Goal: Task Accomplishment & Management: Manage account settings

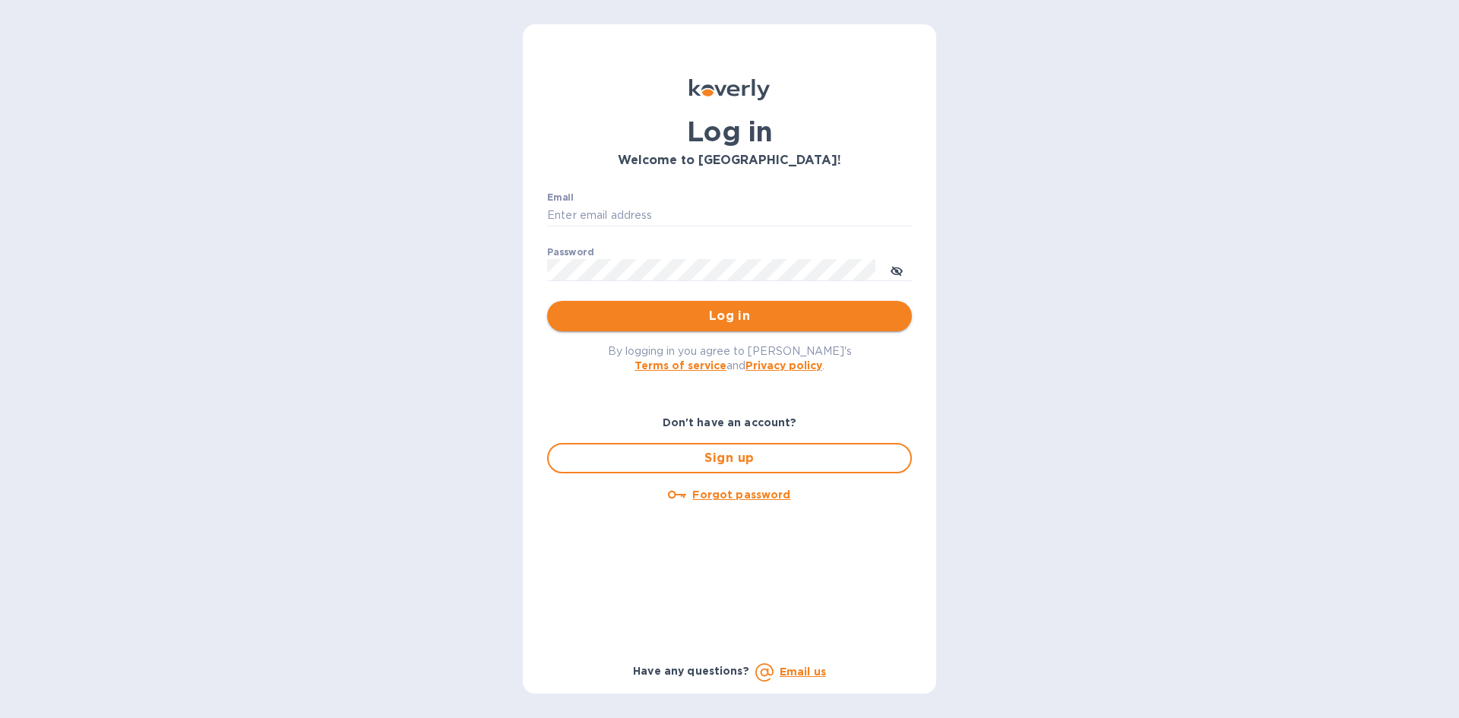
type input "[EMAIL_ADDRESS][DOMAIN_NAME]"
click at [794, 331] on button "Log in" at bounding box center [729, 316] width 365 height 30
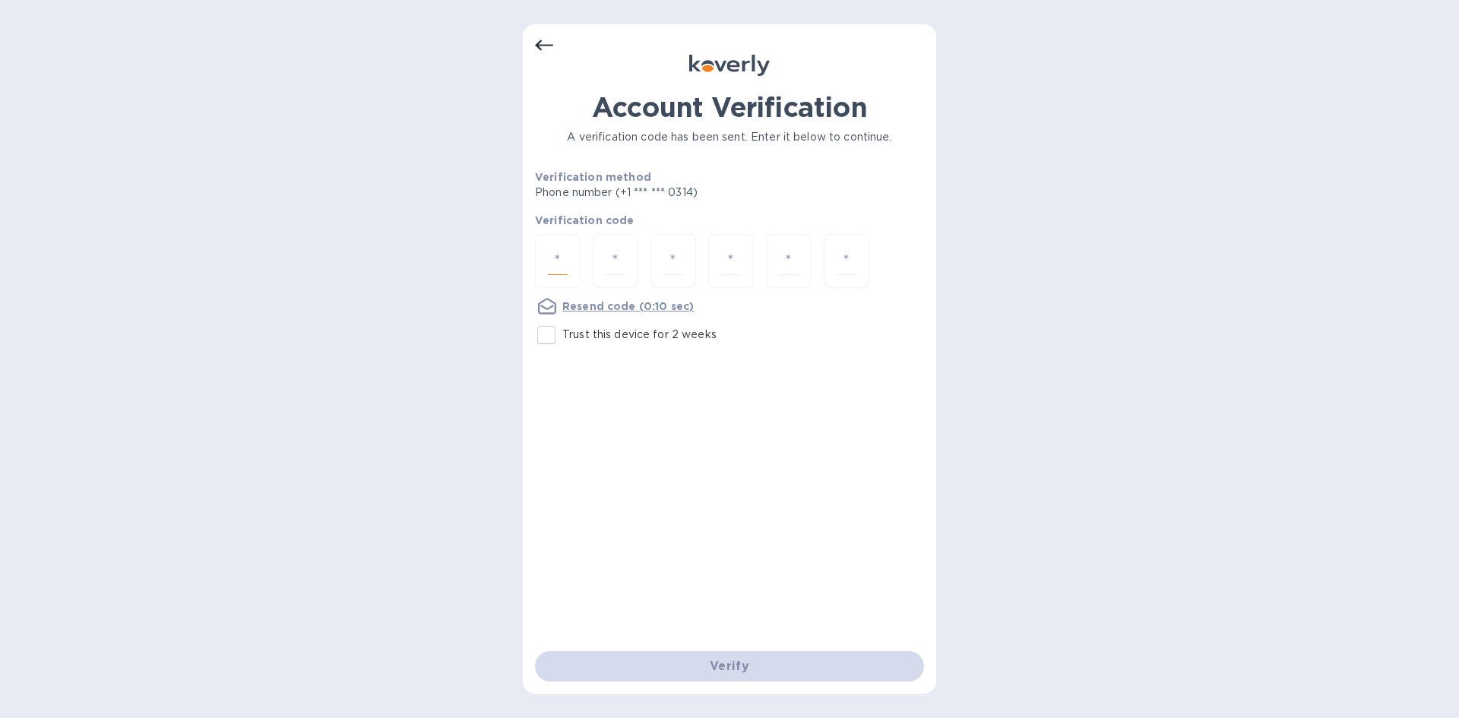
click at [563, 269] on input "number" at bounding box center [558, 261] width 20 height 28
click at [549, 334] on input "Trust this device for 2 weeks" at bounding box center [546, 335] width 32 height 32
checkbox input "true"
click at [549, 256] on input "number" at bounding box center [558, 261] width 20 height 28
type input "7"
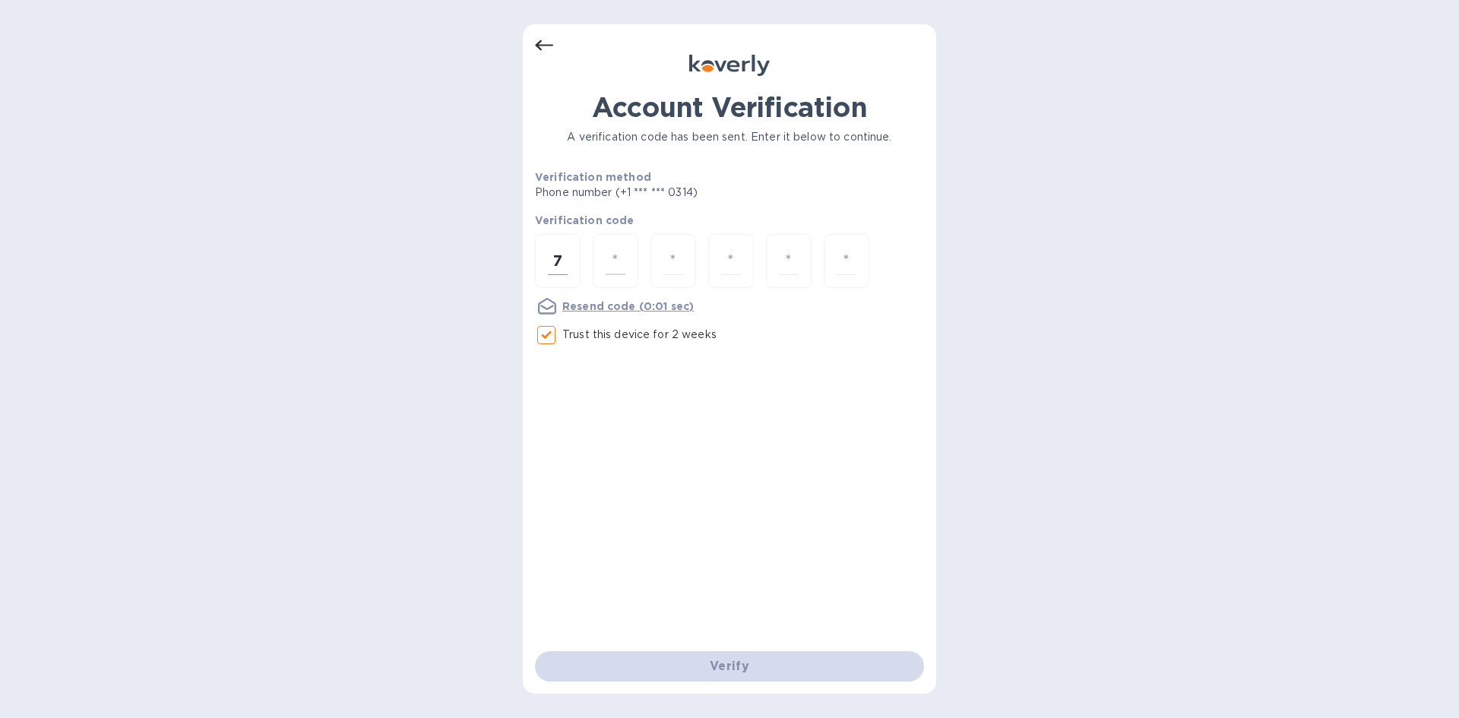
type input "1"
type input "3"
type input "6"
type input "9"
type input "7"
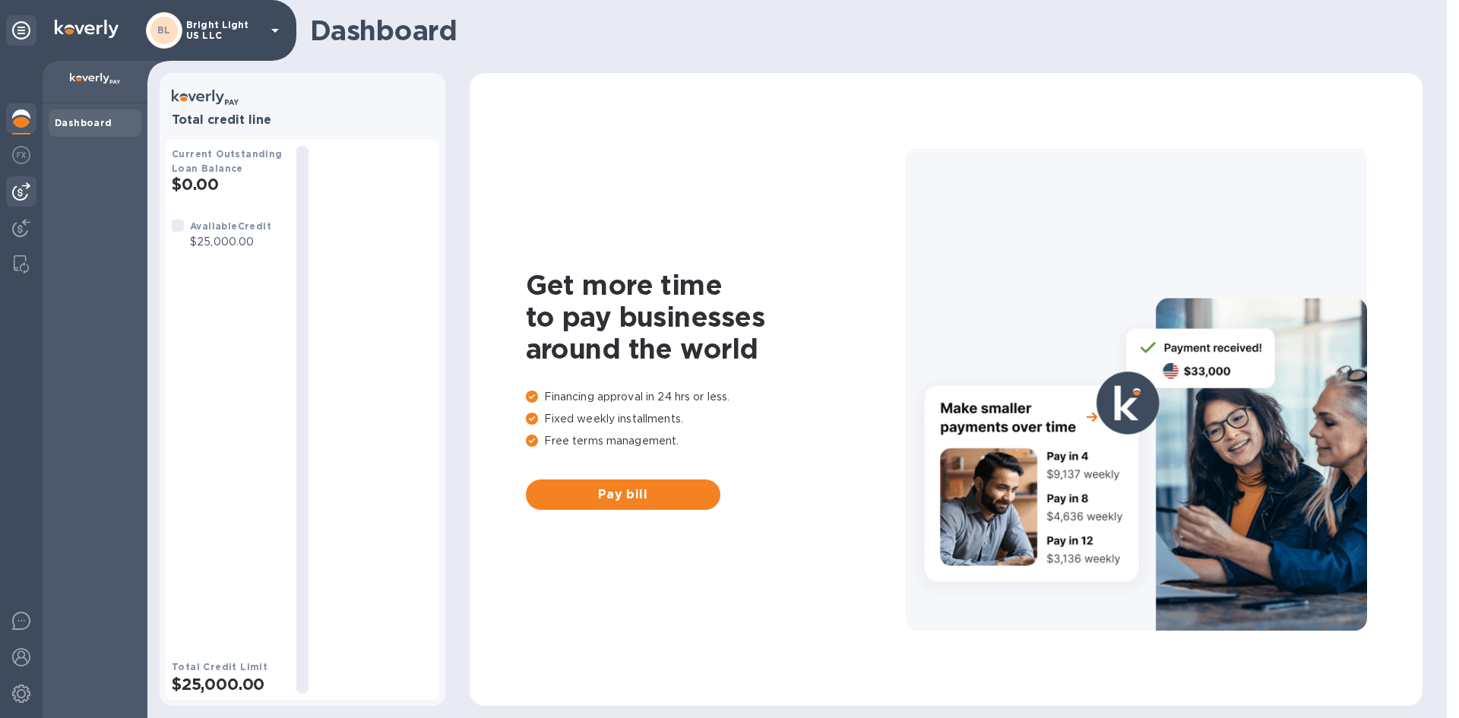
click at [16, 193] on img at bounding box center [21, 191] width 18 height 18
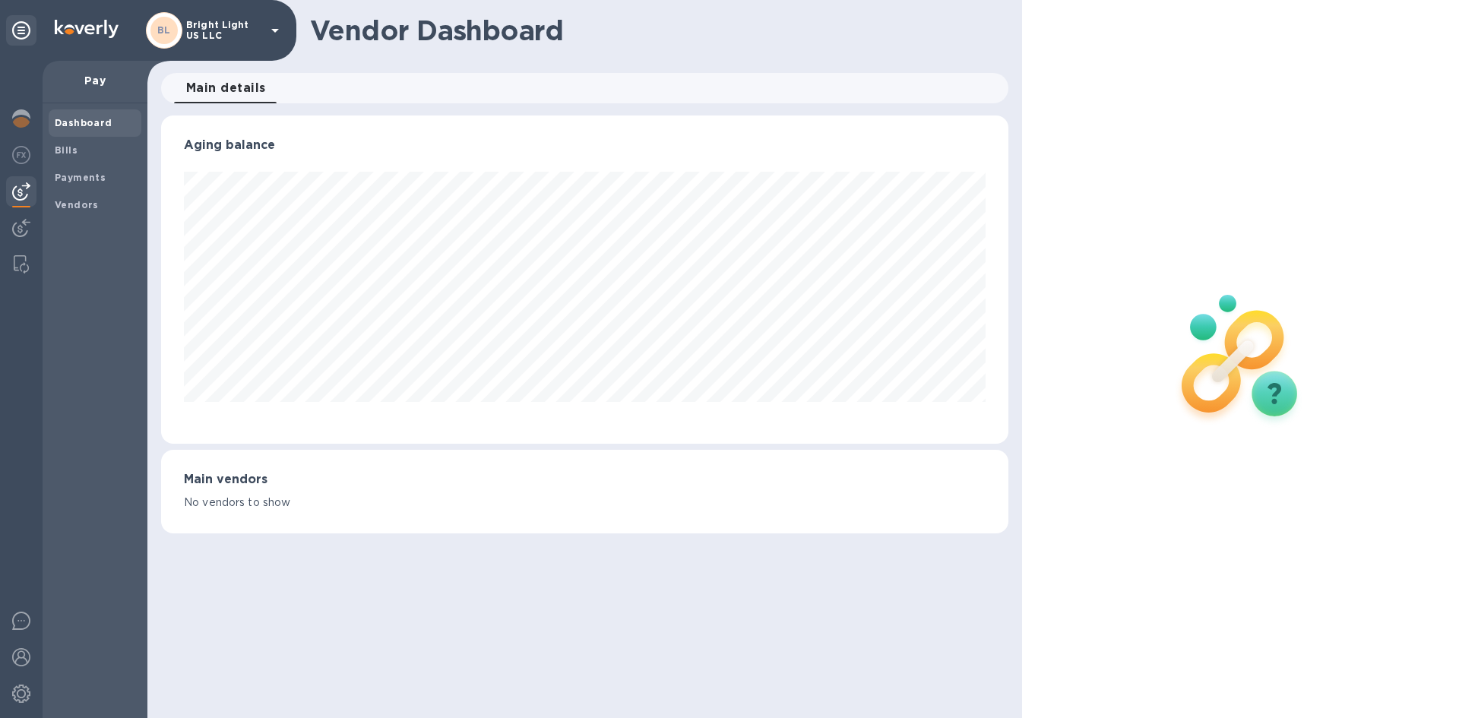
scroll to position [328, 847]
click at [29, 230] on img at bounding box center [21, 228] width 18 height 18
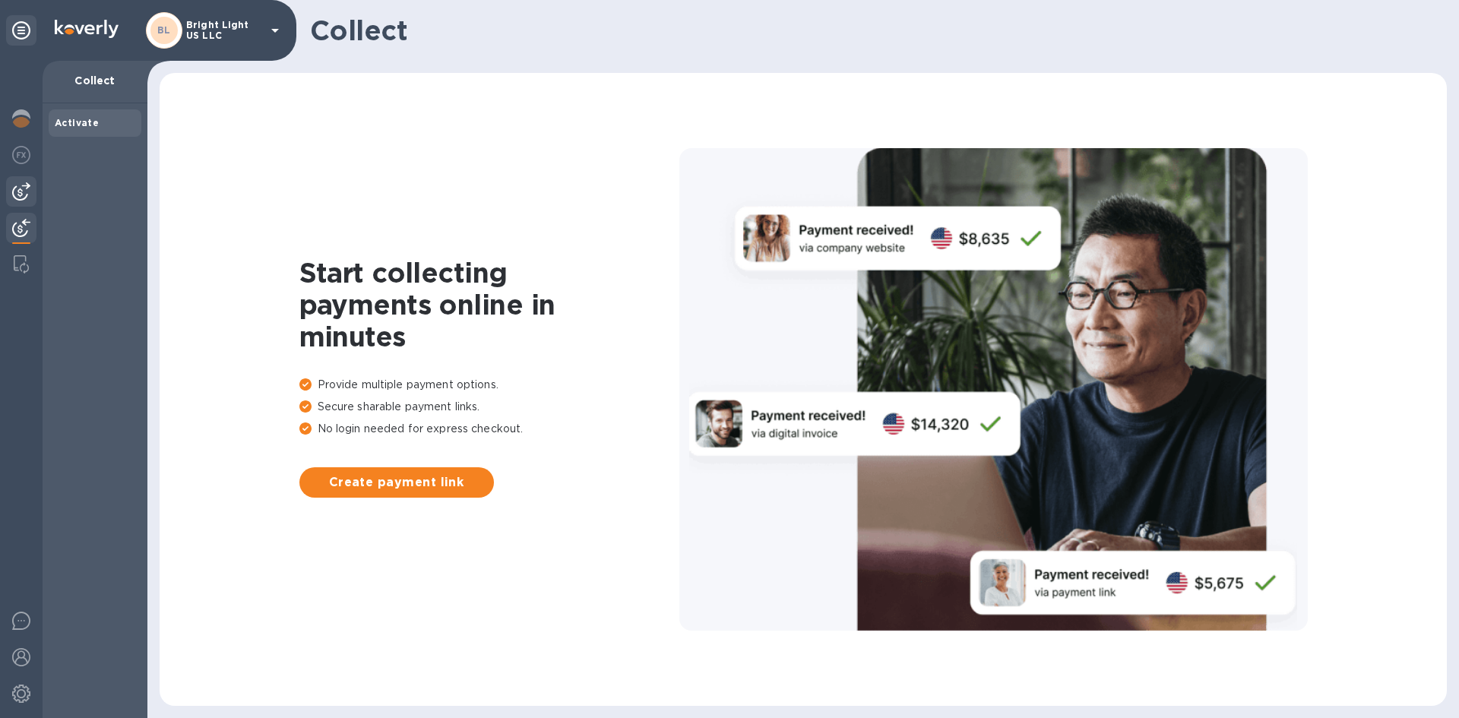
click at [12, 189] on img at bounding box center [21, 191] width 18 height 18
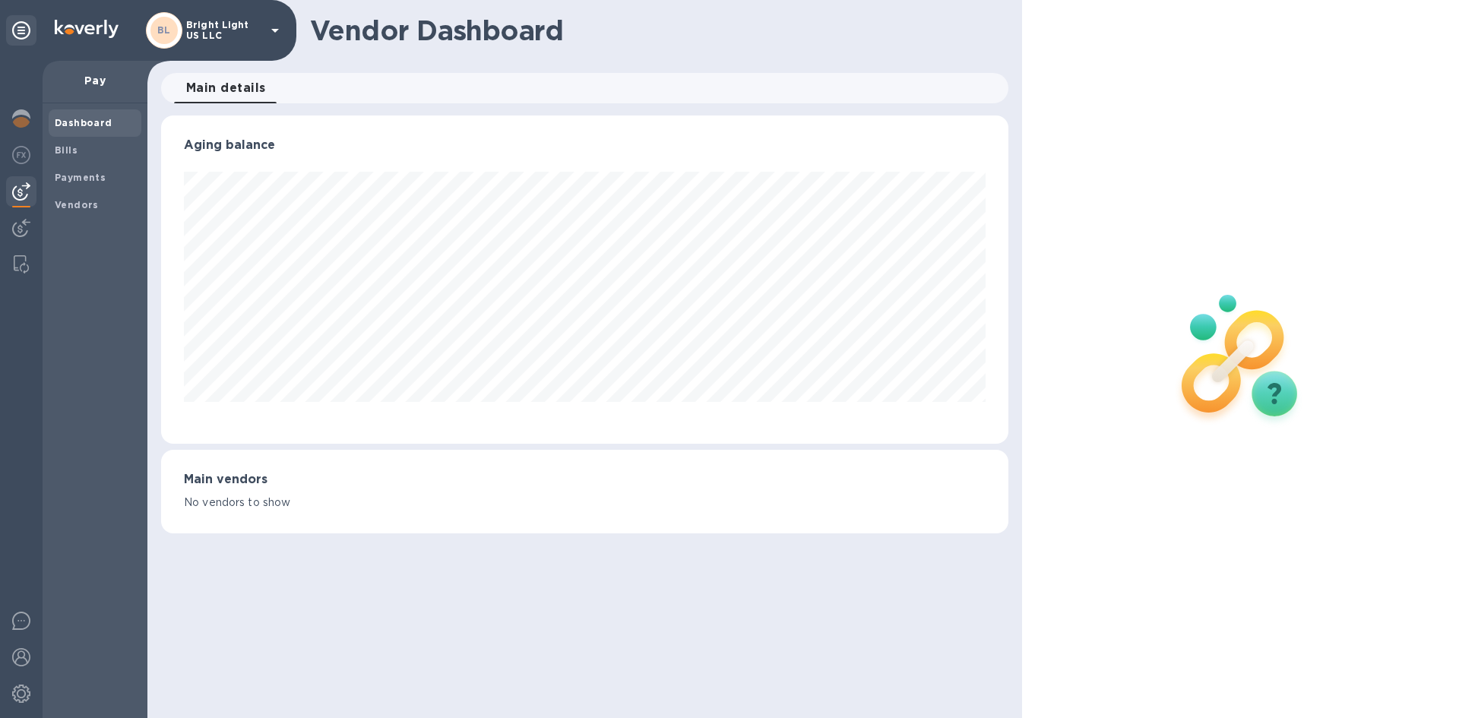
scroll to position [328, 847]
click at [8, 159] on div at bounding box center [21, 156] width 30 height 33
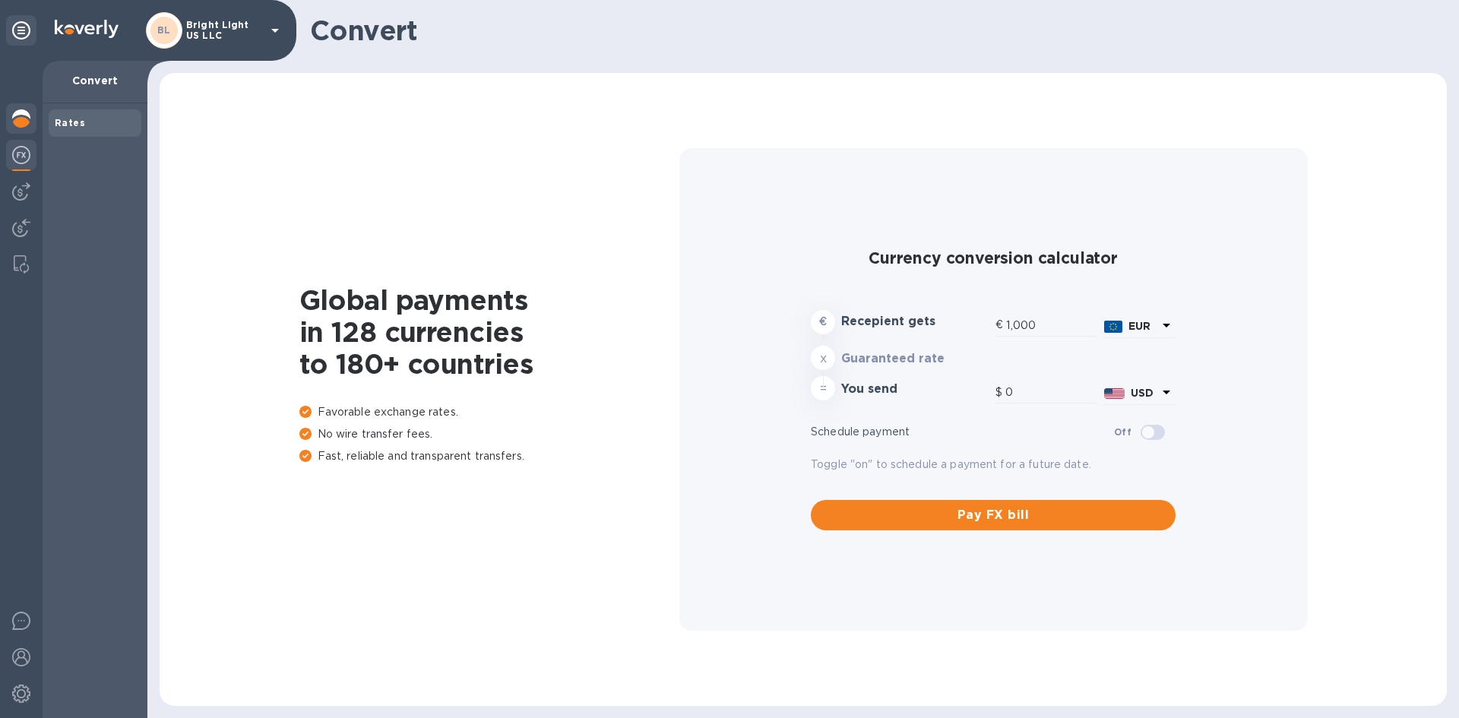
click at [13, 121] on img at bounding box center [21, 118] width 18 height 18
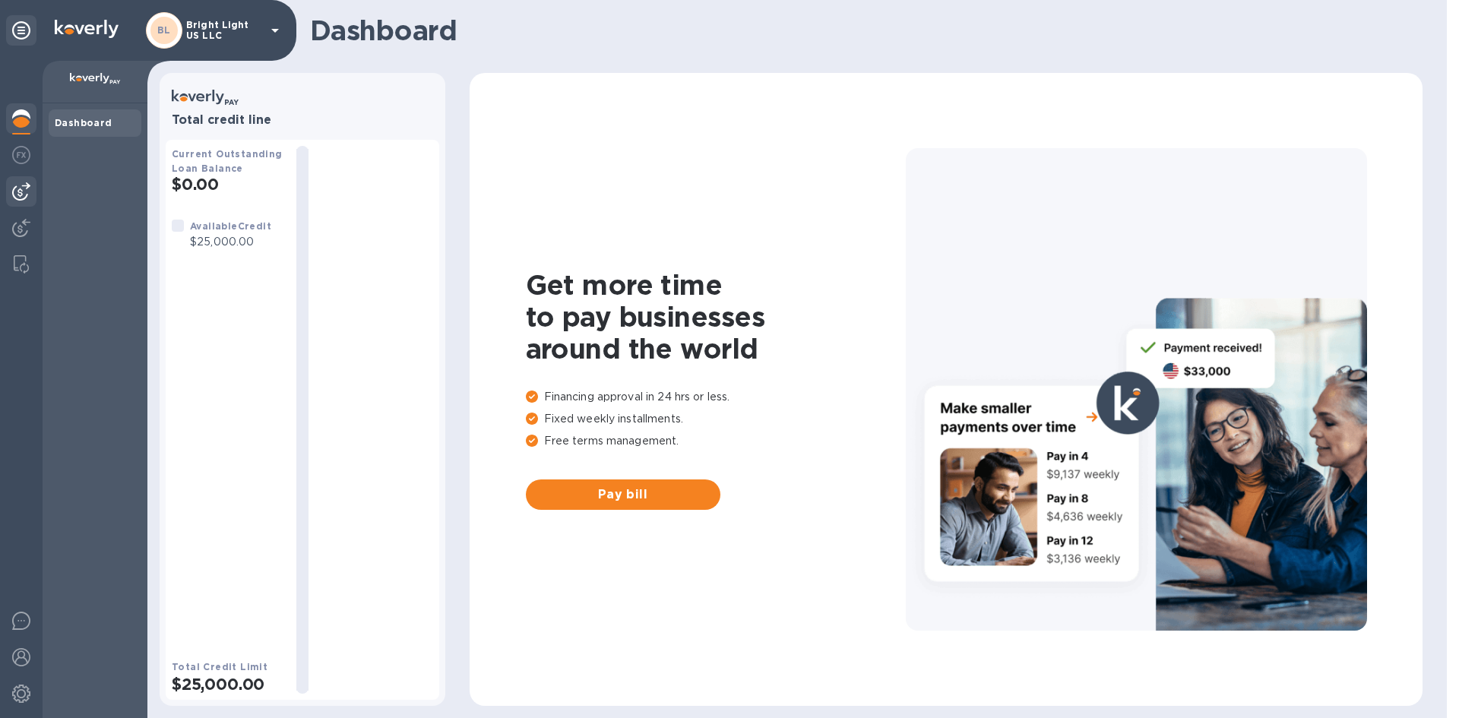
click at [24, 186] on img at bounding box center [21, 191] width 18 height 18
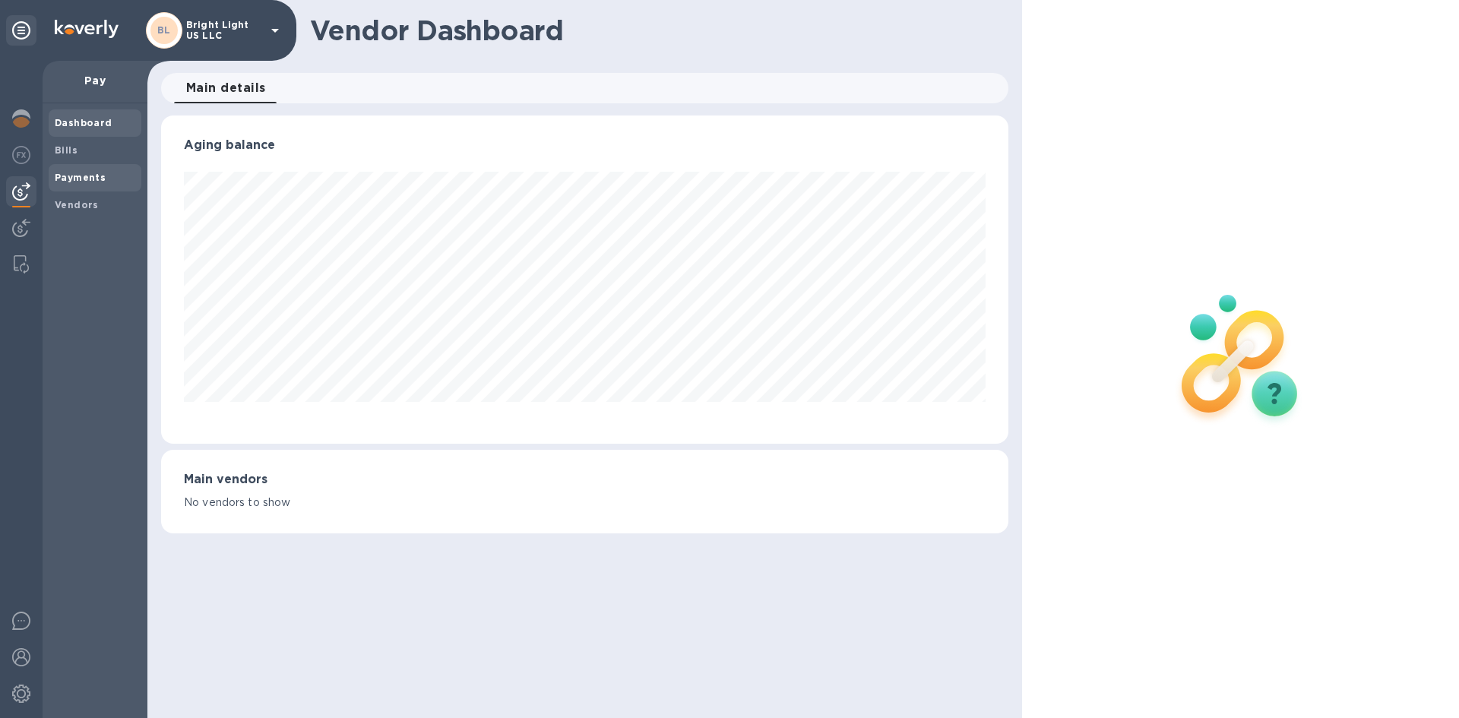
scroll to position [328, 847]
click at [264, 30] on div "BL Bright Light US LLC" at bounding box center [215, 30] width 138 height 36
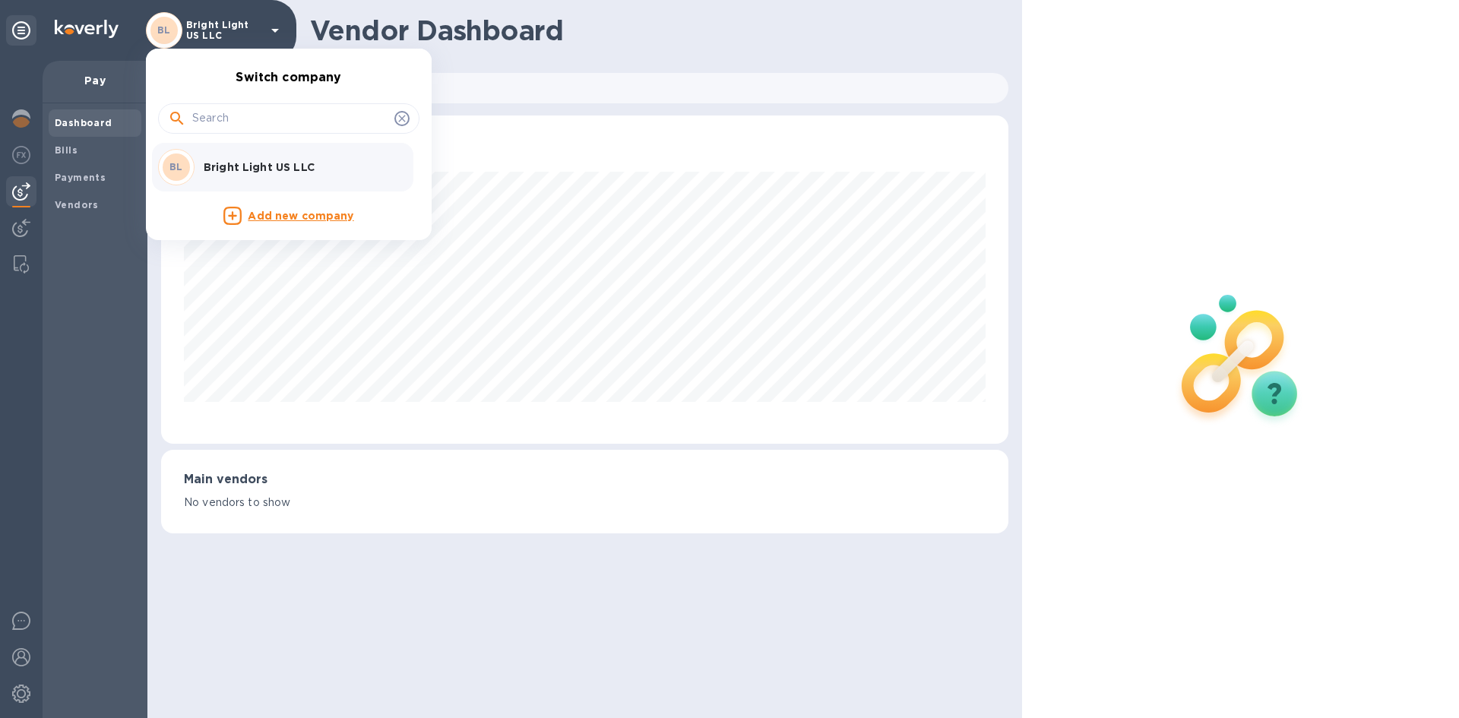
click at [279, 27] on div at bounding box center [729, 359] width 1459 height 718
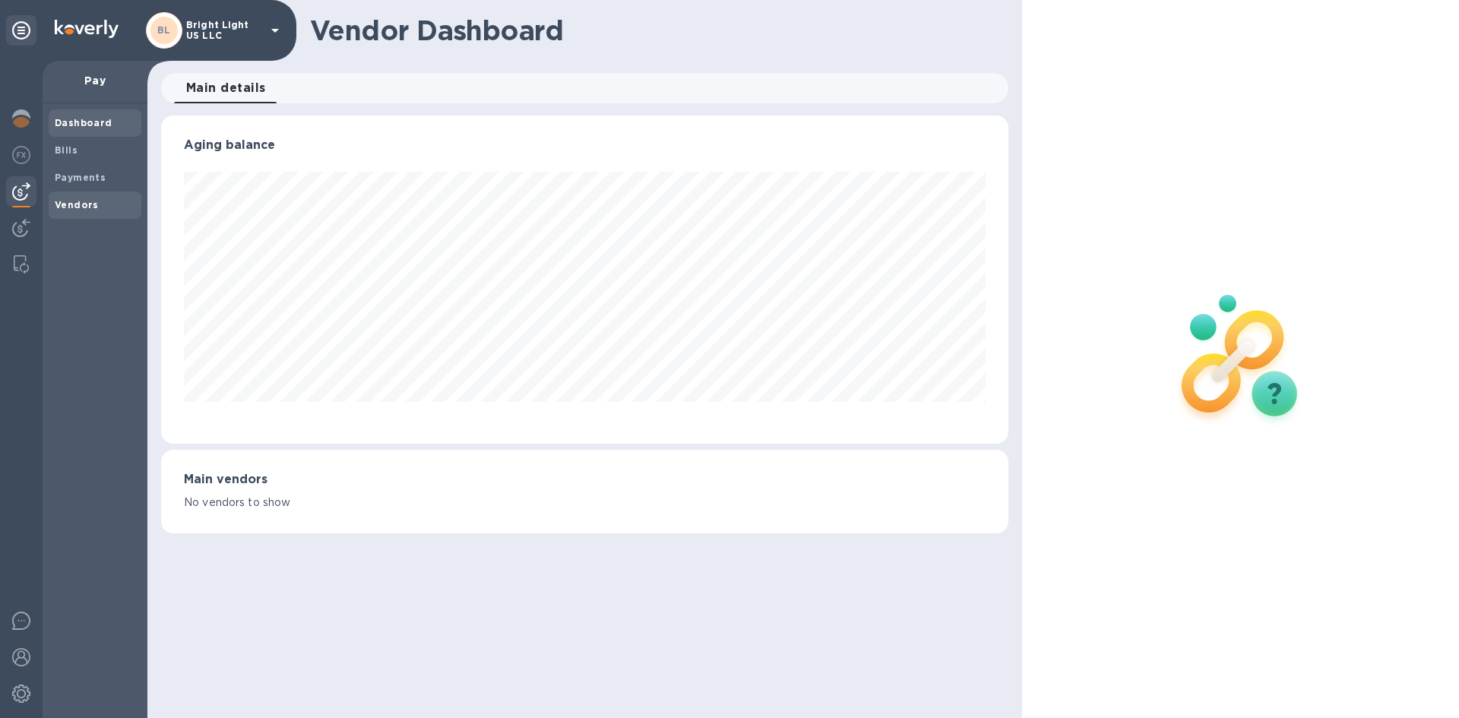
click at [83, 207] on b "Vendors" at bounding box center [77, 204] width 44 height 11
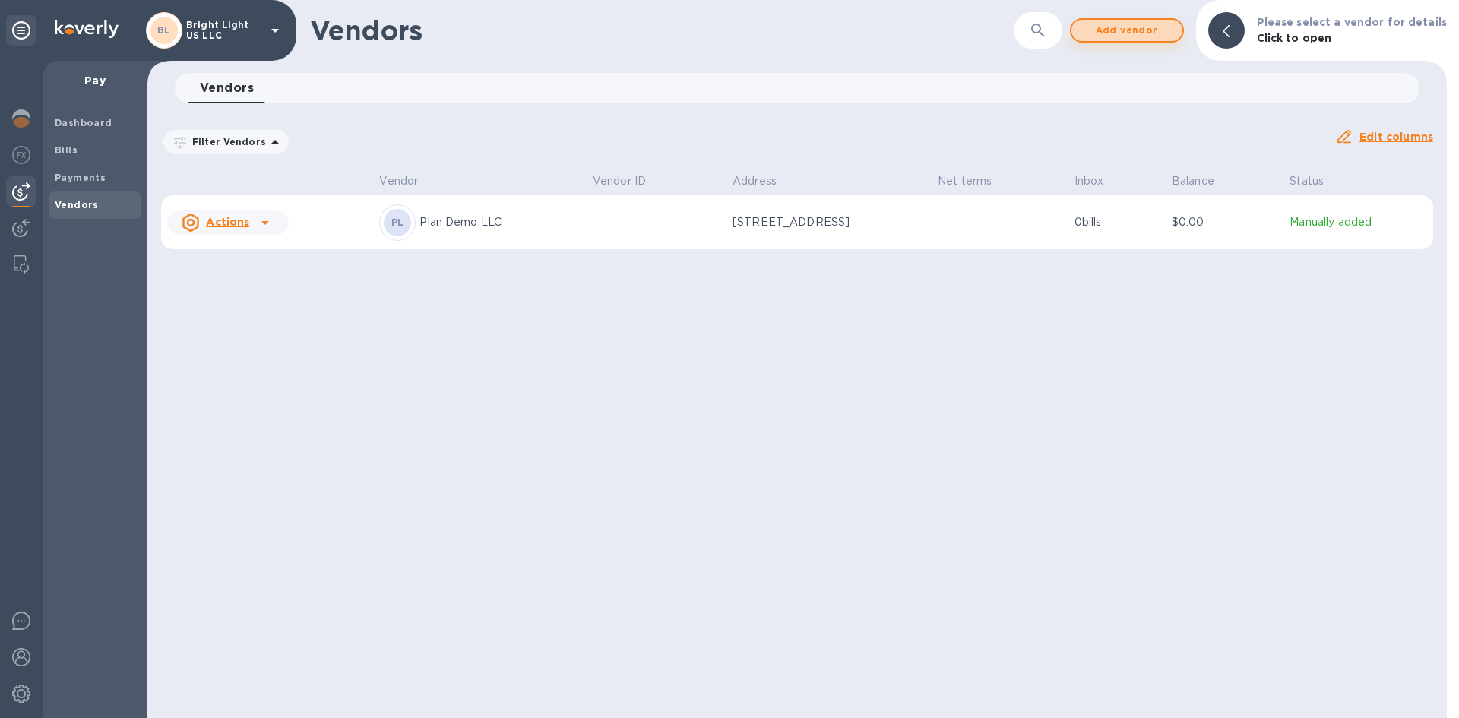
click at [1094, 36] on span "Add vendor" at bounding box center [1127, 30] width 87 height 18
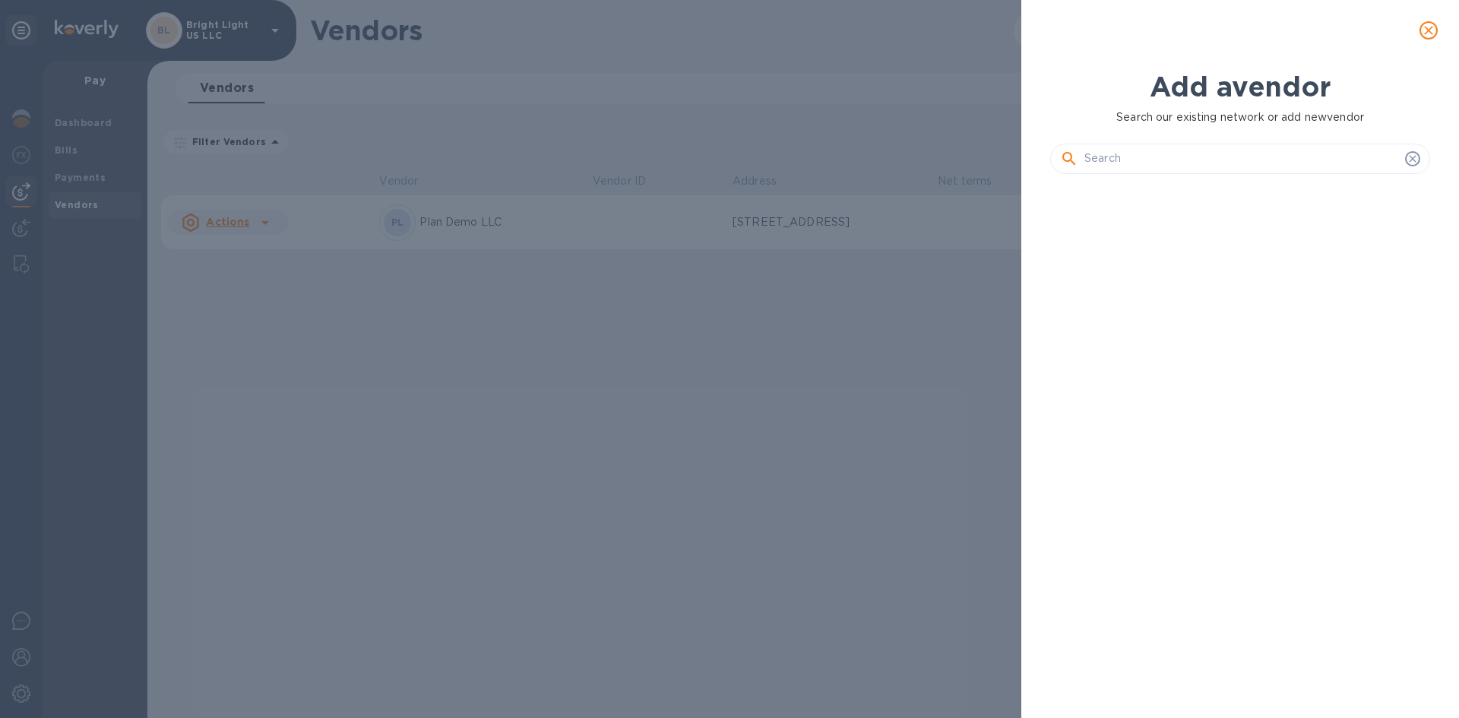
scroll to position [480, 386]
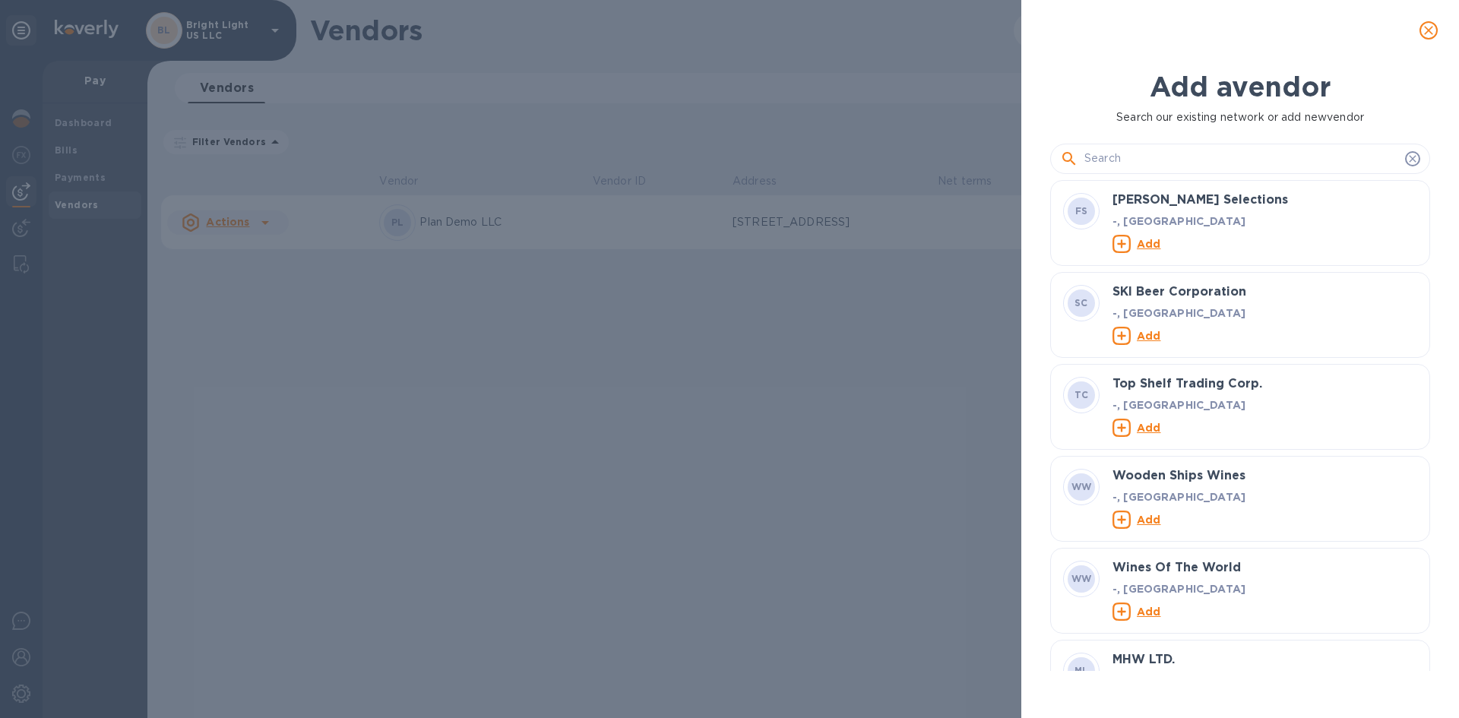
click at [1117, 166] on input "text" at bounding box center [1242, 158] width 315 height 23
paste input "NAGAD KITCHENS LLC"
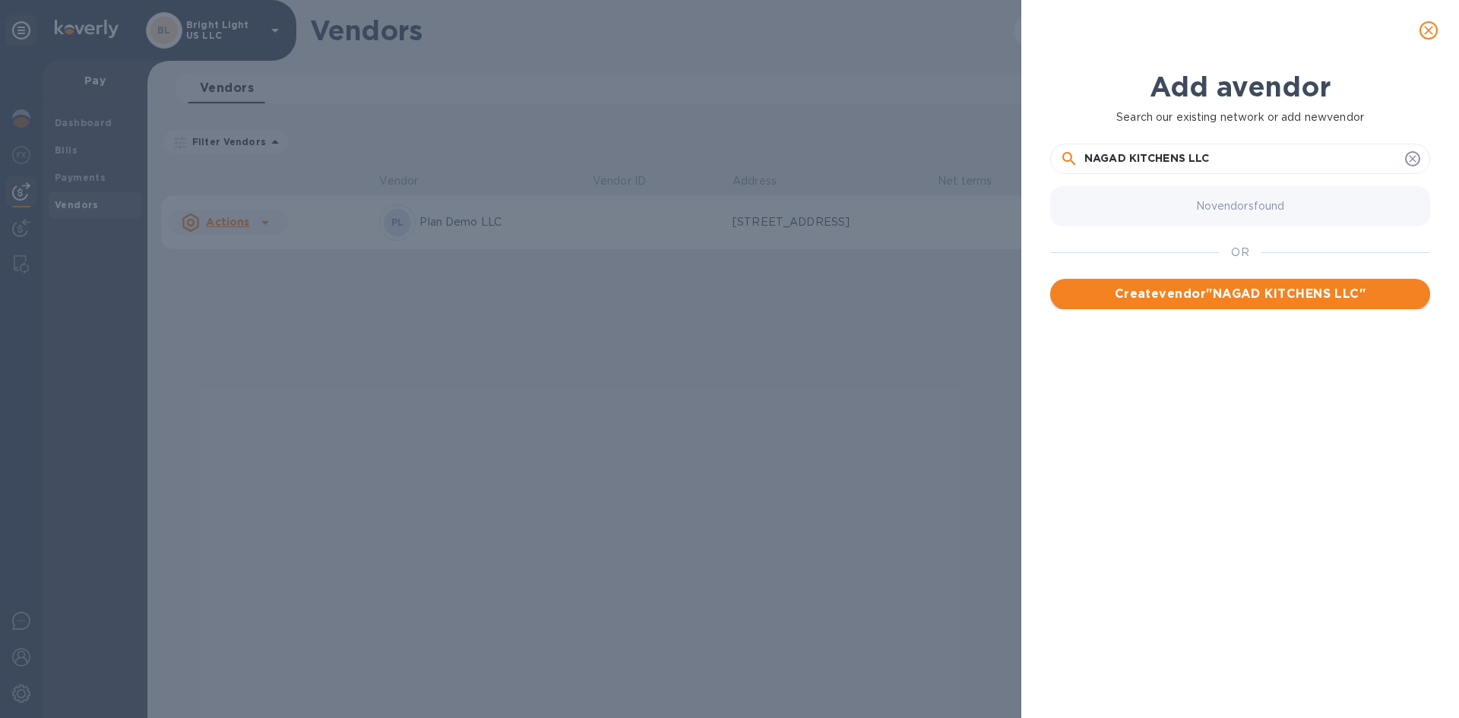
type input "NAGAD KITCHENS LLC"
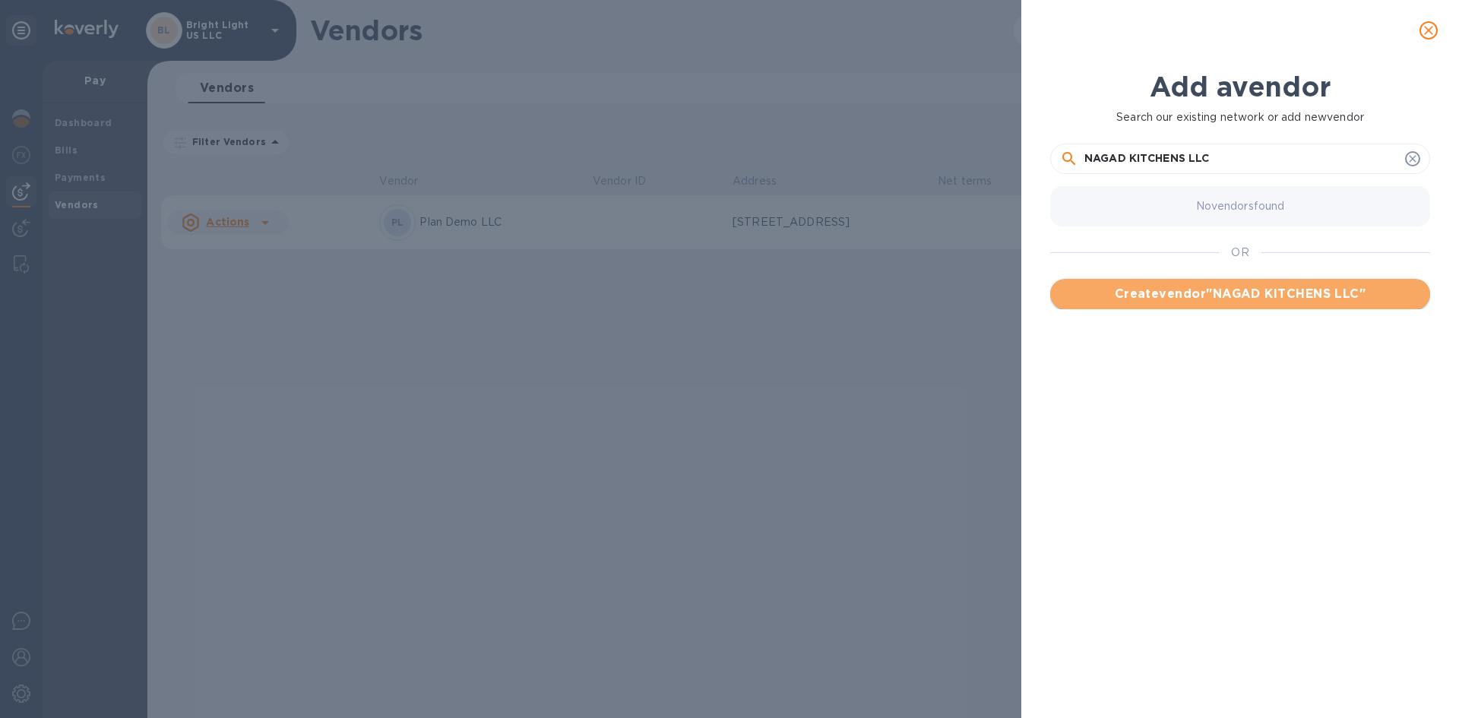
click at [1231, 291] on span "Create vendor " NAGAD KITCHENS LLC "" at bounding box center [1241, 294] width 356 height 18
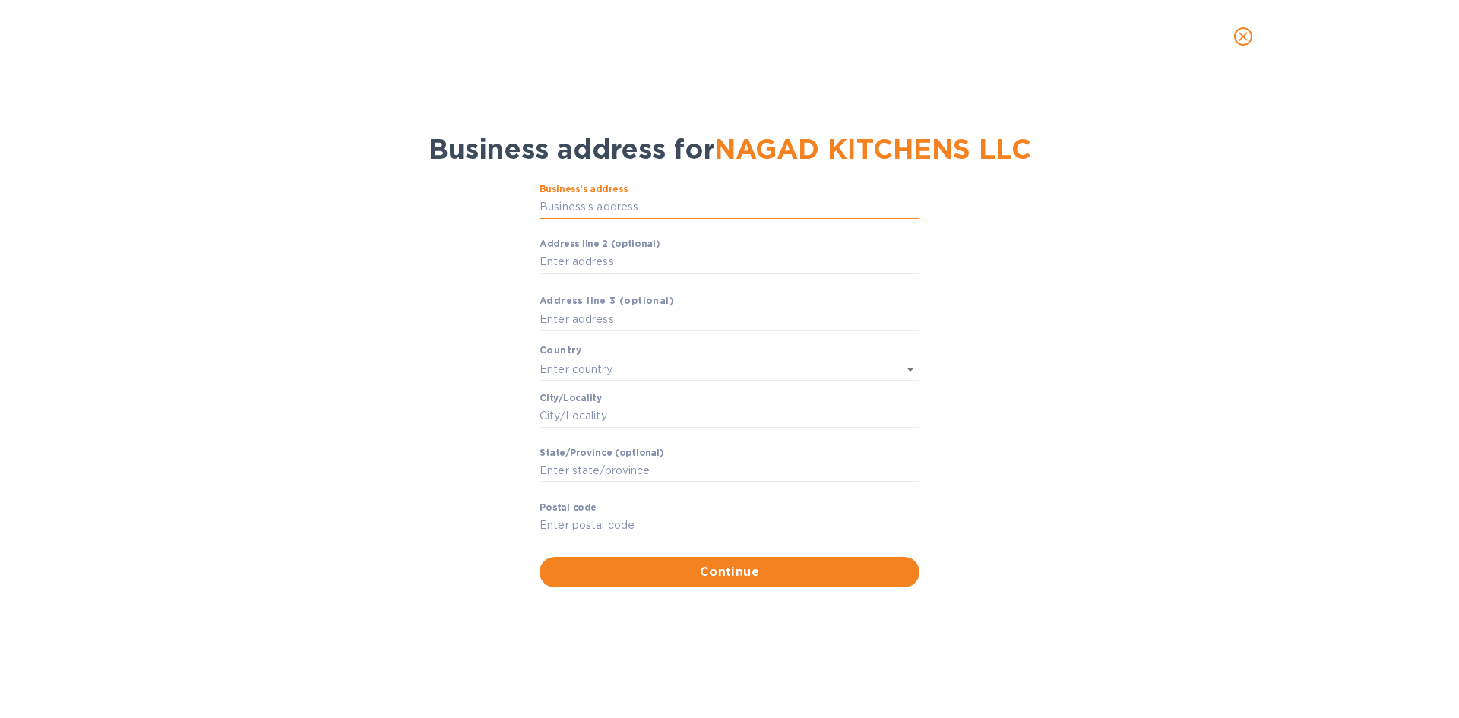
click at [611, 208] on input "Business’s аddress" at bounding box center [730, 207] width 380 height 23
click at [602, 207] on input "Business’s аddress" at bounding box center [730, 207] width 380 height 23
paste input "text"
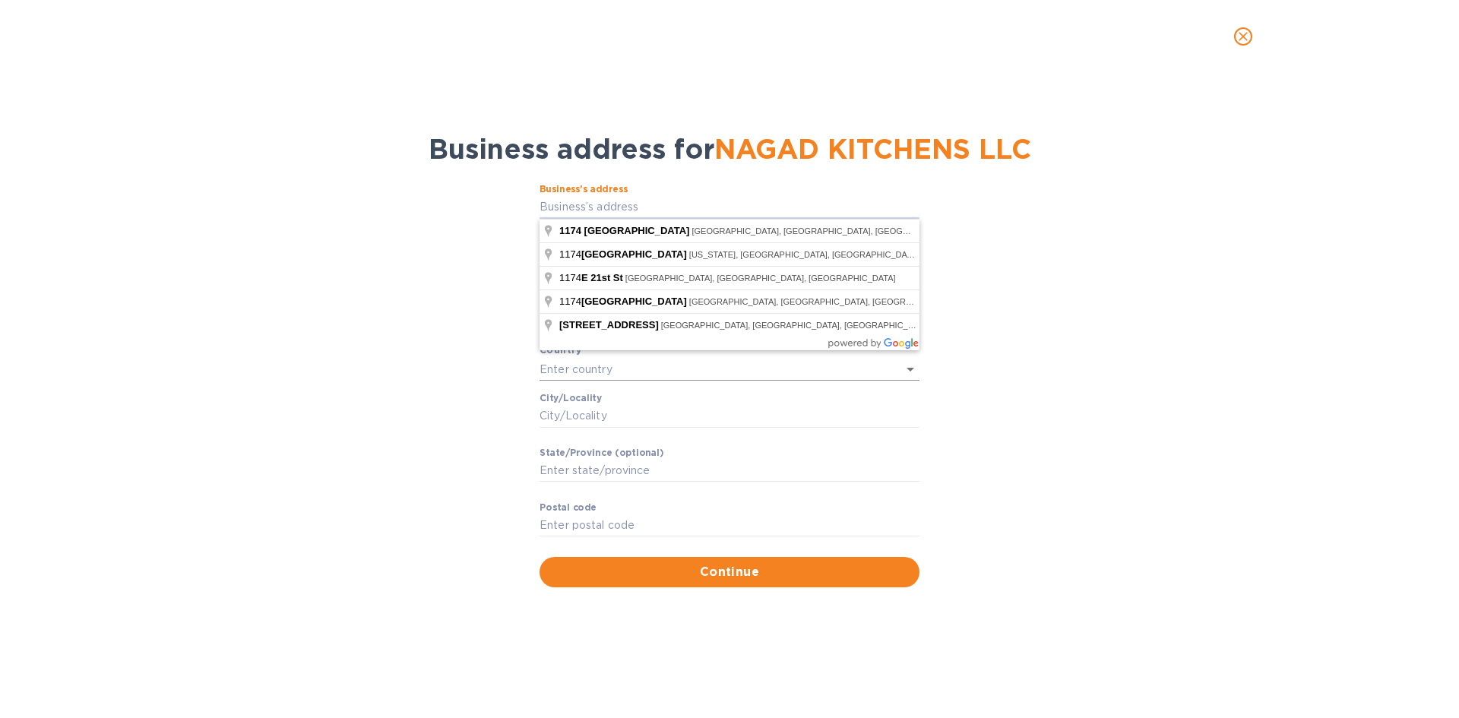
type input "1174 East 21st Street"
type input "United States"
type input "NY"
type input "11210"
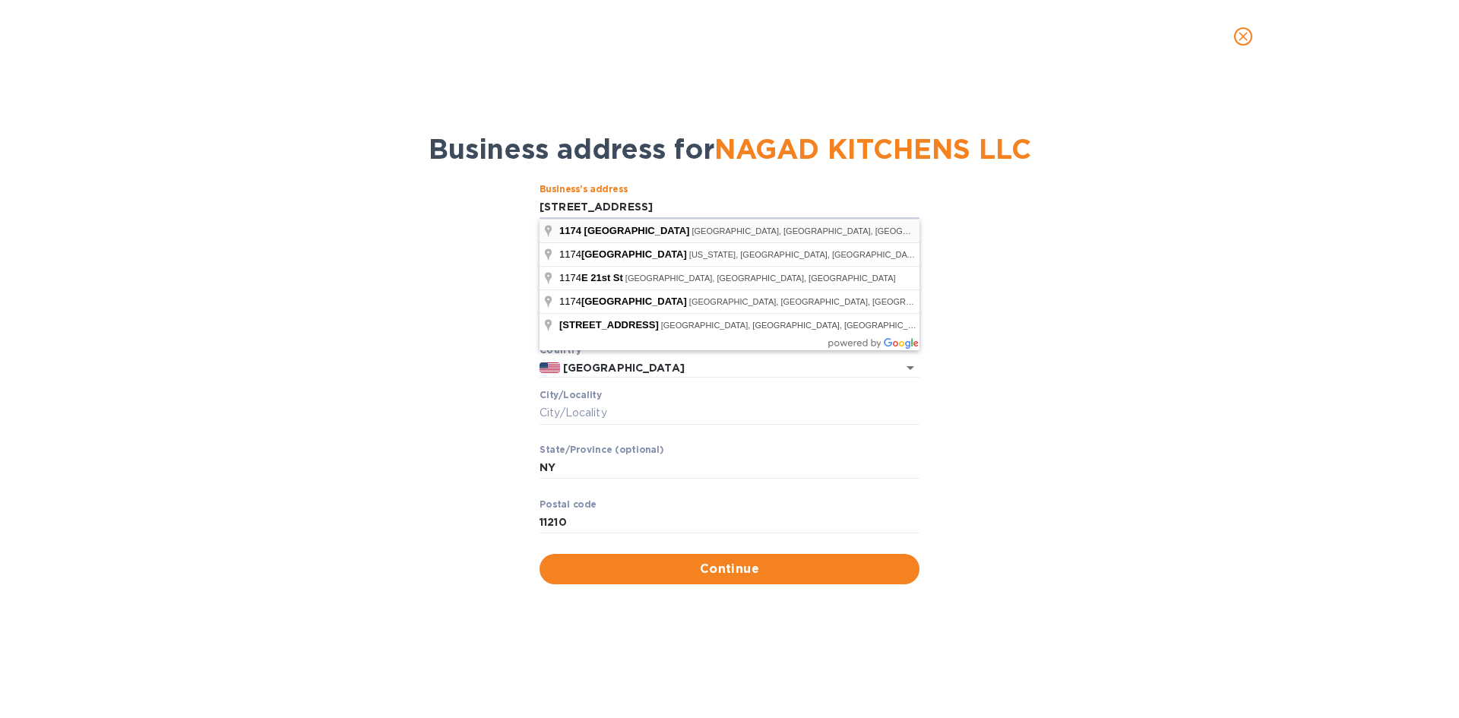
type input "1174 East 21st Street"
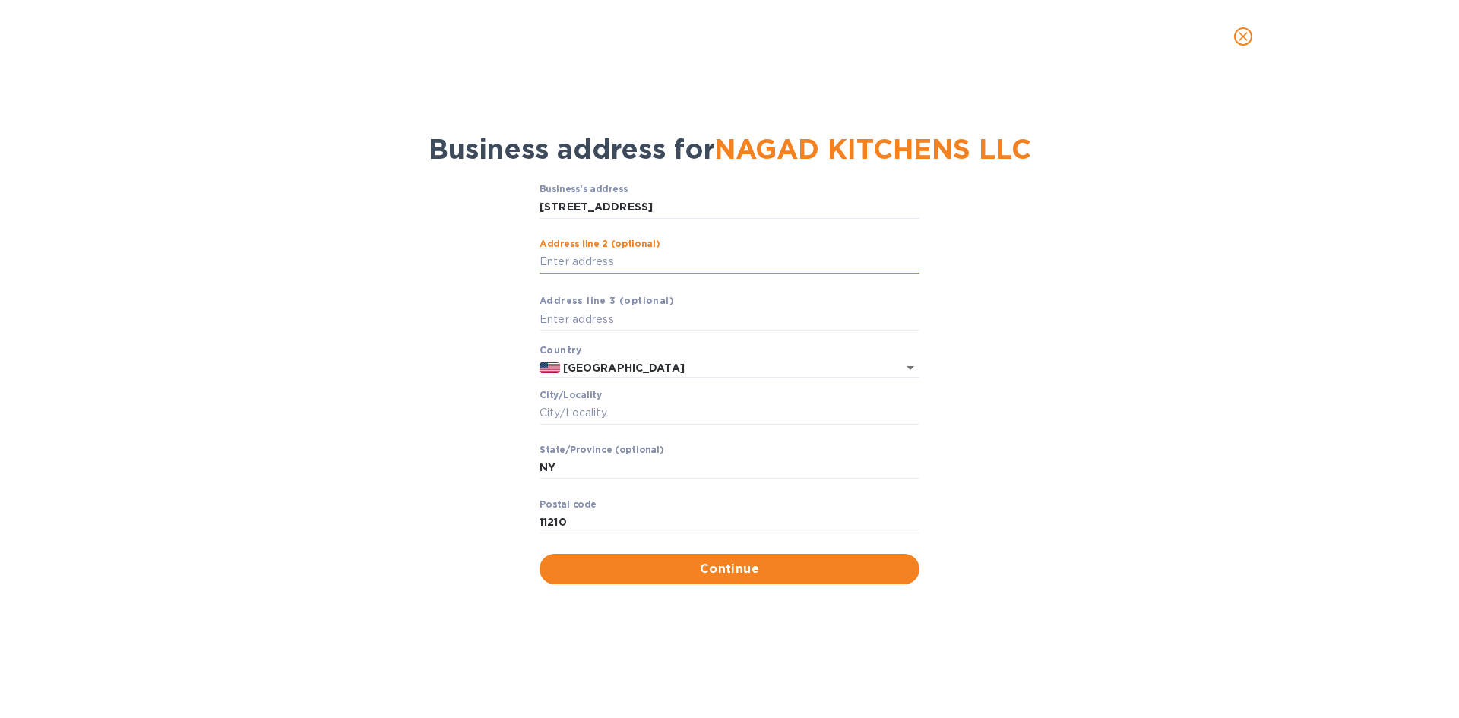
click at [623, 259] on input "Аddress line 2 (optional)" at bounding box center [730, 262] width 380 height 23
click at [495, 301] on div "Business’s аddress 1174 East 21st Street ​ Аddress line 2 (optional) ​ Аddress …" at bounding box center [730, 384] width 1420 height 418
click at [569, 410] on input "Сity/Locаlity" at bounding box center [730, 413] width 380 height 23
type input "Brooklyn"
click at [583, 524] on input "11219" at bounding box center [730, 522] width 380 height 23
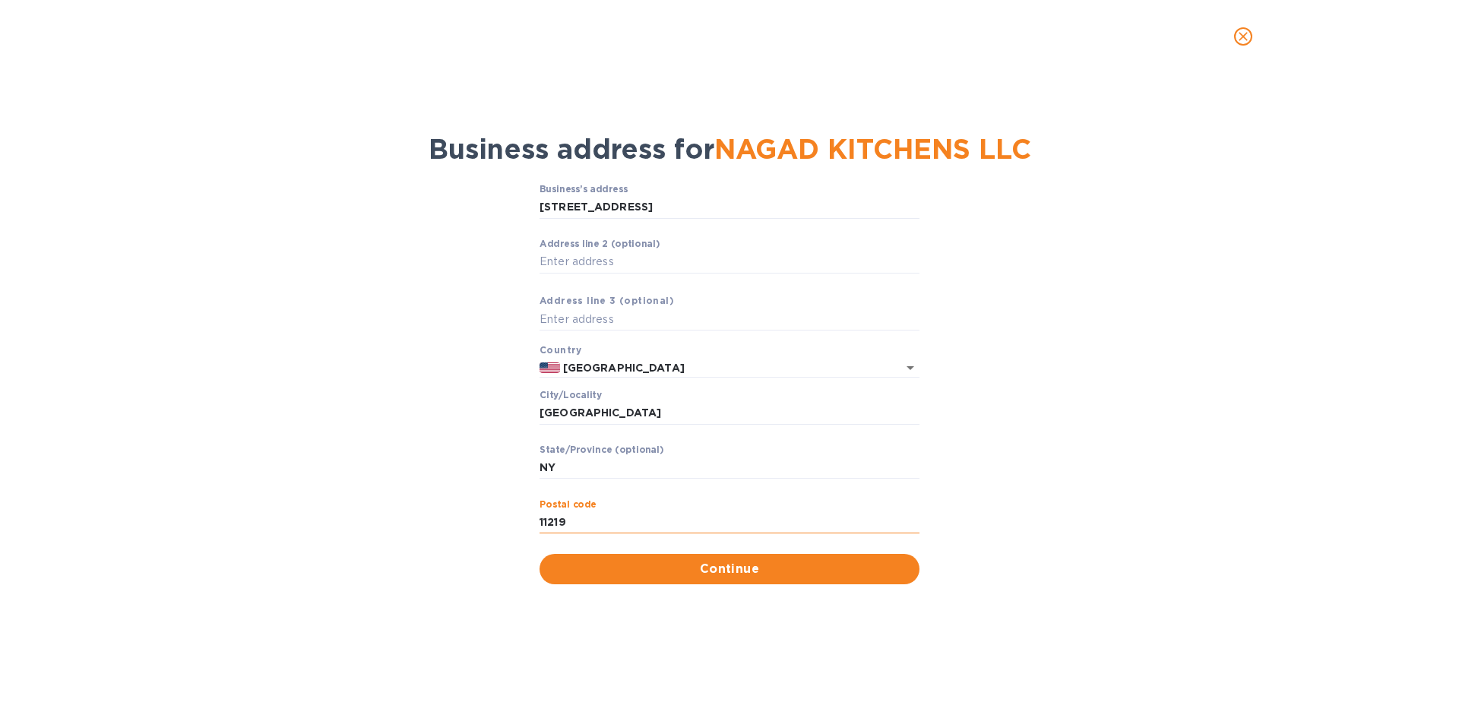
click at [583, 524] on input "11219" at bounding box center [730, 522] width 380 height 23
type input "11210"
click at [618, 562] on span "Continue" at bounding box center [730, 569] width 356 height 18
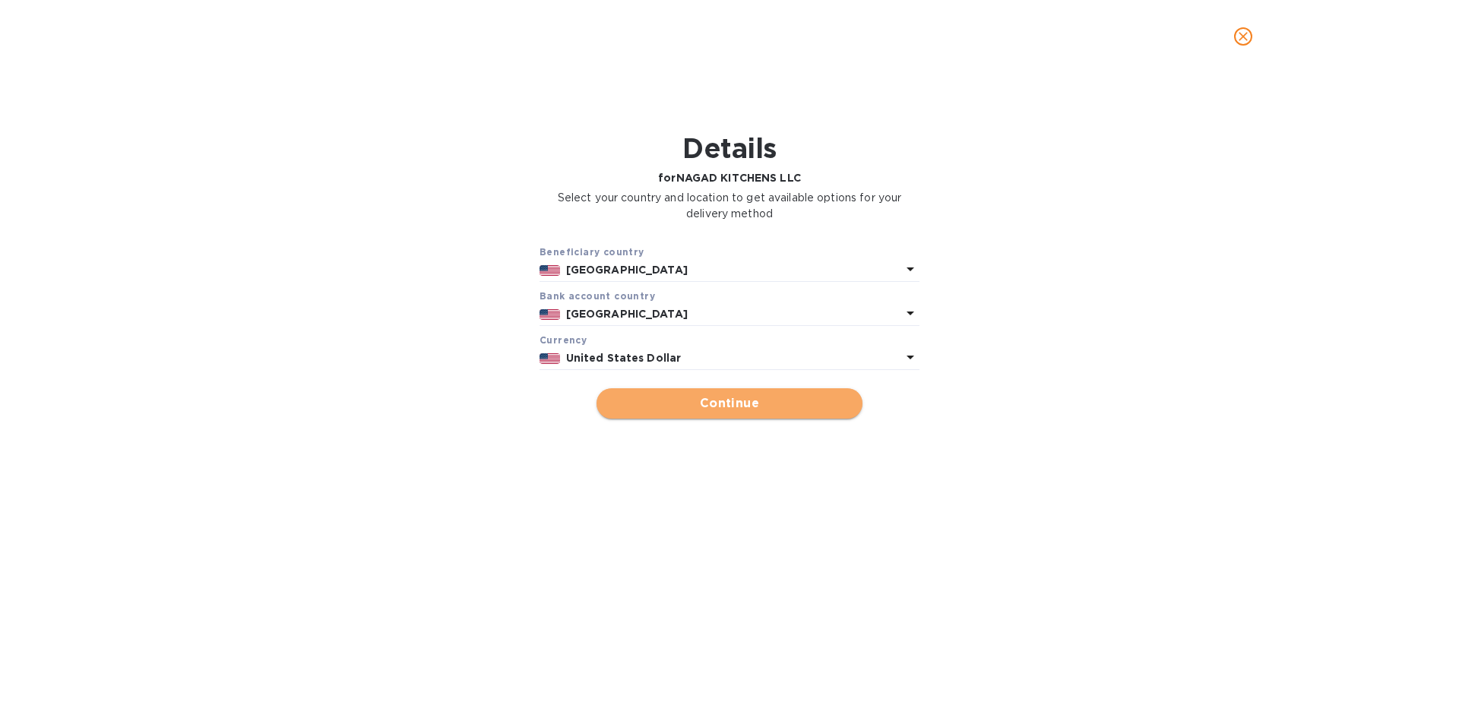
click at [640, 406] on span "Continue" at bounding box center [730, 403] width 242 height 18
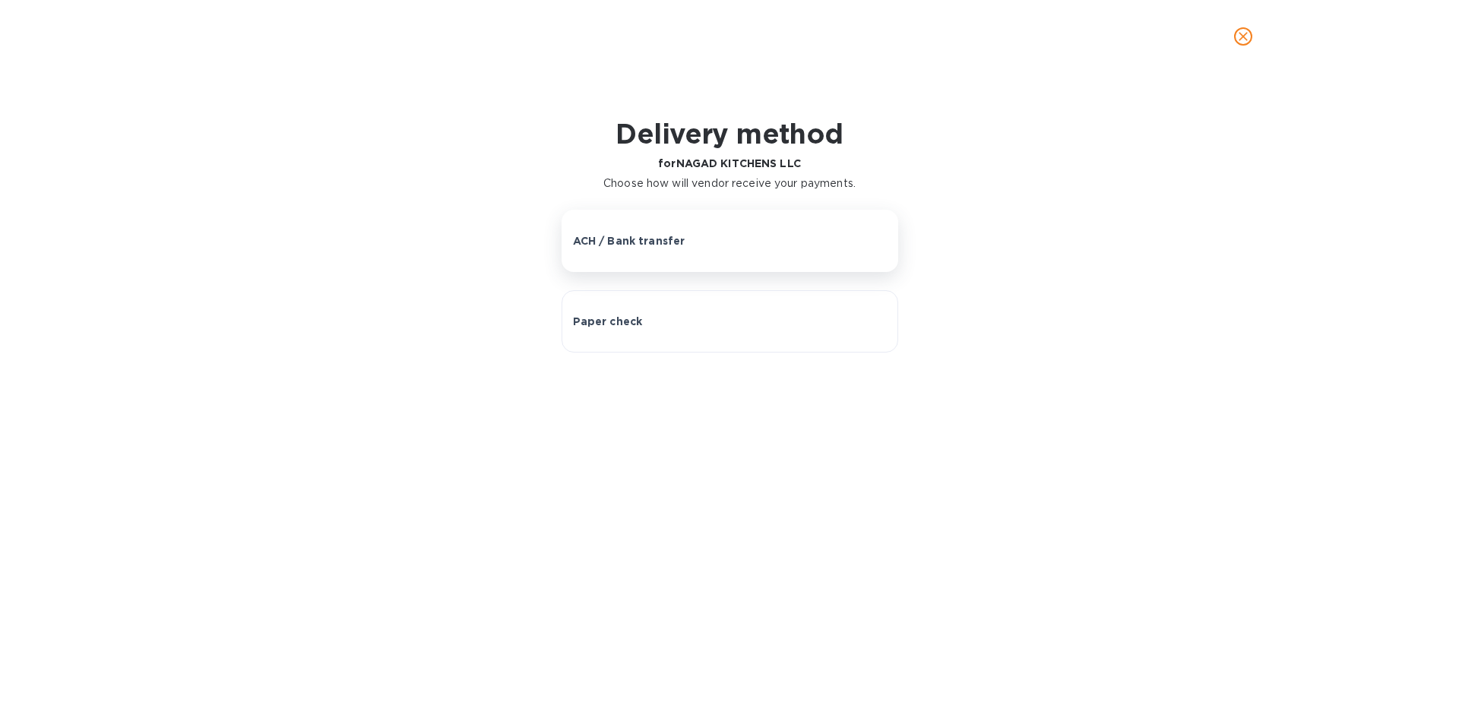
click at [695, 237] on div "ACH / Bank transfer" at bounding box center [730, 240] width 314 height 15
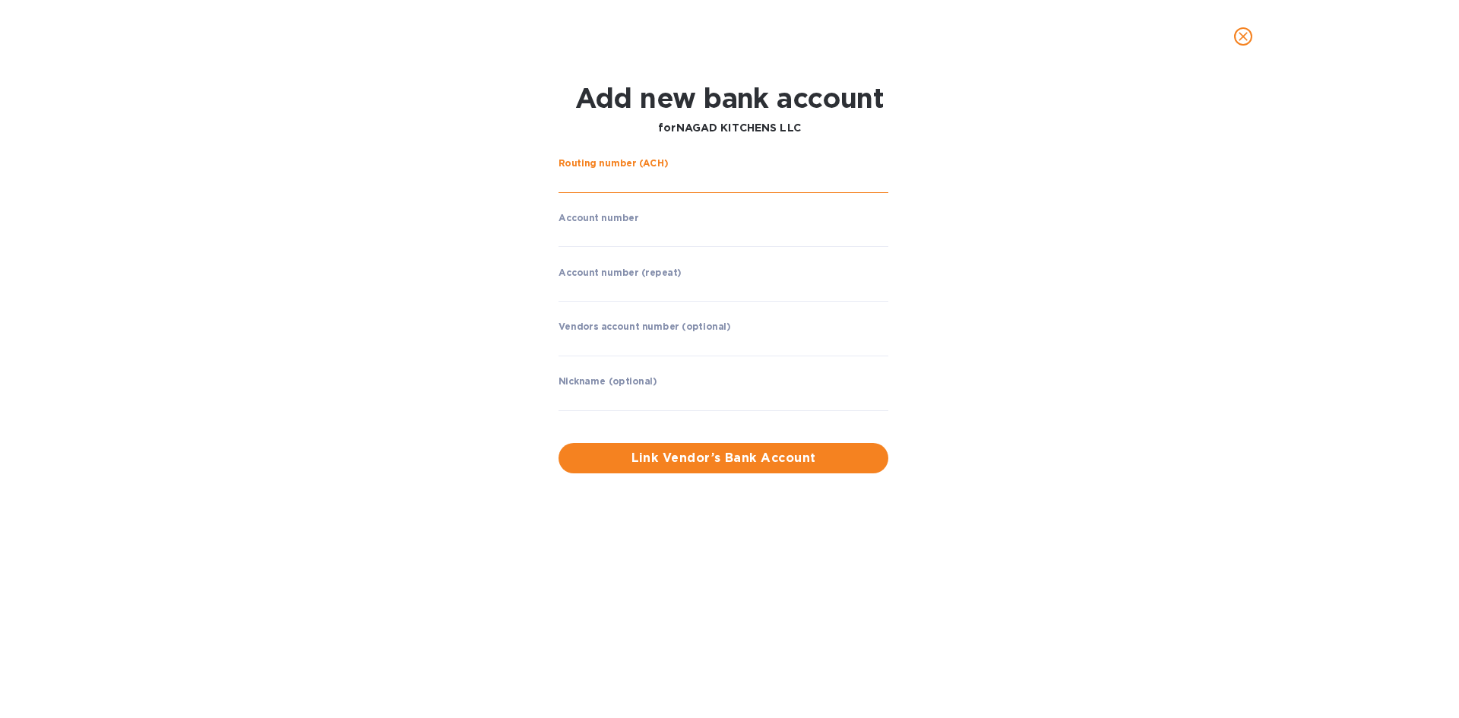
click at [614, 185] on input "string" at bounding box center [724, 181] width 330 height 23
type input "021000021"
click at [648, 253] on p "​" at bounding box center [724, 257] width 330 height 17
click at [648, 240] on input "string" at bounding box center [724, 235] width 330 height 23
click at [604, 242] on input "string" at bounding box center [724, 235] width 330 height 23
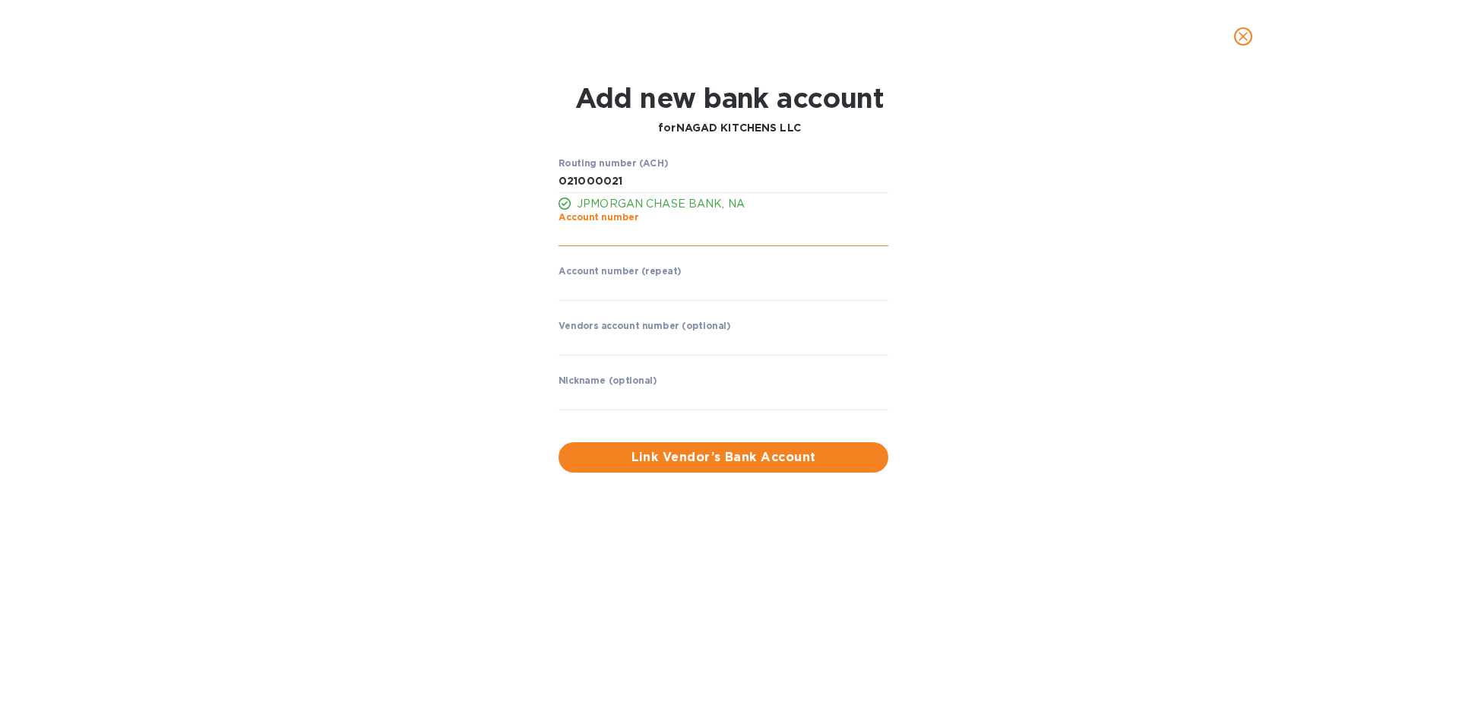
paste input "368156573"
type input "368156573"
click at [602, 293] on input "string" at bounding box center [724, 289] width 330 height 23
paste input "368156573"
type input "368156573"
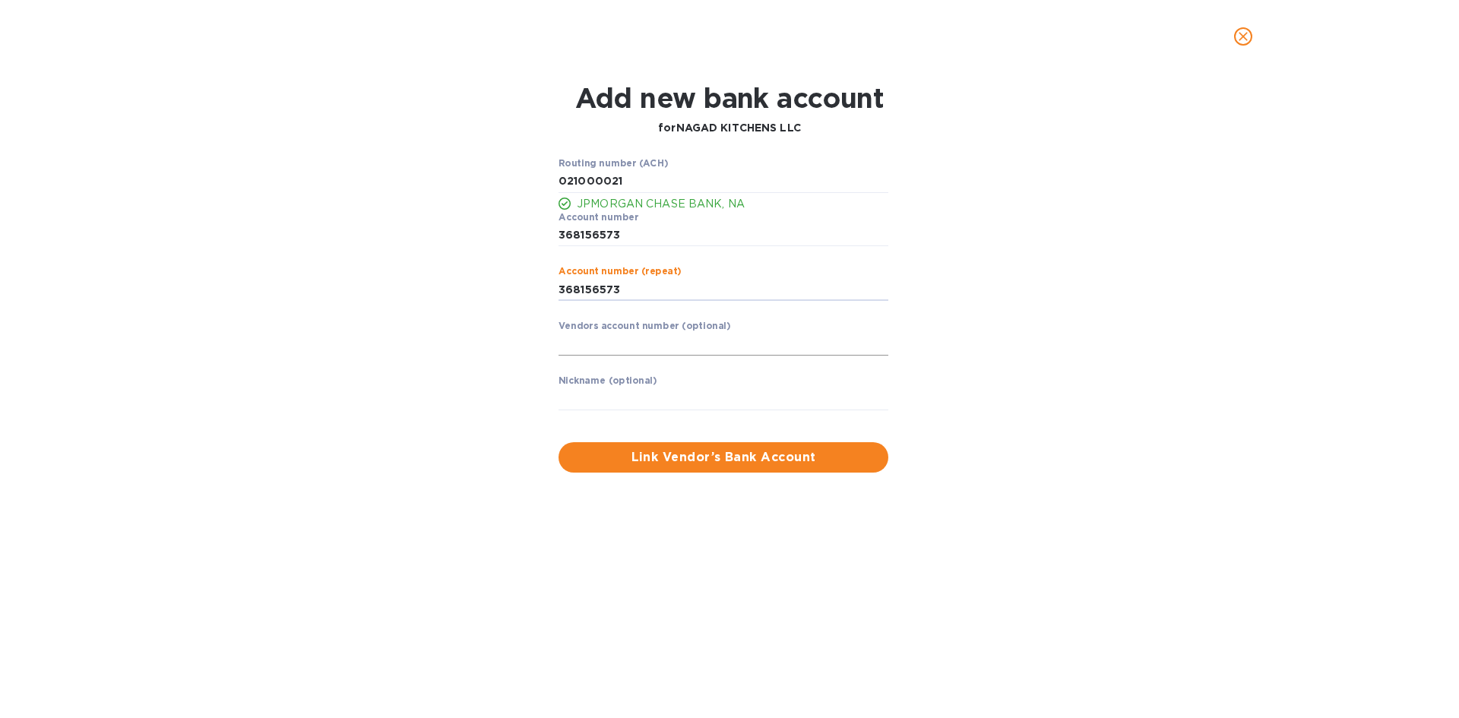
click at [603, 345] on input "text" at bounding box center [724, 344] width 330 height 23
click at [607, 404] on input "text" at bounding box center [724, 399] width 330 height 23
click at [630, 390] on input "text" at bounding box center [724, 399] width 330 height 23
paste input "NAGAD KITCHENS LLC"
type input "NAGAD KITCHENS LLC"
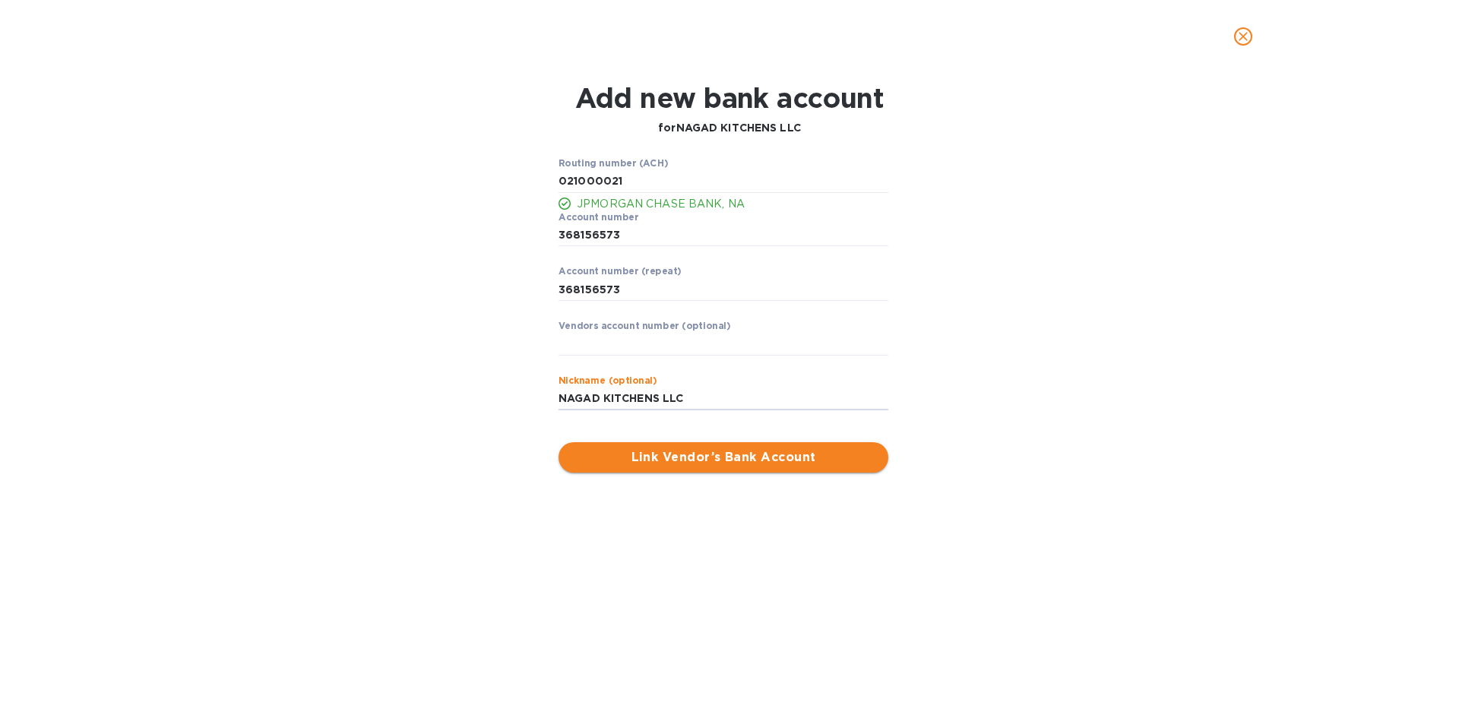
click at [689, 454] on span "Link Vendor’s Bank Account" at bounding box center [724, 457] width 306 height 18
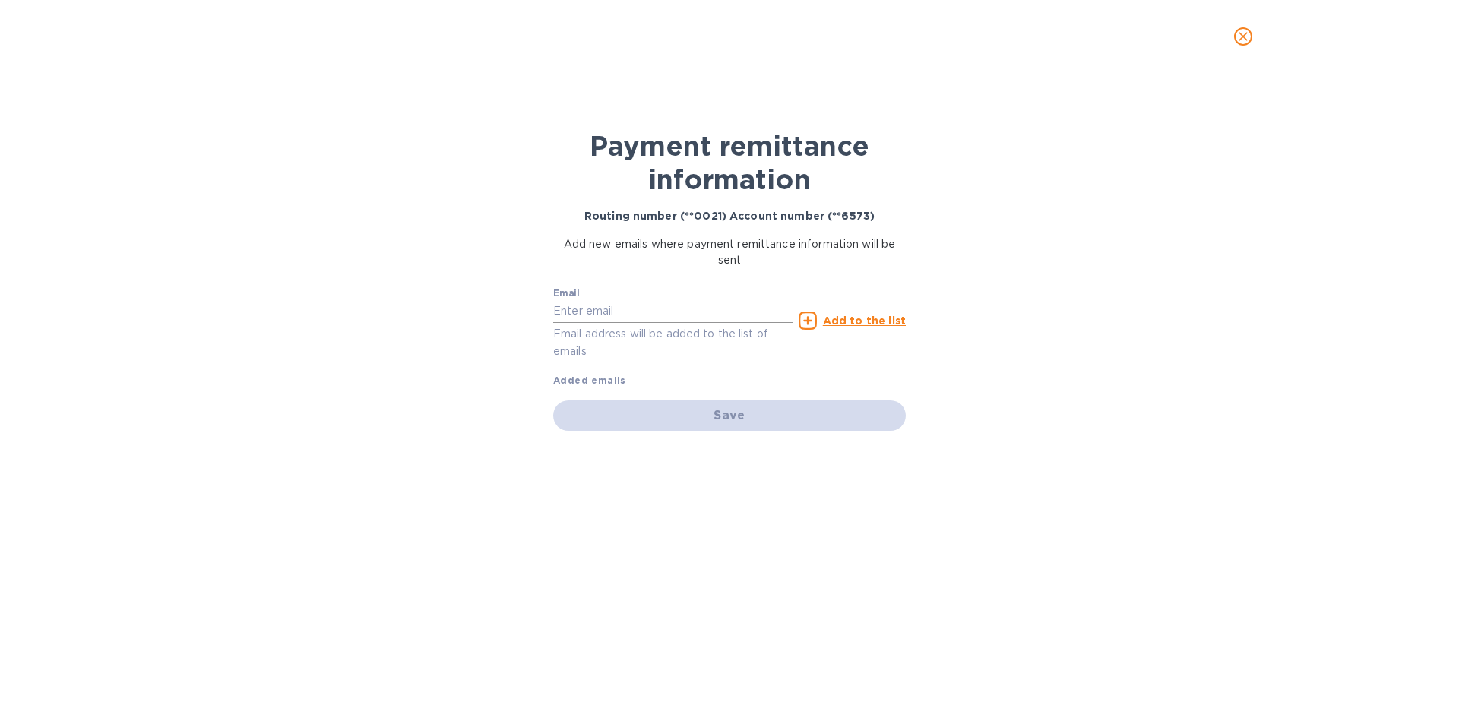
click at [610, 309] on input "text" at bounding box center [672, 311] width 239 height 23
click at [516, 355] on div "Payment remittance information Routing number (**0021) Account number (**6573) …" at bounding box center [729, 395] width 1459 height 645
click at [581, 312] on input "text" at bounding box center [672, 311] width 239 height 23
drag, startPoint x: 568, startPoint y: 314, endPoint x: 591, endPoint y: 315, distance: 22.8
click at [591, 315] on input "Joesph@" at bounding box center [672, 311] width 239 height 23
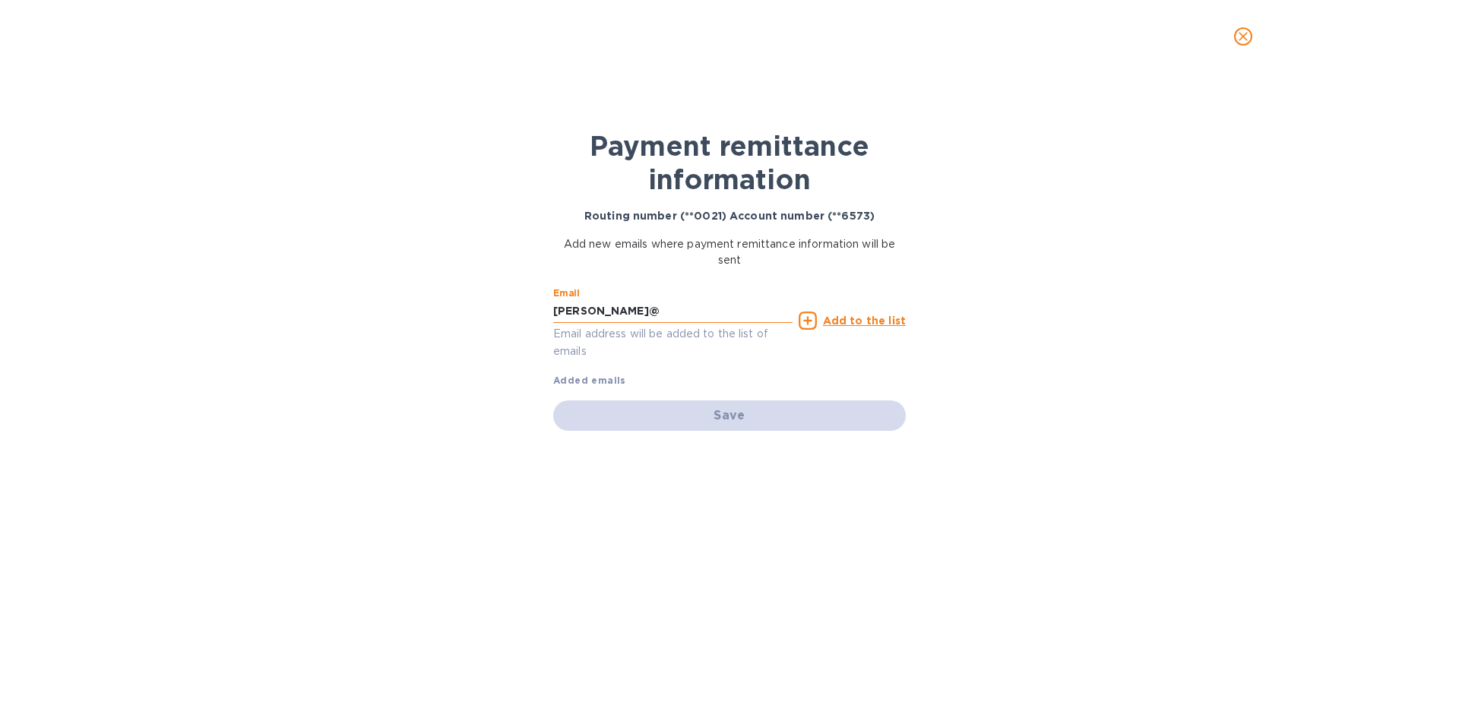
click at [614, 306] on input "Joseph@" at bounding box center [672, 311] width 239 height 23
type input "Joseph@nagad.com"
click at [433, 352] on div "Payment remittance information Routing number (**0021) Account number (**6573) …" at bounding box center [729, 395] width 1459 height 645
click at [838, 317] on u "Add to the list" at bounding box center [864, 321] width 83 height 12
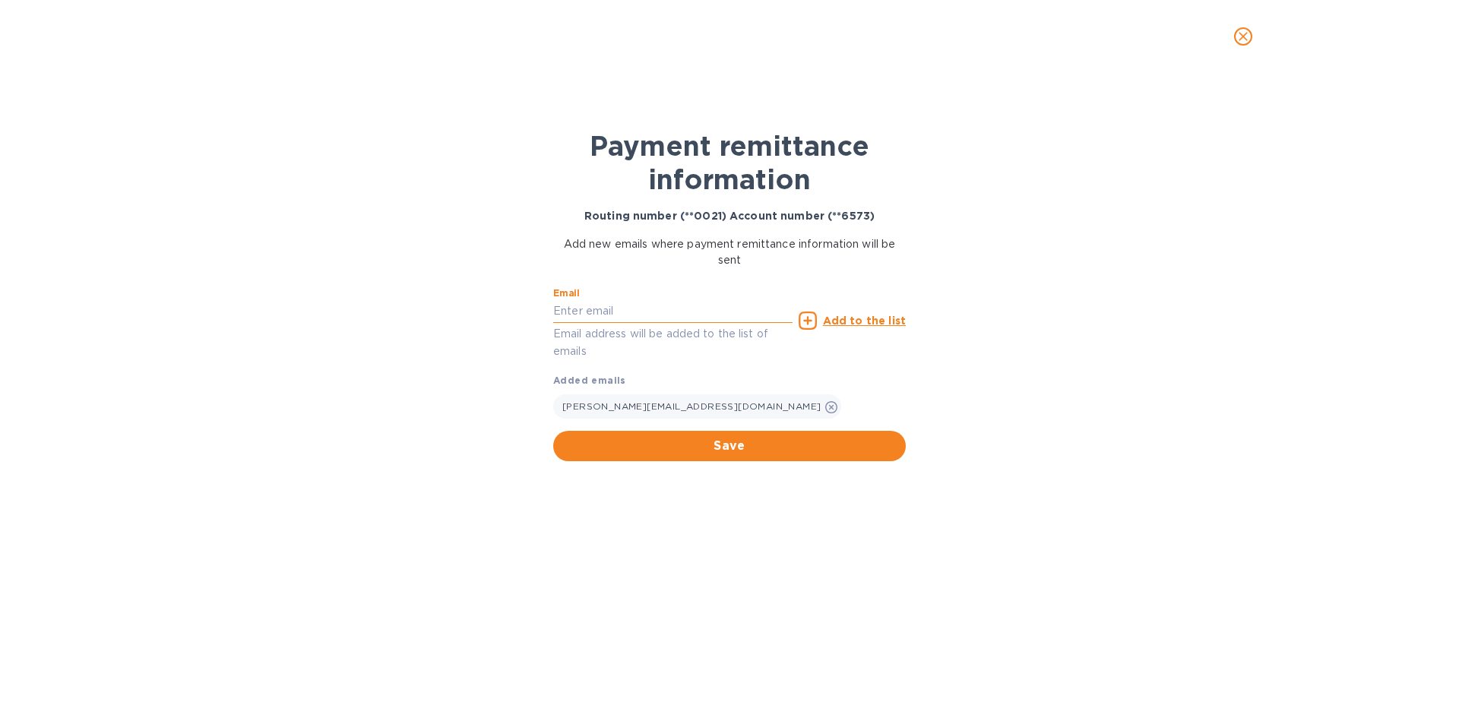
click at [670, 318] on input "text" at bounding box center [672, 311] width 239 height 23
type input "[EMAIL_ADDRESS][DOMAIN_NAME]"
click at [272, 306] on div "Payment remittance information Routing number (**0021) Account number (**6573) …" at bounding box center [729, 395] width 1459 height 645
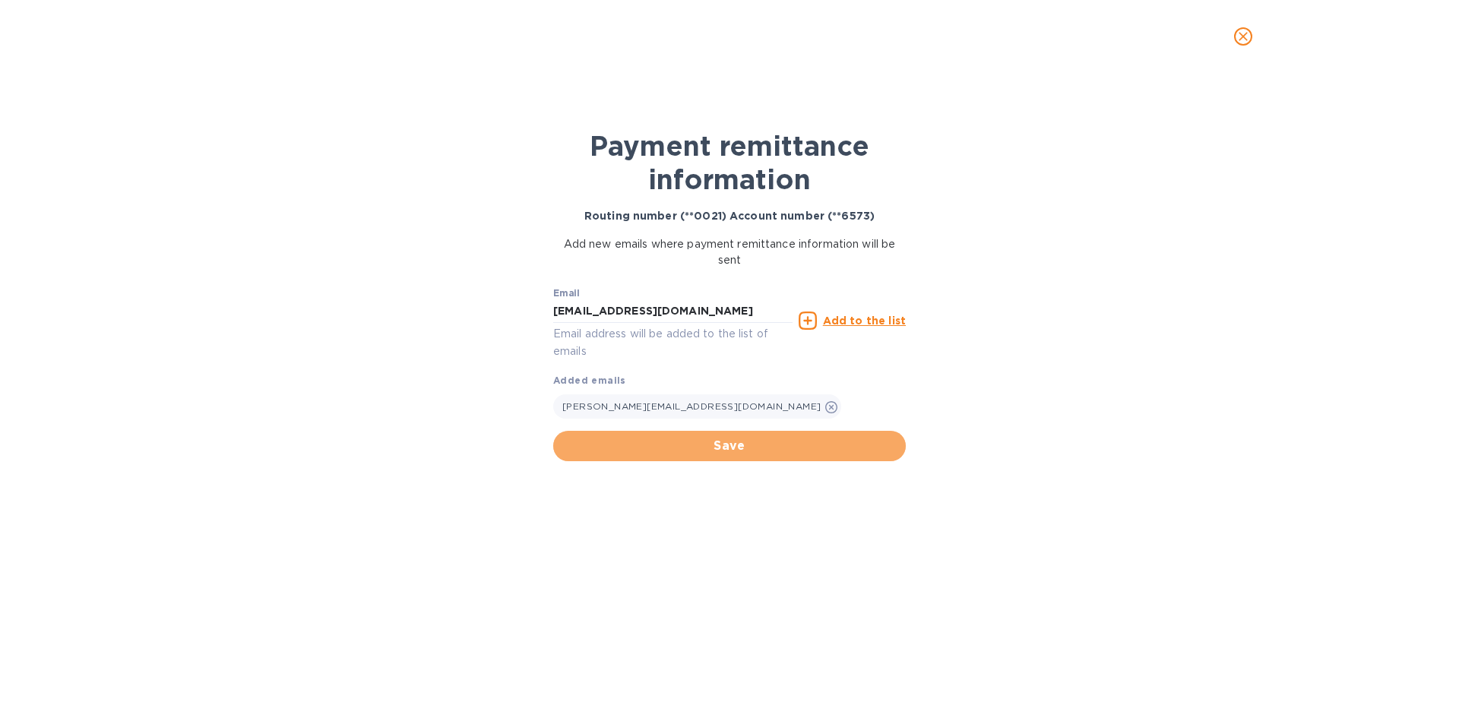
click at [741, 450] on span "Save" at bounding box center [729, 446] width 328 height 18
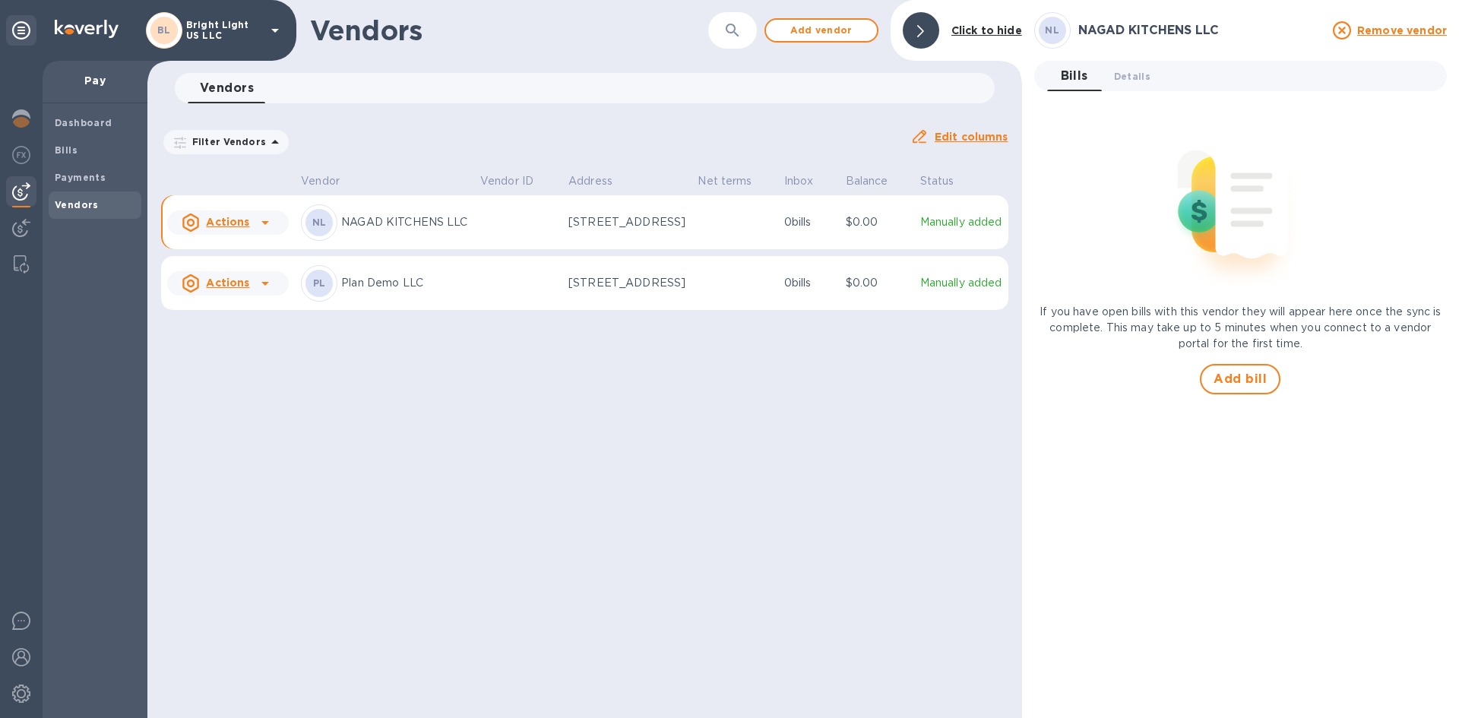
click at [221, 228] on u "Actions" at bounding box center [227, 222] width 43 height 12
click at [248, 298] on b "Add new bill" at bounding box center [245, 298] width 71 height 12
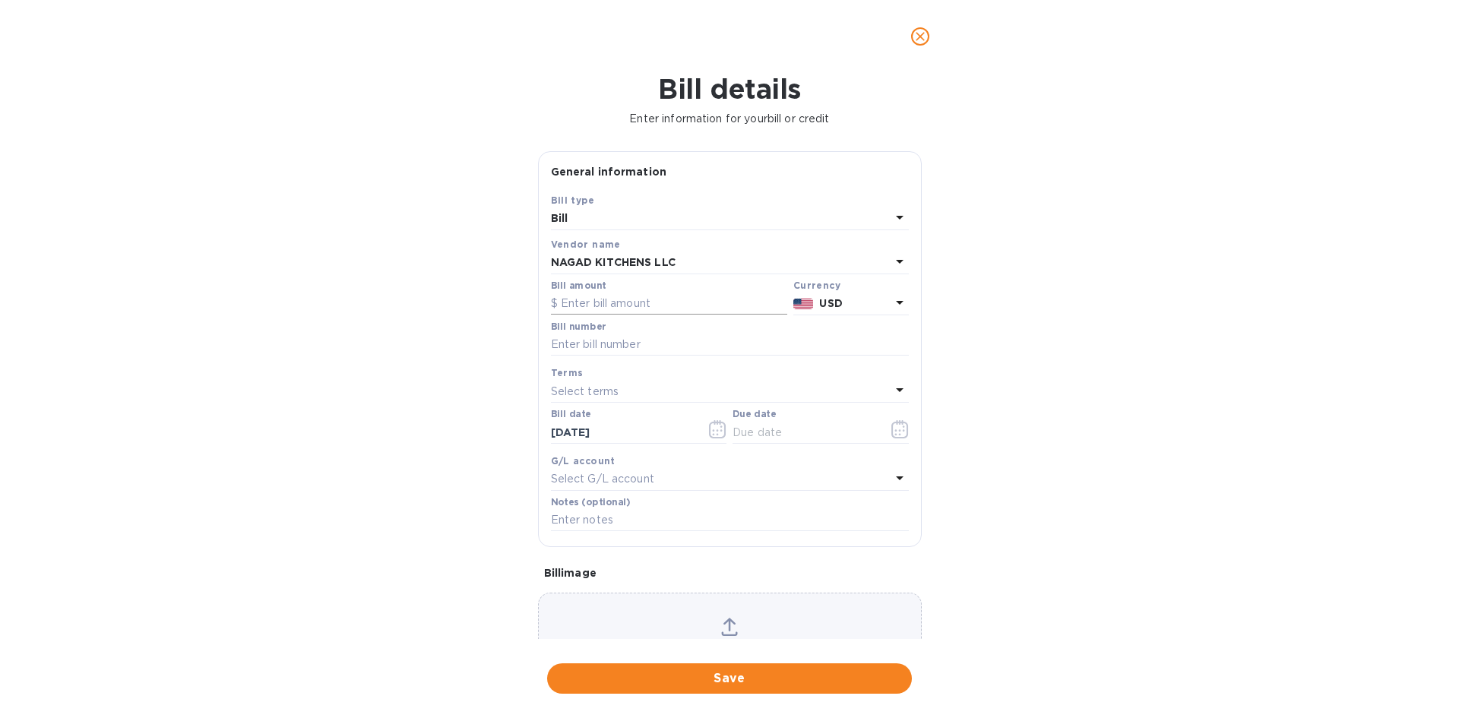
click at [640, 299] on input "text" at bounding box center [669, 304] width 236 height 23
click at [585, 391] on p "Select terms" at bounding box center [585, 392] width 68 height 16
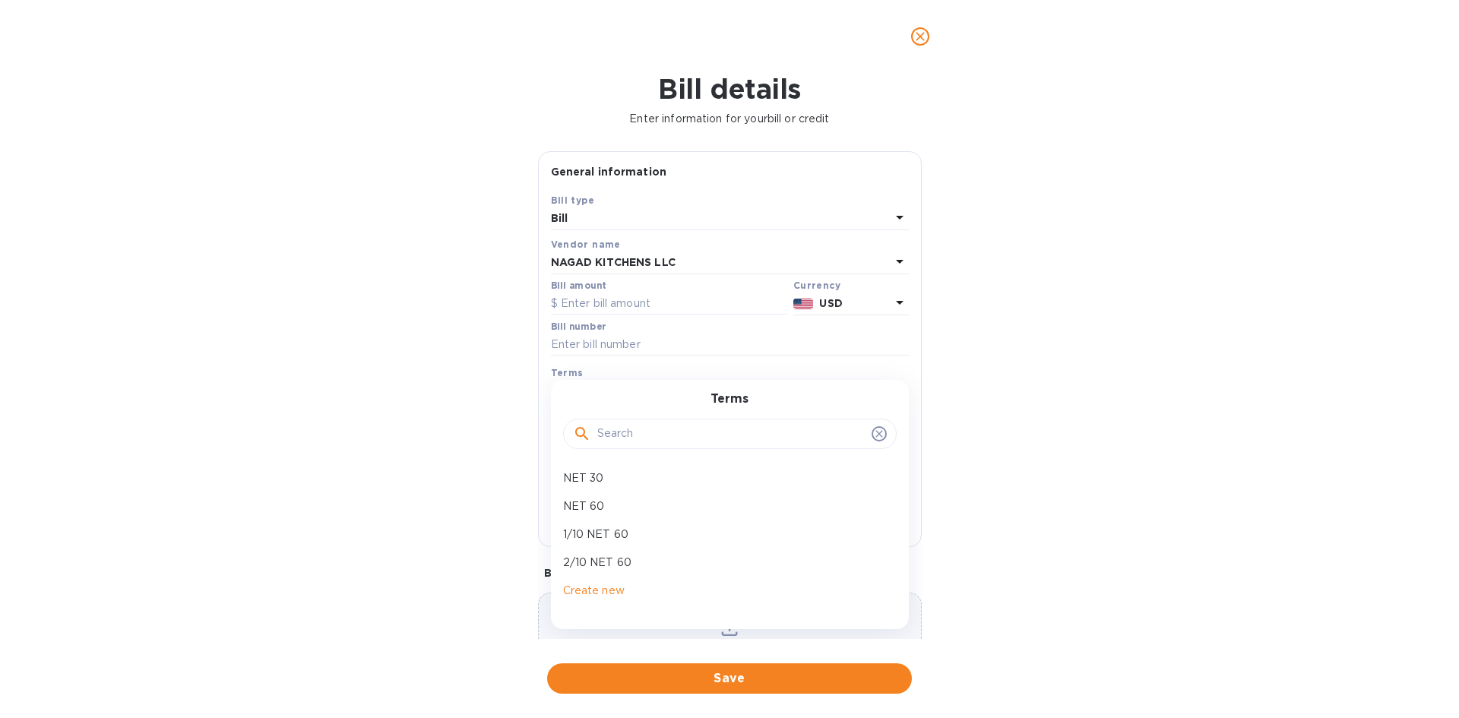
click at [473, 456] on div "Bill details Enter information for your bill or credit General information Save…" at bounding box center [729, 395] width 1459 height 645
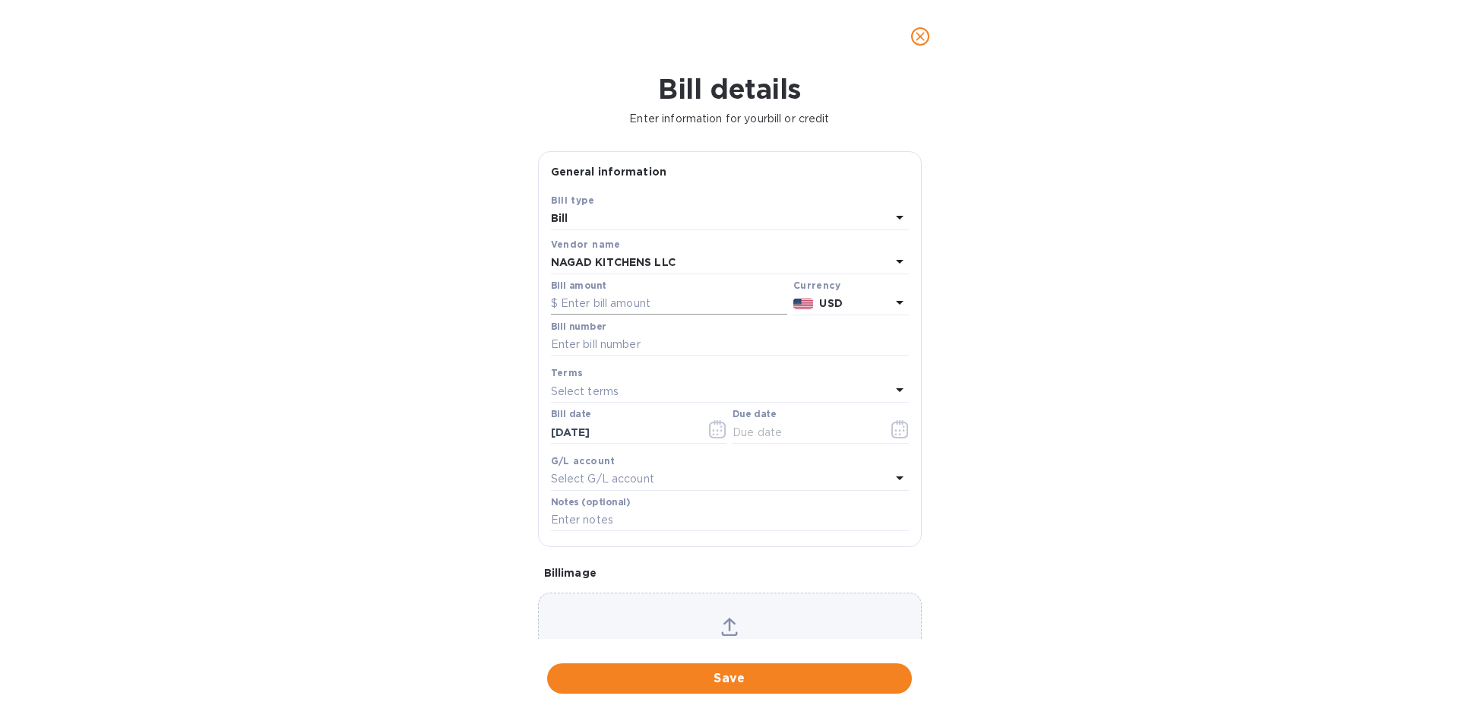
click at [559, 302] on input "text" at bounding box center [669, 304] width 236 height 23
click at [923, 32] on icon "close" at bounding box center [920, 36] width 15 height 15
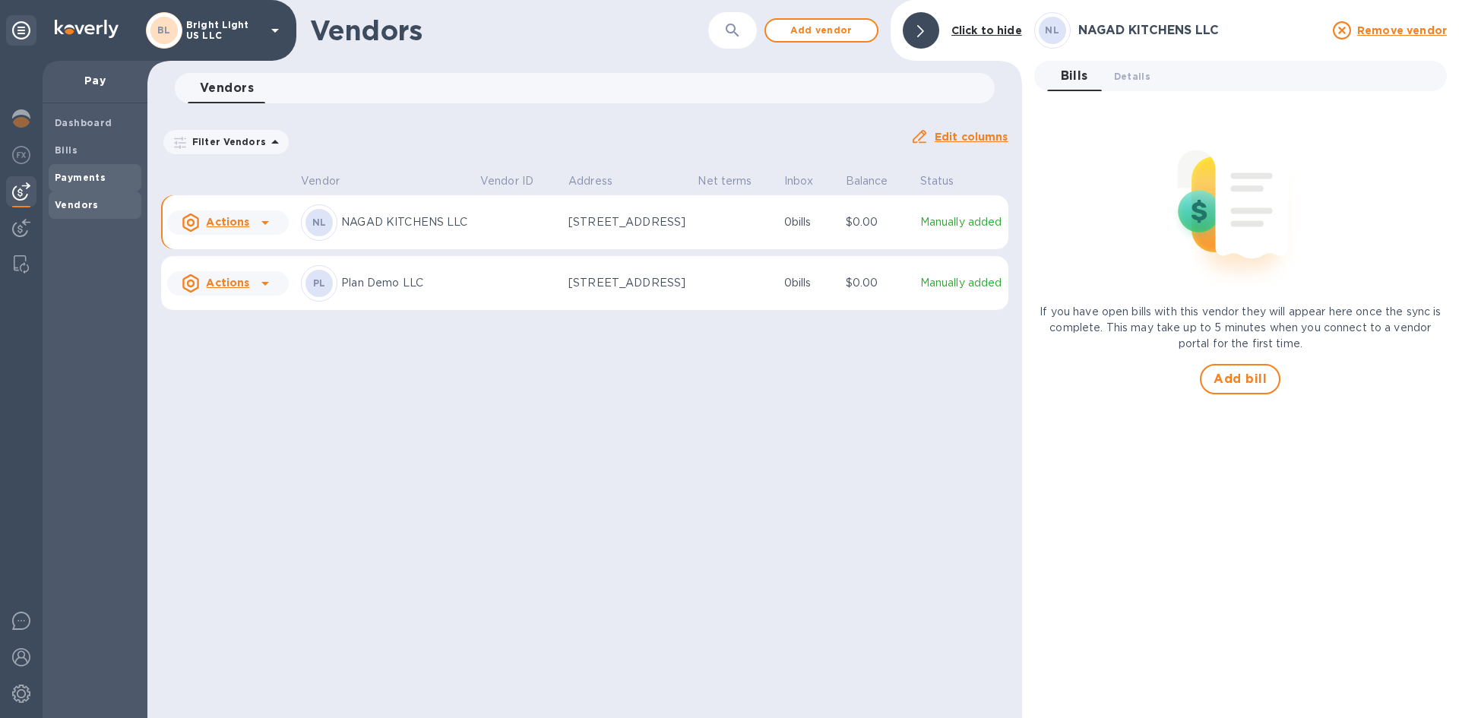
click at [62, 179] on b "Payments" at bounding box center [80, 177] width 51 height 11
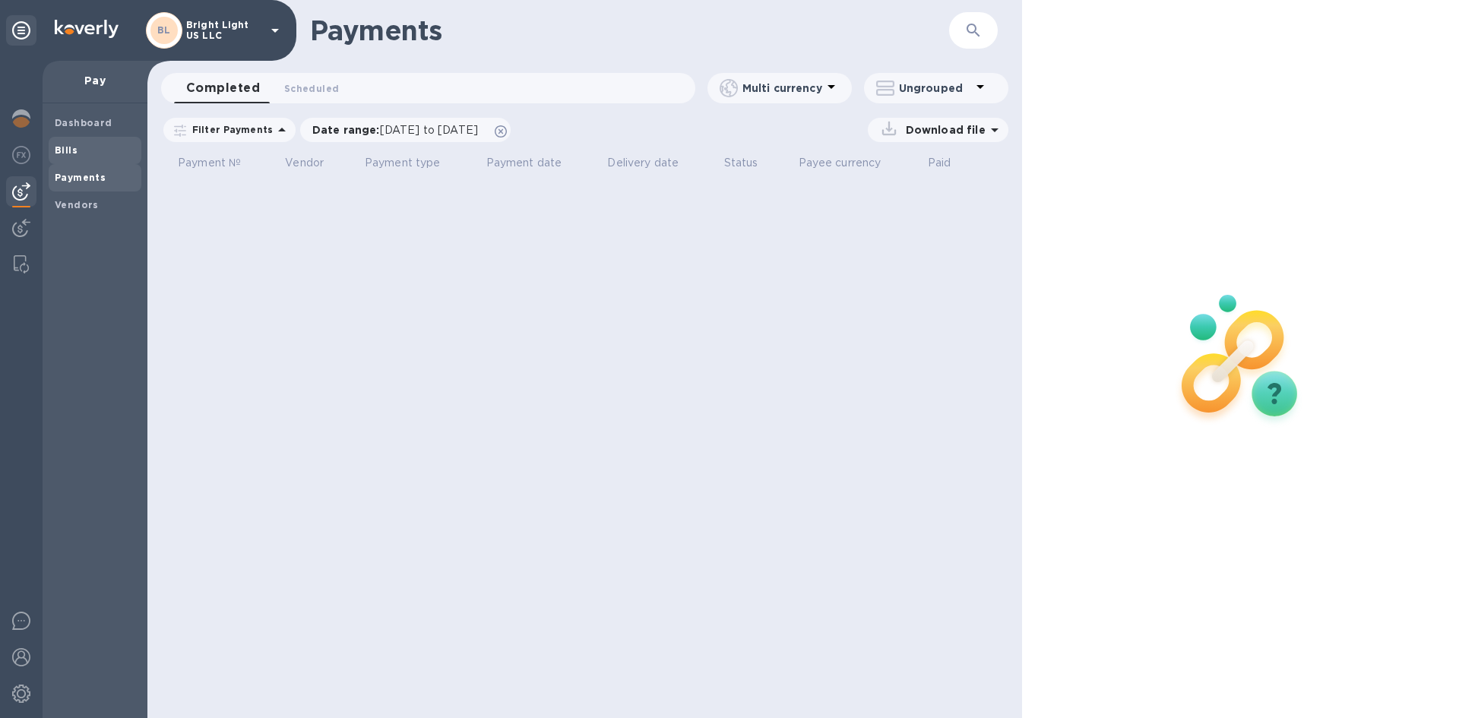
click at [84, 153] on span "Bills" at bounding box center [95, 150] width 81 height 15
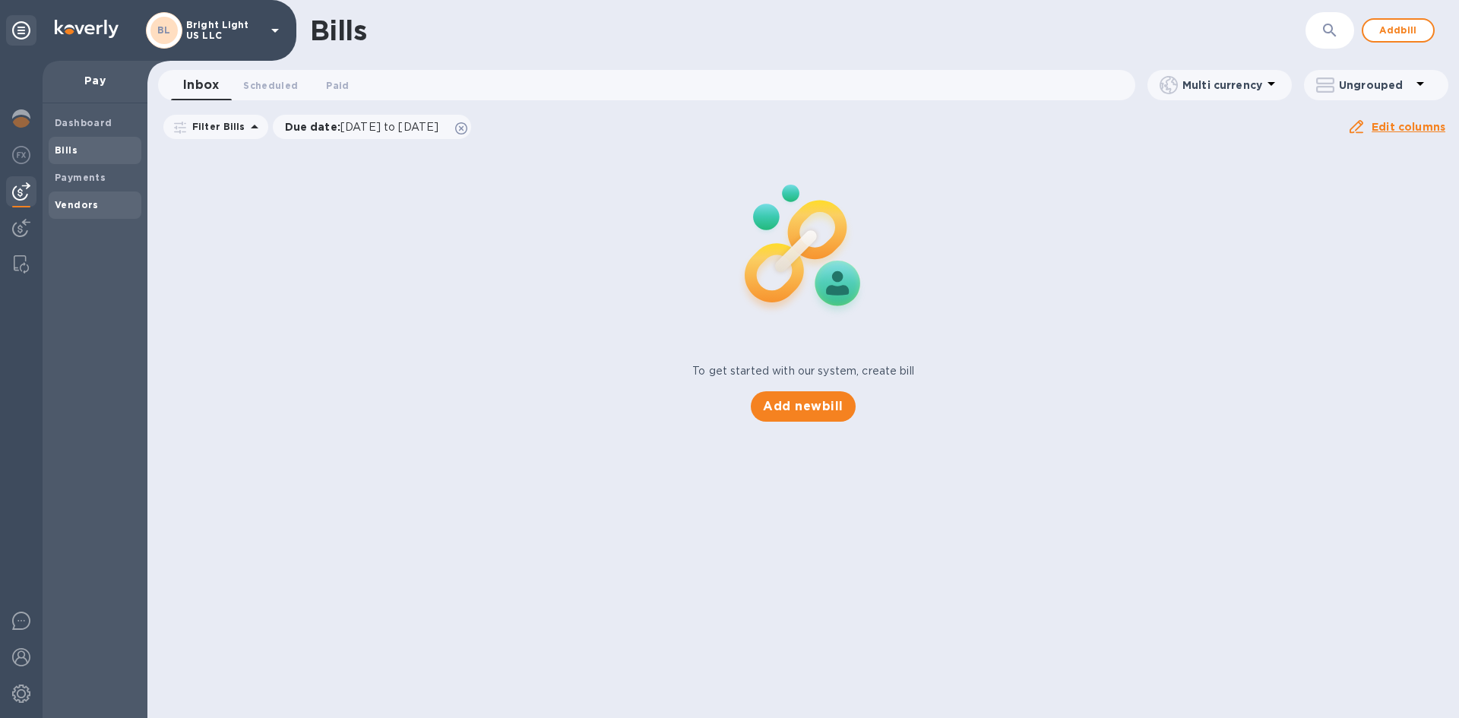
click at [87, 211] on span "Vendors" at bounding box center [77, 205] width 44 height 15
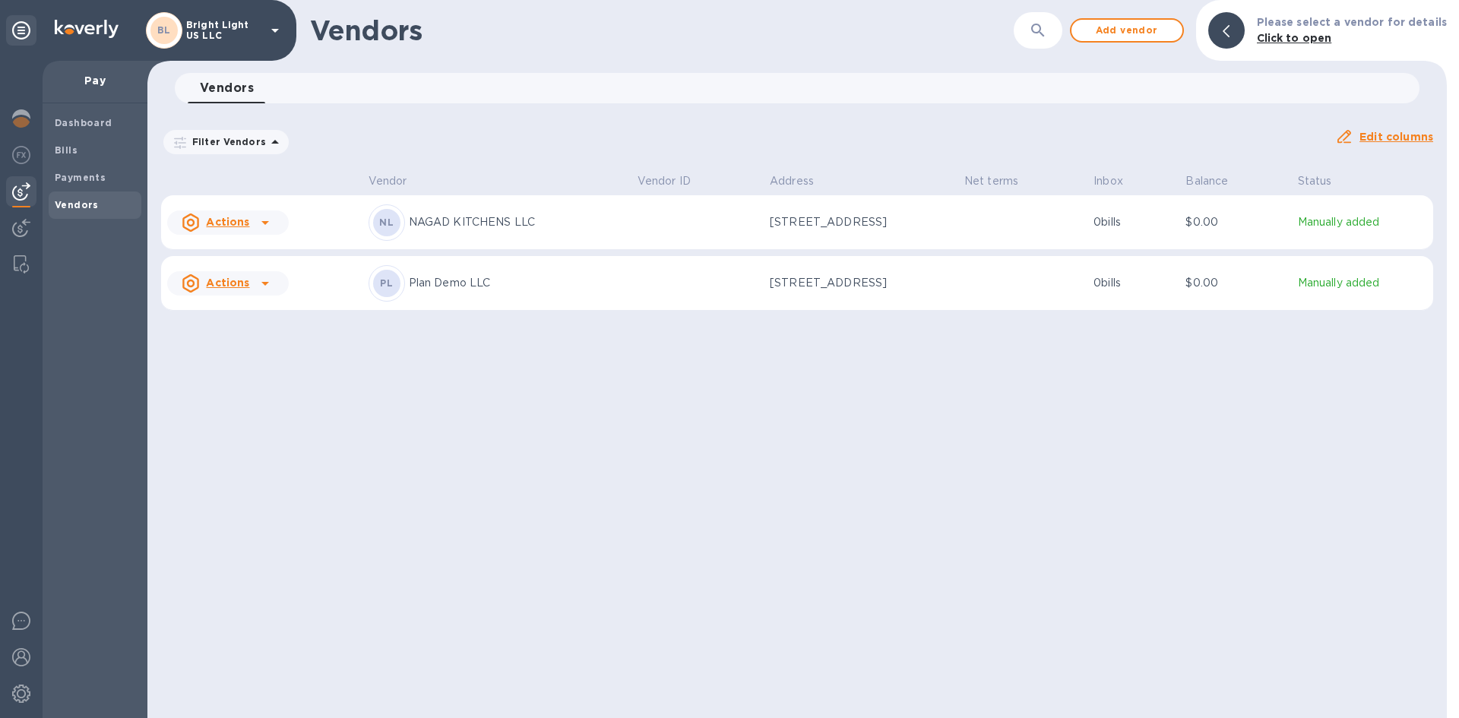
click at [241, 220] on u "Actions" at bounding box center [227, 222] width 43 height 12
click at [242, 275] on div "Add new bill" at bounding box center [245, 286] width 77 height 24
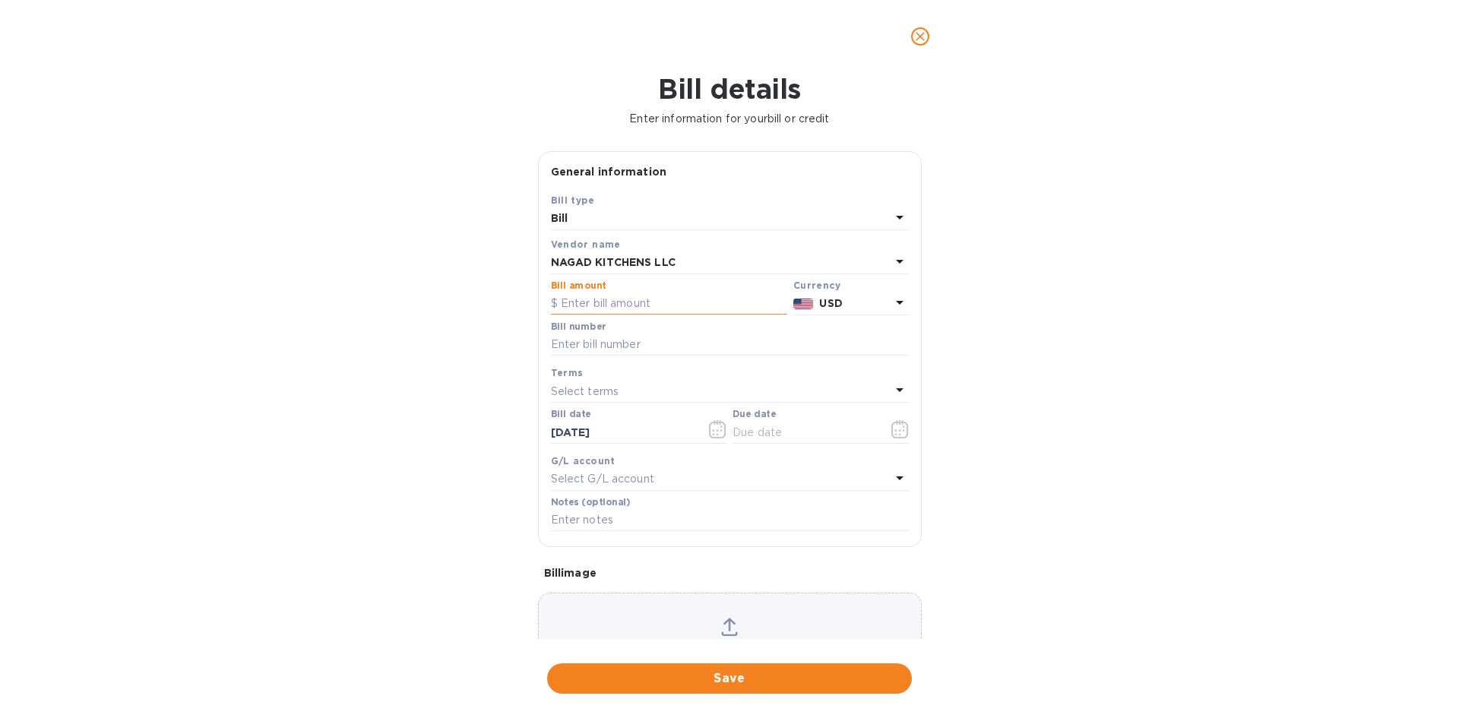
click at [629, 305] on input "text" at bounding box center [669, 304] width 236 height 23
type input "7,887.50"
click at [597, 337] on input "text" at bounding box center [730, 345] width 358 height 23
type input "11230"
click at [638, 394] on div "Select terms" at bounding box center [721, 391] width 340 height 21
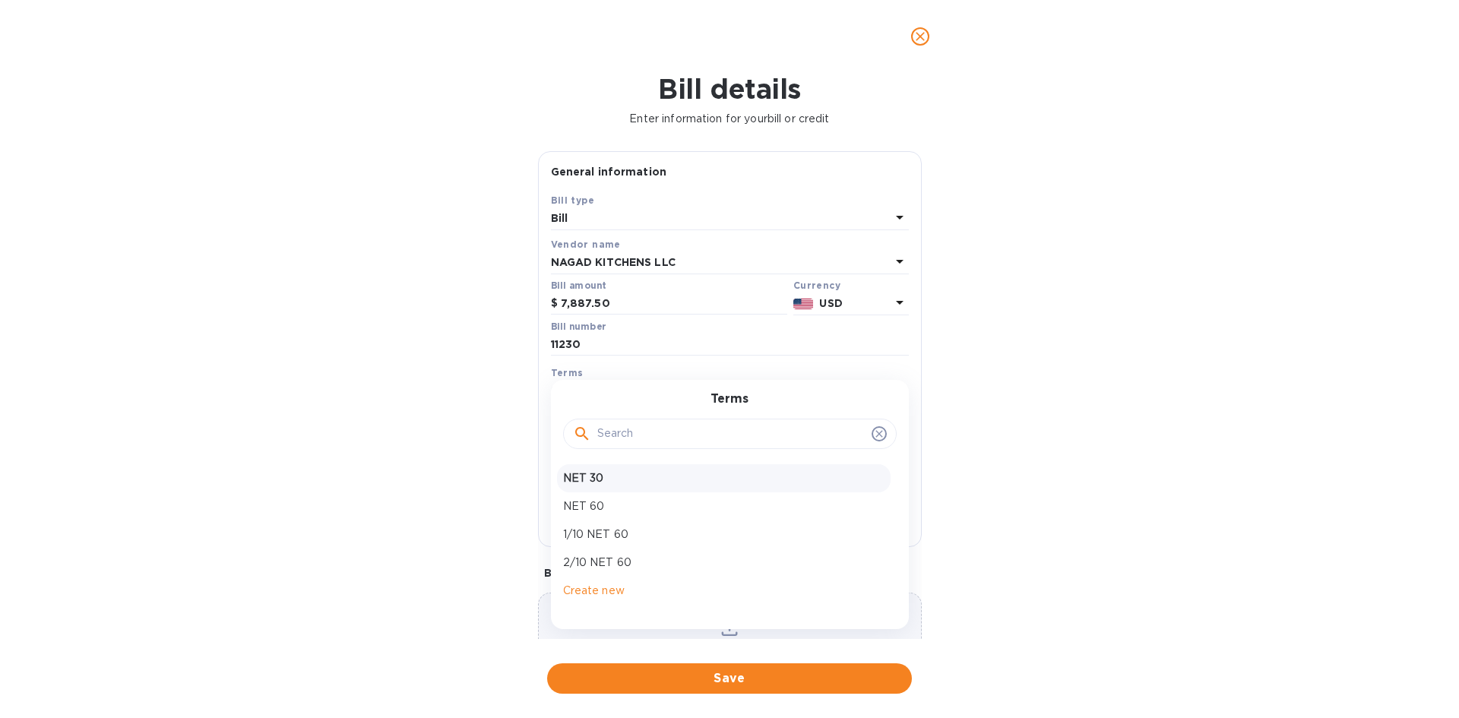
click at [592, 479] on p "NET 30" at bounding box center [723, 478] width 321 height 16
type input "10/16/2025"
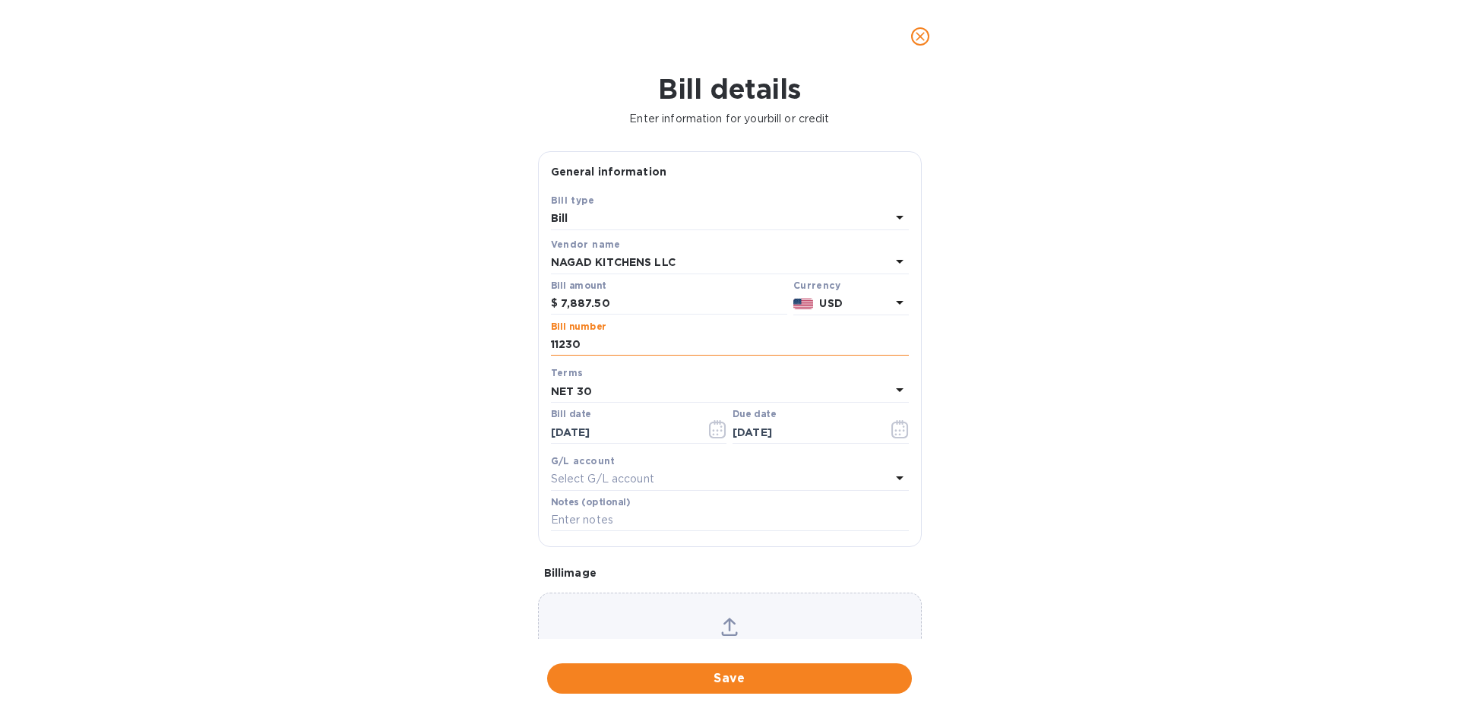
click at [567, 341] on input "11230" at bounding box center [730, 345] width 358 height 23
type input "1176"
click at [566, 481] on p "Select G/L account" at bounding box center [602, 479] width 103 height 16
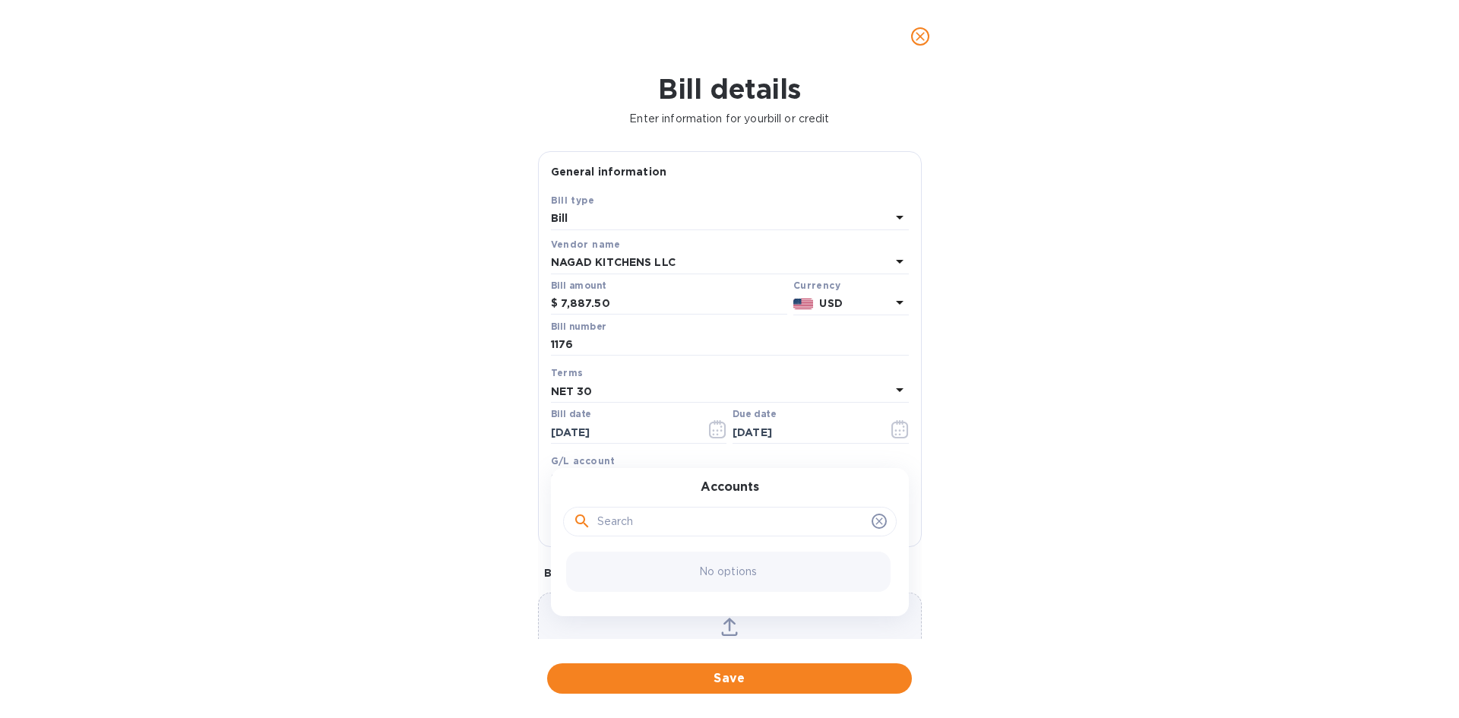
click at [467, 482] on div "Bill details Enter information for your bill or credit General information Save…" at bounding box center [729, 395] width 1459 height 645
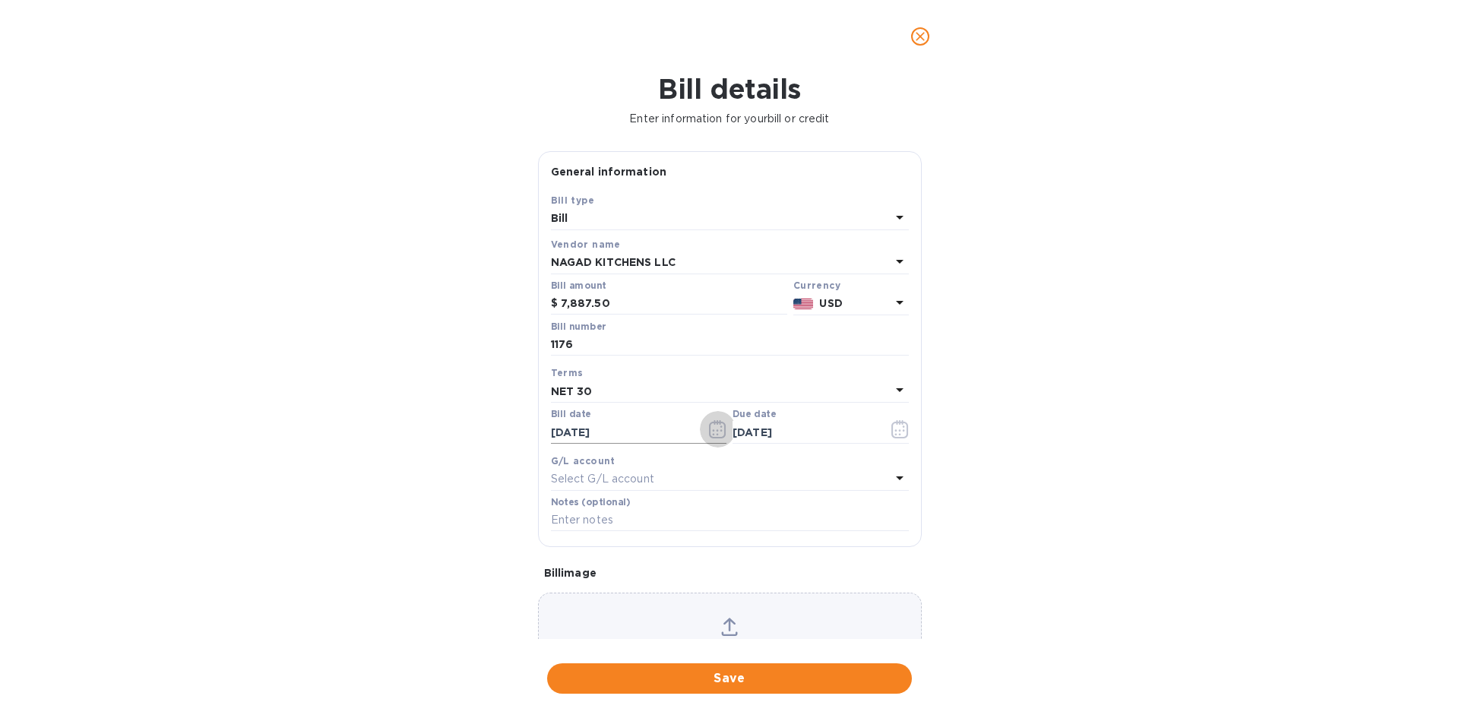
click at [721, 426] on icon "button" at bounding box center [717, 429] width 17 height 18
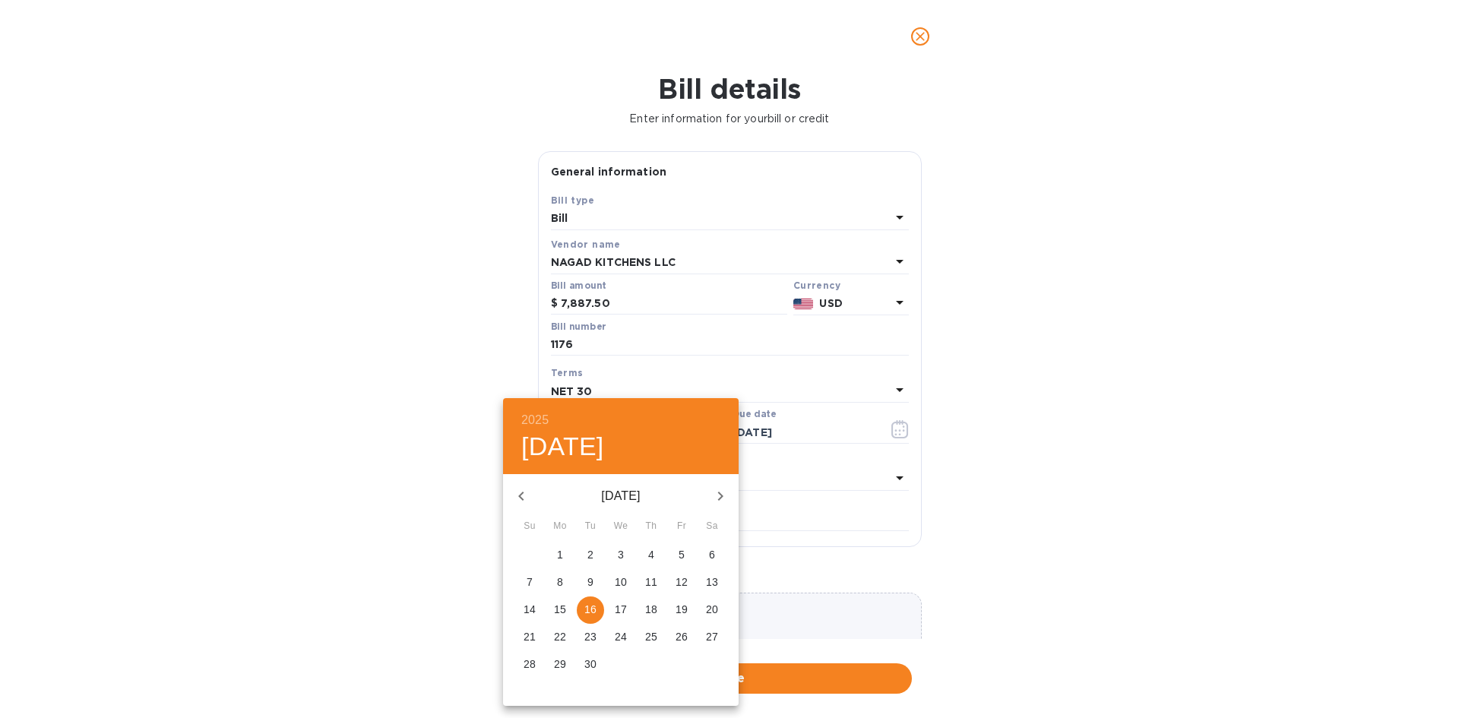
click at [527, 488] on icon "button" at bounding box center [521, 496] width 18 height 18
click at [644, 609] on span "14" at bounding box center [651, 609] width 27 height 15
type input "08/14/2025"
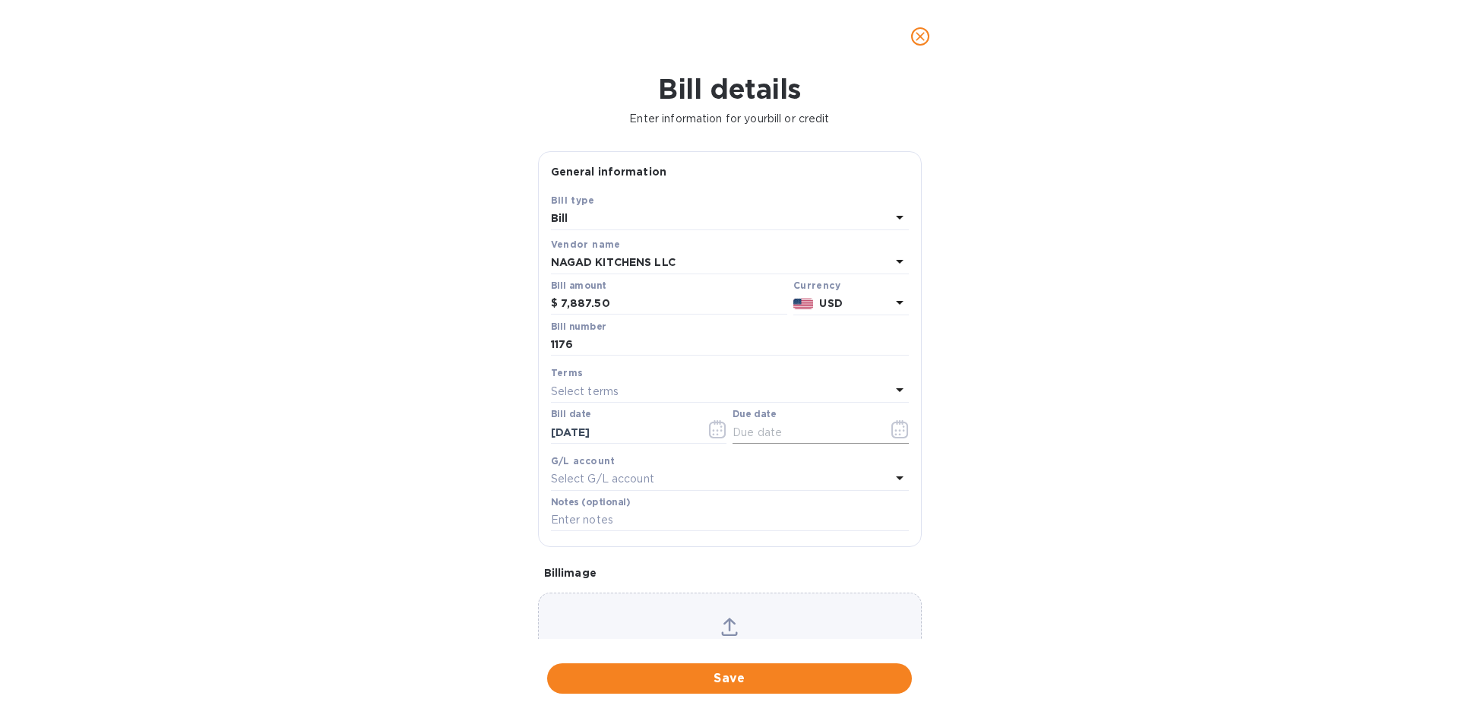
click at [754, 432] on input "text" at bounding box center [805, 432] width 144 height 23
click at [902, 433] on icon "button" at bounding box center [900, 429] width 17 height 18
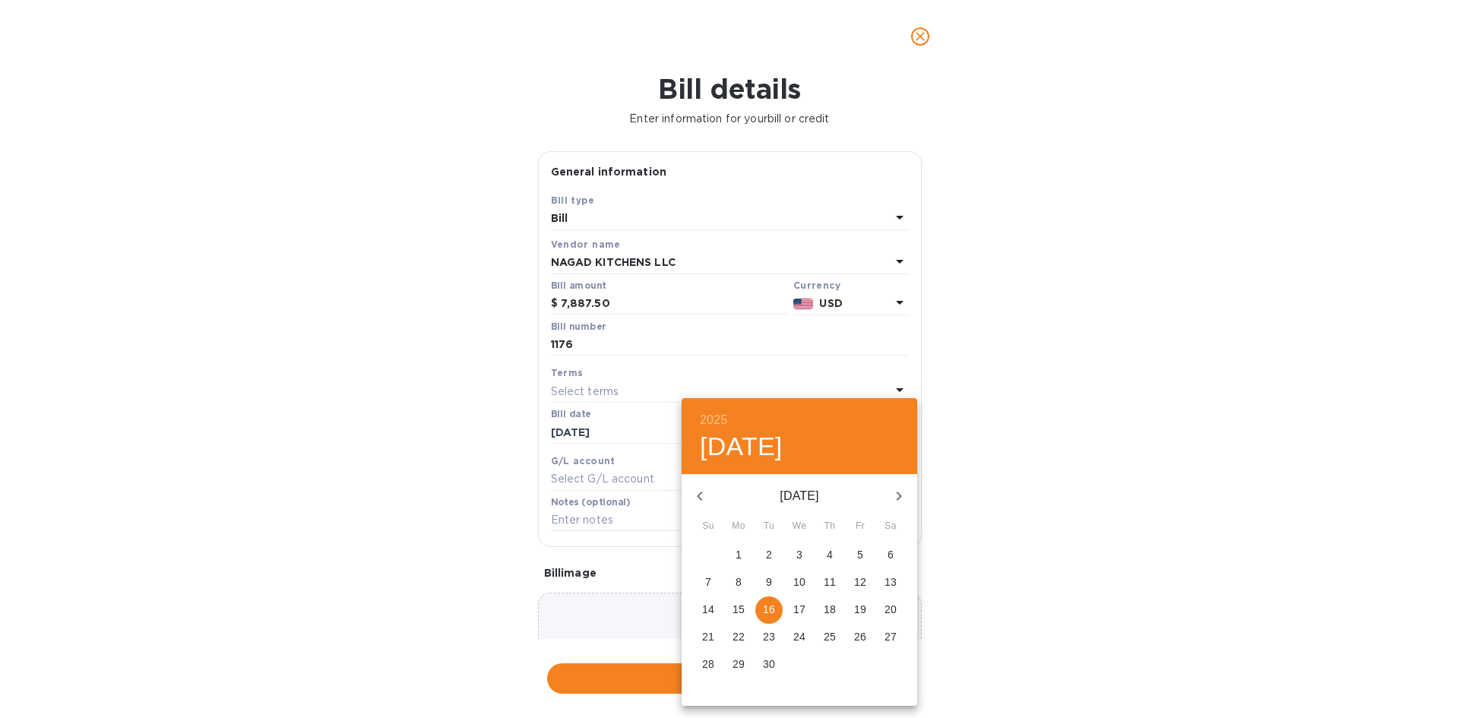
click at [771, 616] on p "16" at bounding box center [769, 609] width 12 height 15
type input "09/16/2025"
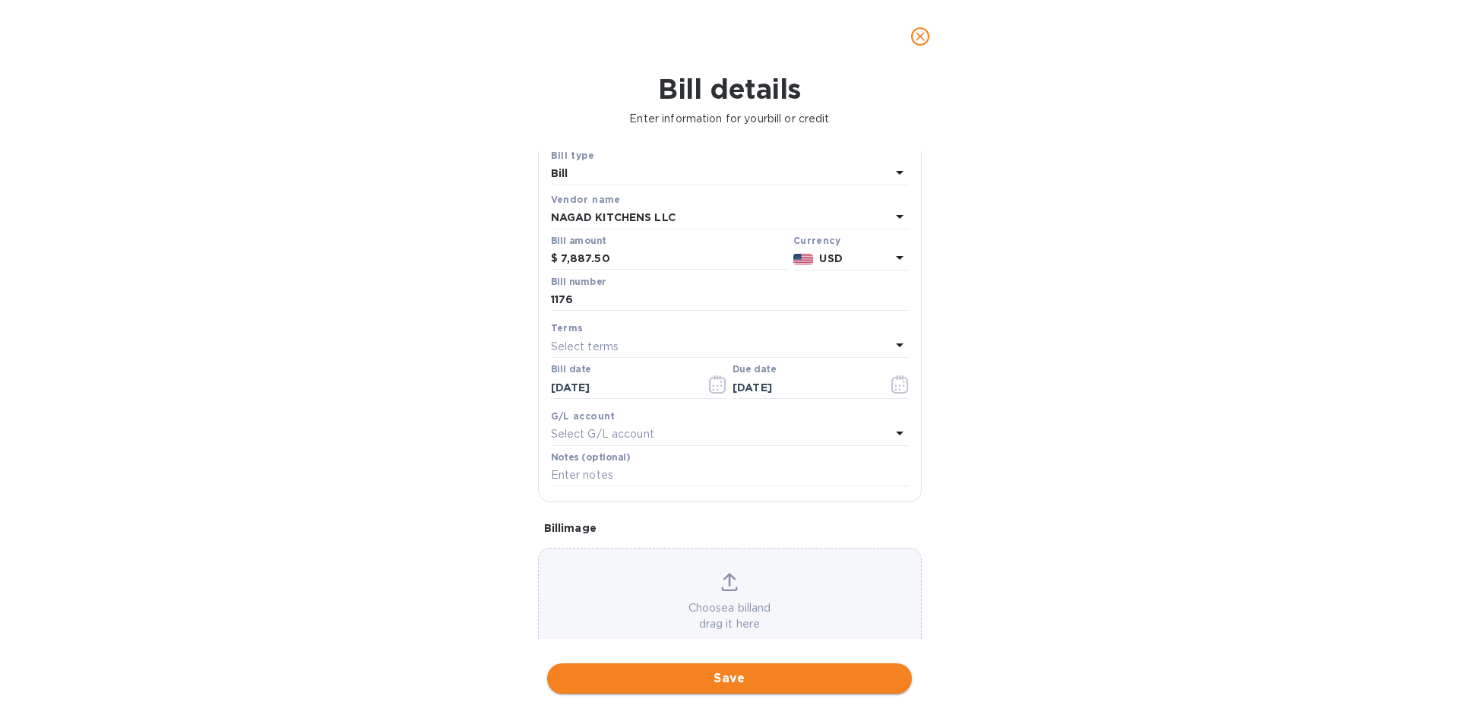
scroll to position [81, 0]
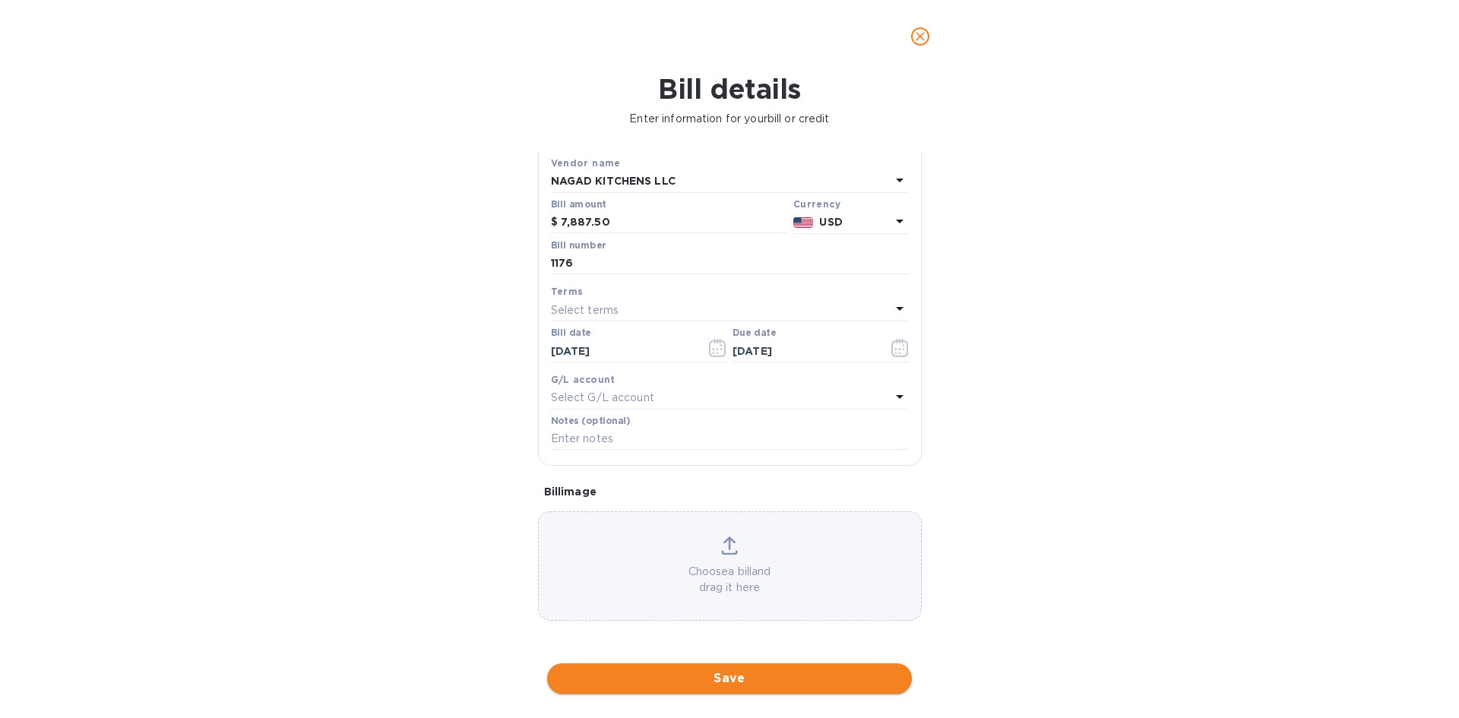
click at [724, 682] on span "Save" at bounding box center [729, 679] width 340 height 18
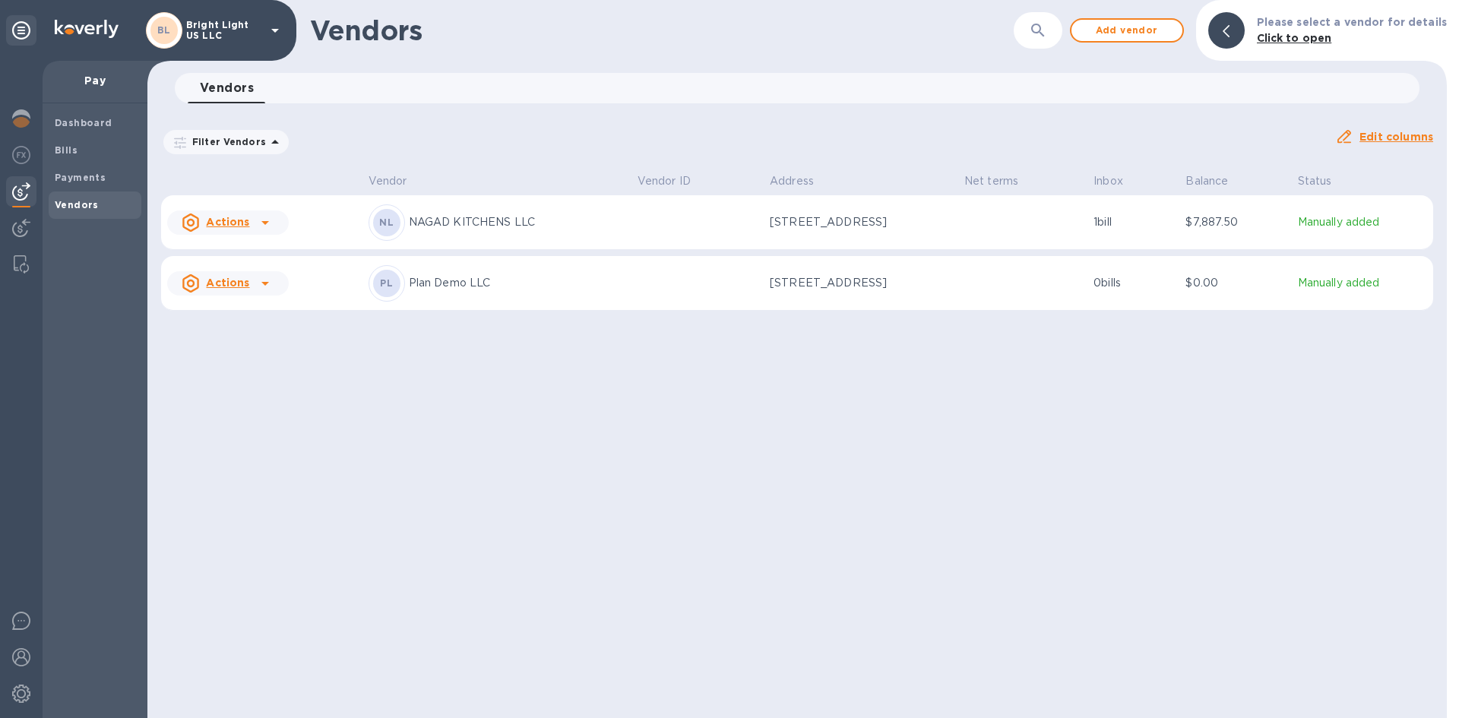
click at [261, 218] on icon at bounding box center [265, 223] width 18 height 18
click at [381, 233] on div at bounding box center [729, 359] width 1459 height 718
click at [87, 179] on b "Payments" at bounding box center [80, 177] width 51 height 11
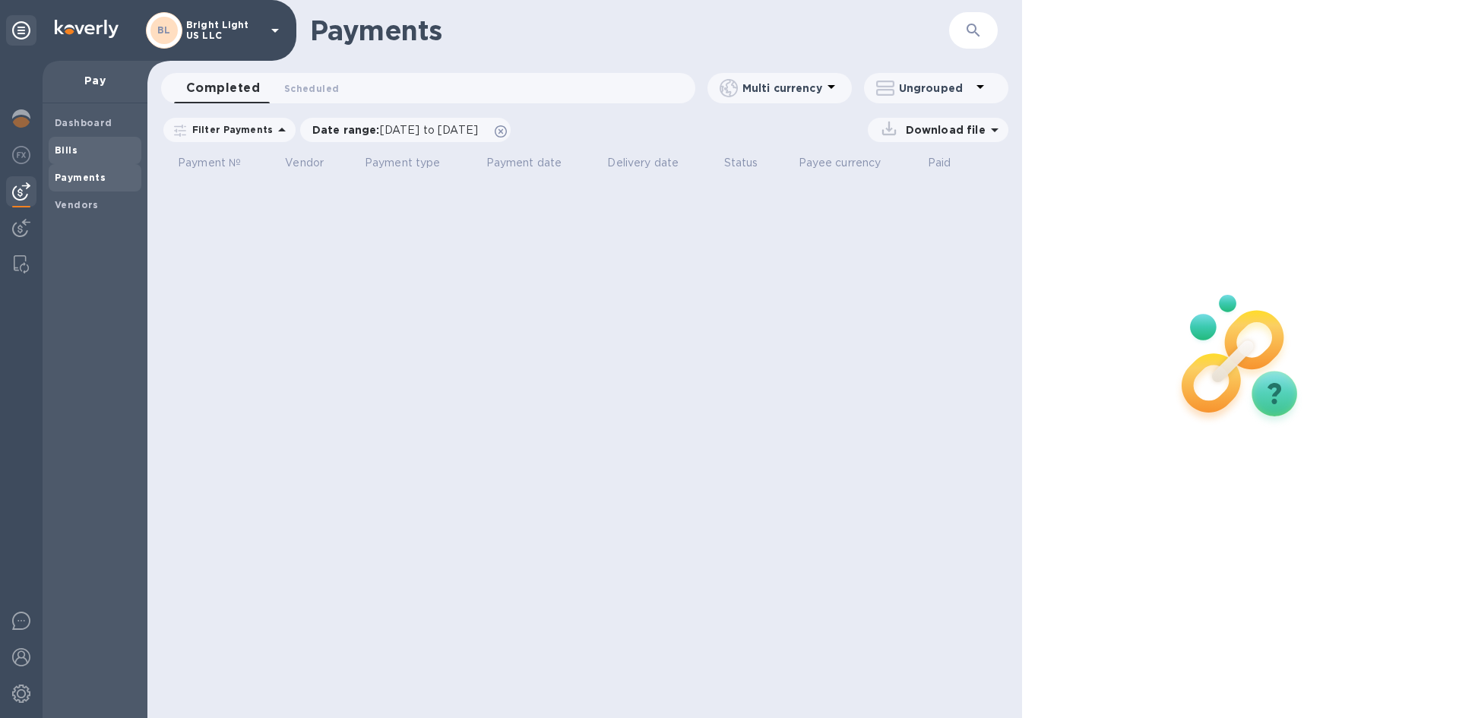
click at [85, 150] on span "Bills" at bounding box center [95, 150] width 81 height 15
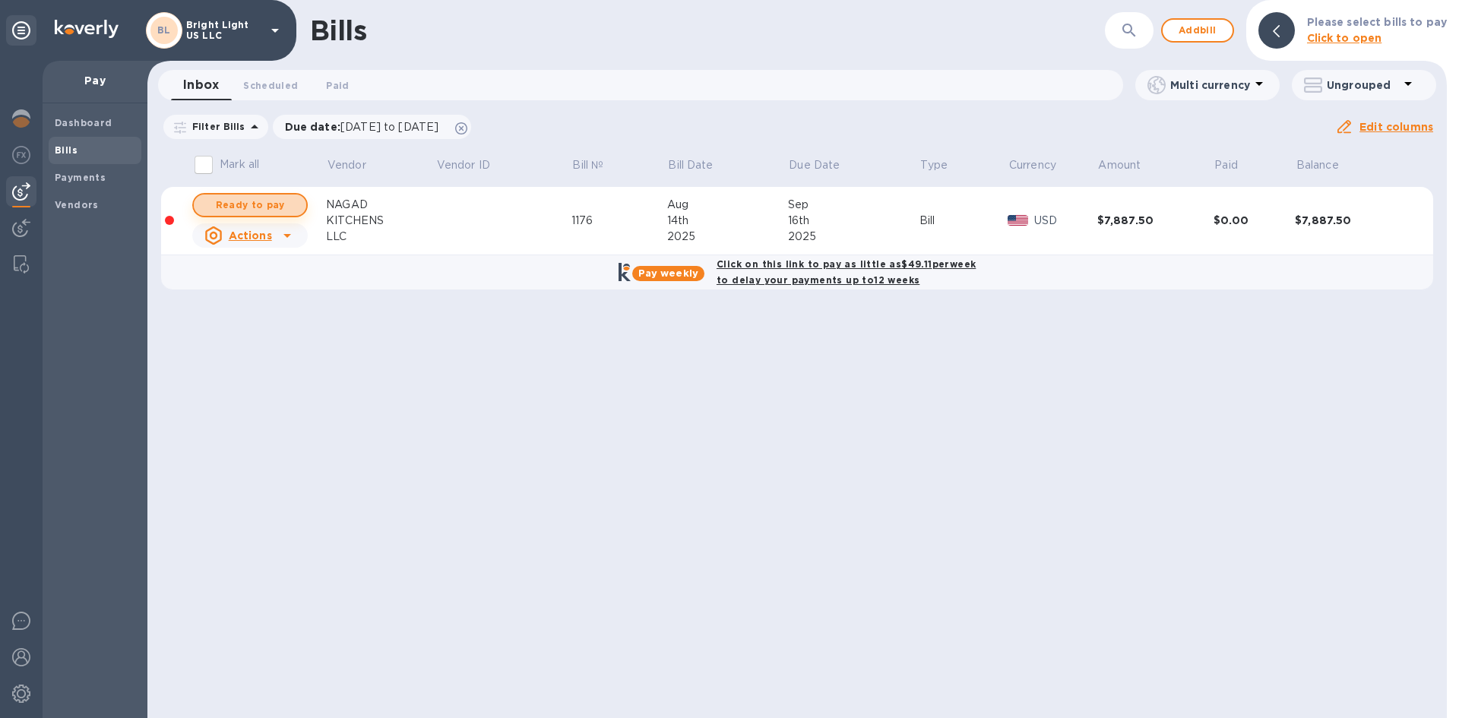
click at [262, 202] on span "Ready to pay" at bounding box center [250, 205] width 88 height 18
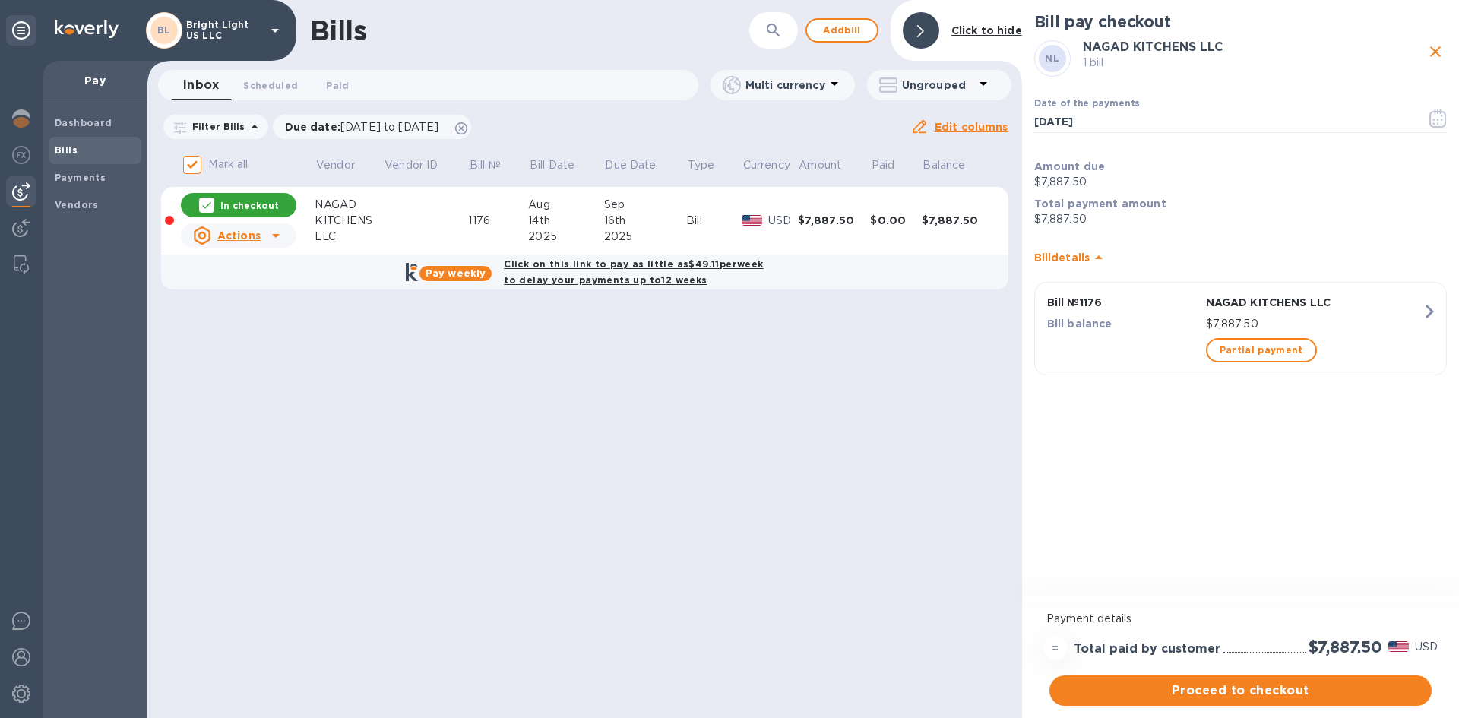
click at [537, 266] on b "Click on this link to pay as little as $49.11 per week to delay your payments u…" at bounding box center [633, 271] width 259 height 27
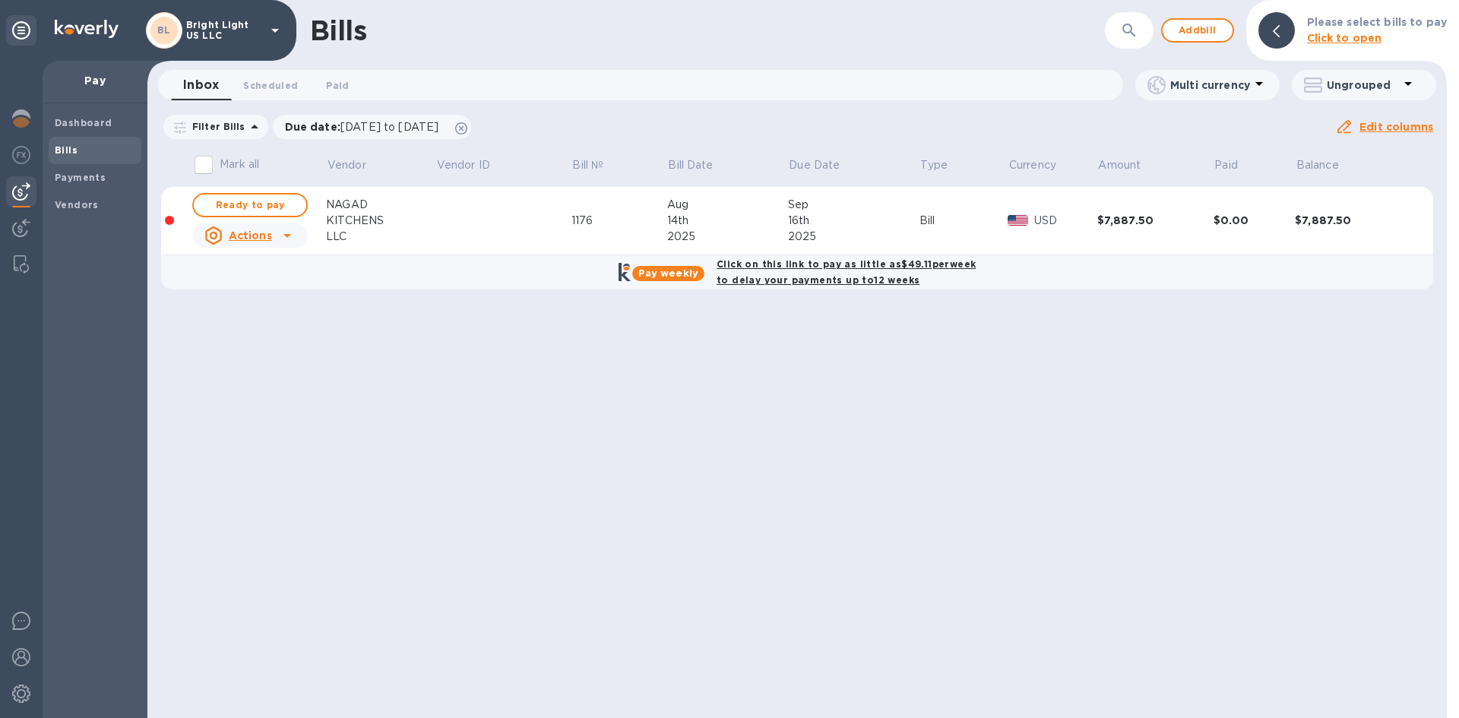
checkbox input "true"
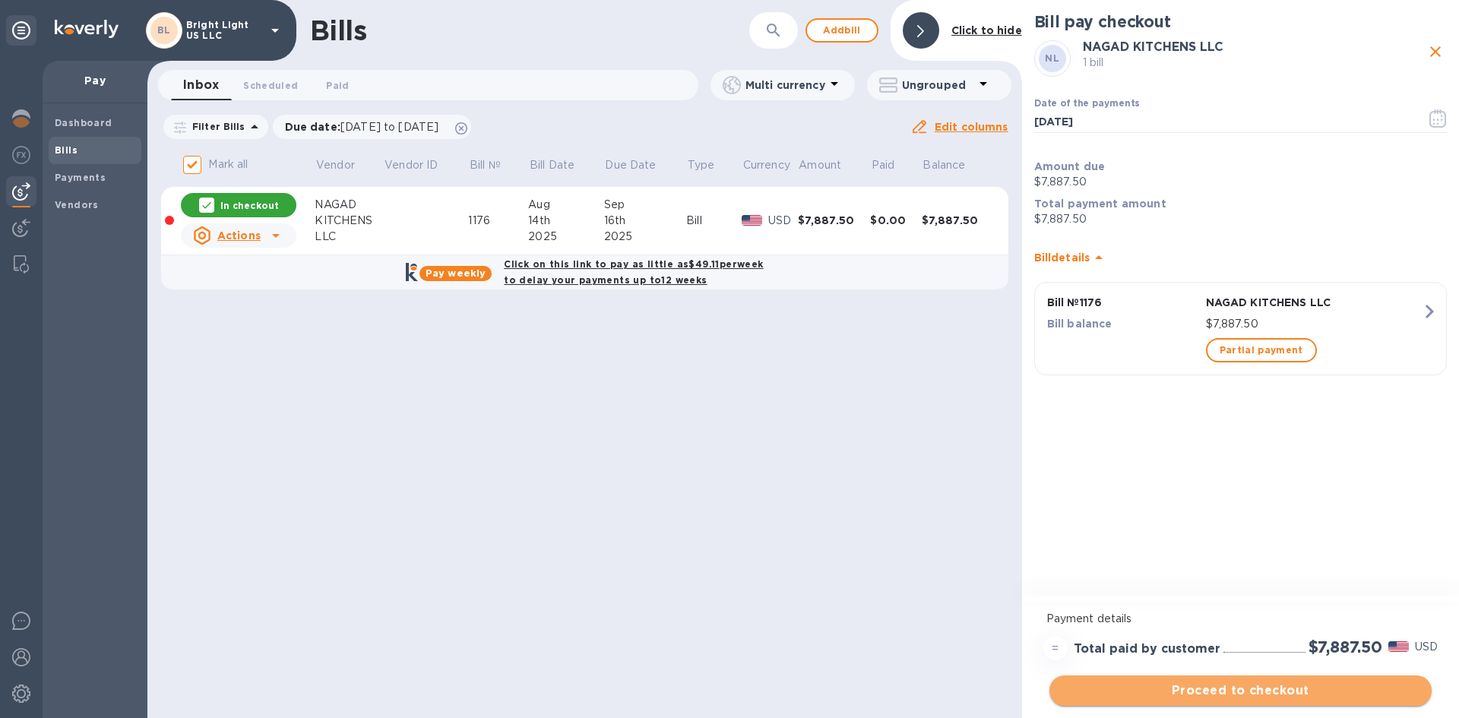
click at [1258, 691] on span "Proceed to checkout" at bounding box center [1241, 691] width 358 height 18
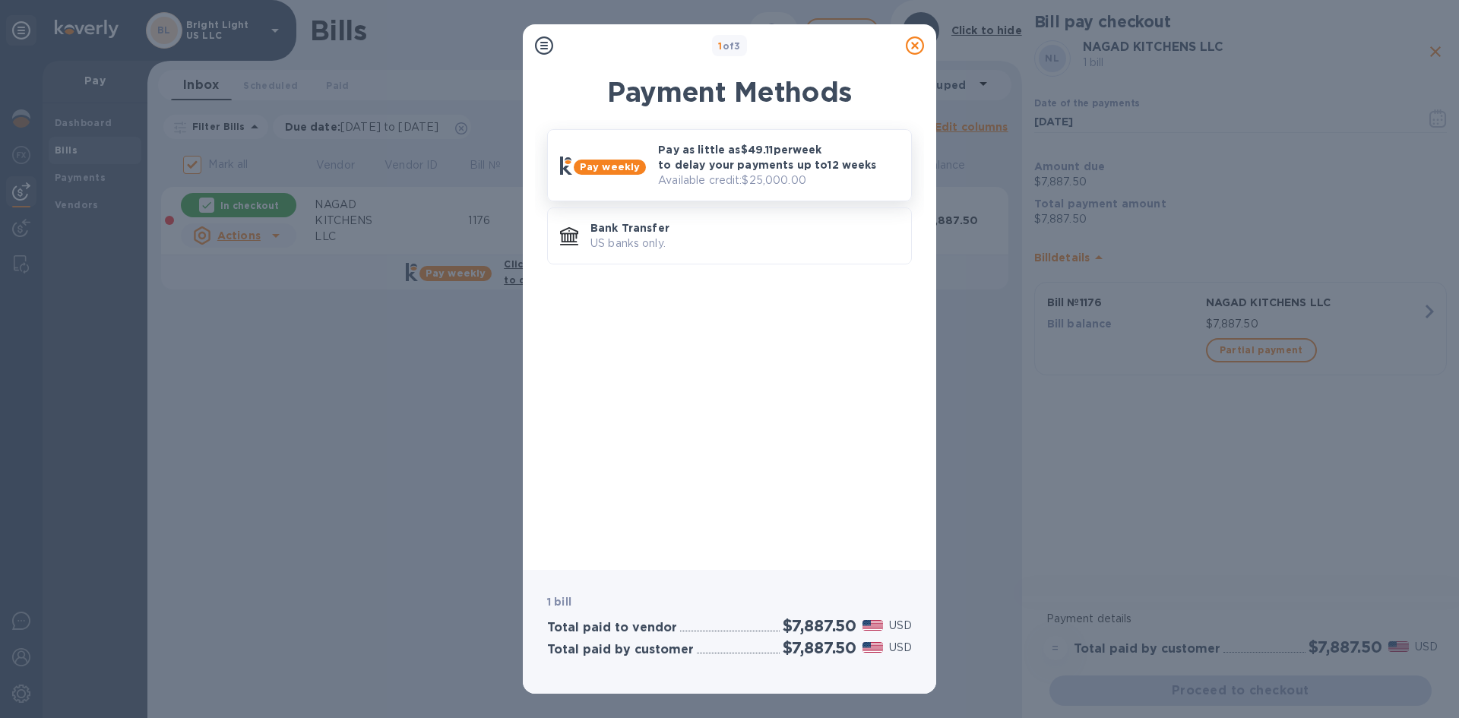
click at [653, 159] on div "Pay as little as $49.11 per week to delay your payments up to 12 weeks Availabl…" at bounding box center [778, 165] width 253 height 59
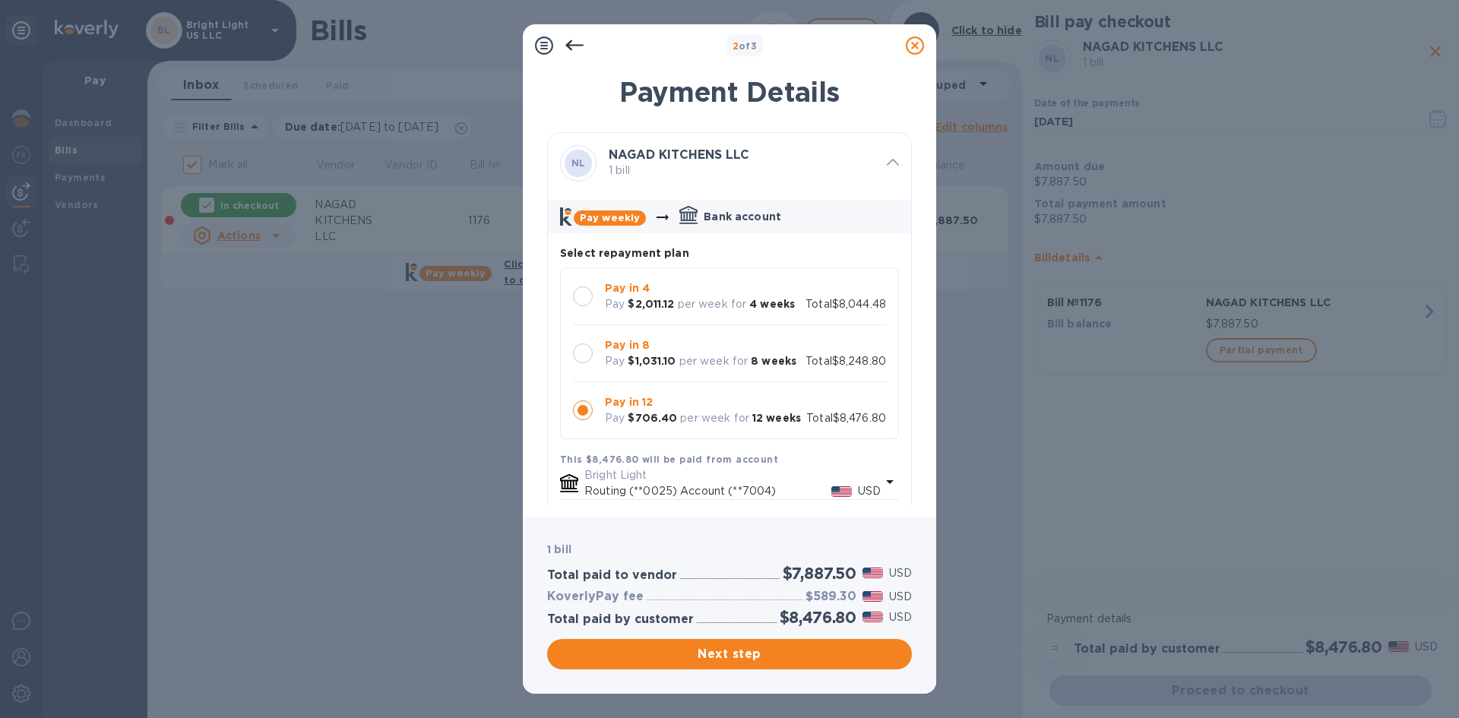
click at [587, 345] on div at bounding box center [583, 354] width 20 height 20
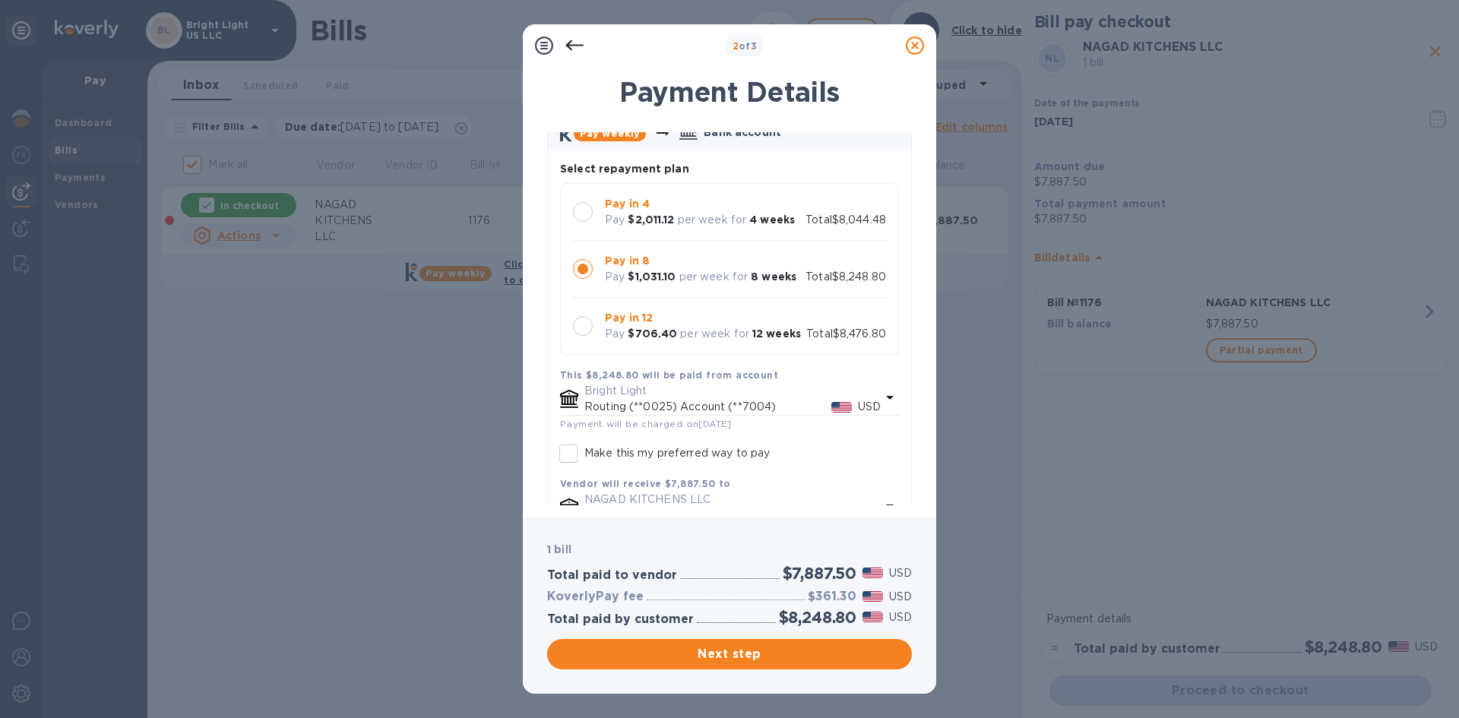
scroll to position [176, 0]
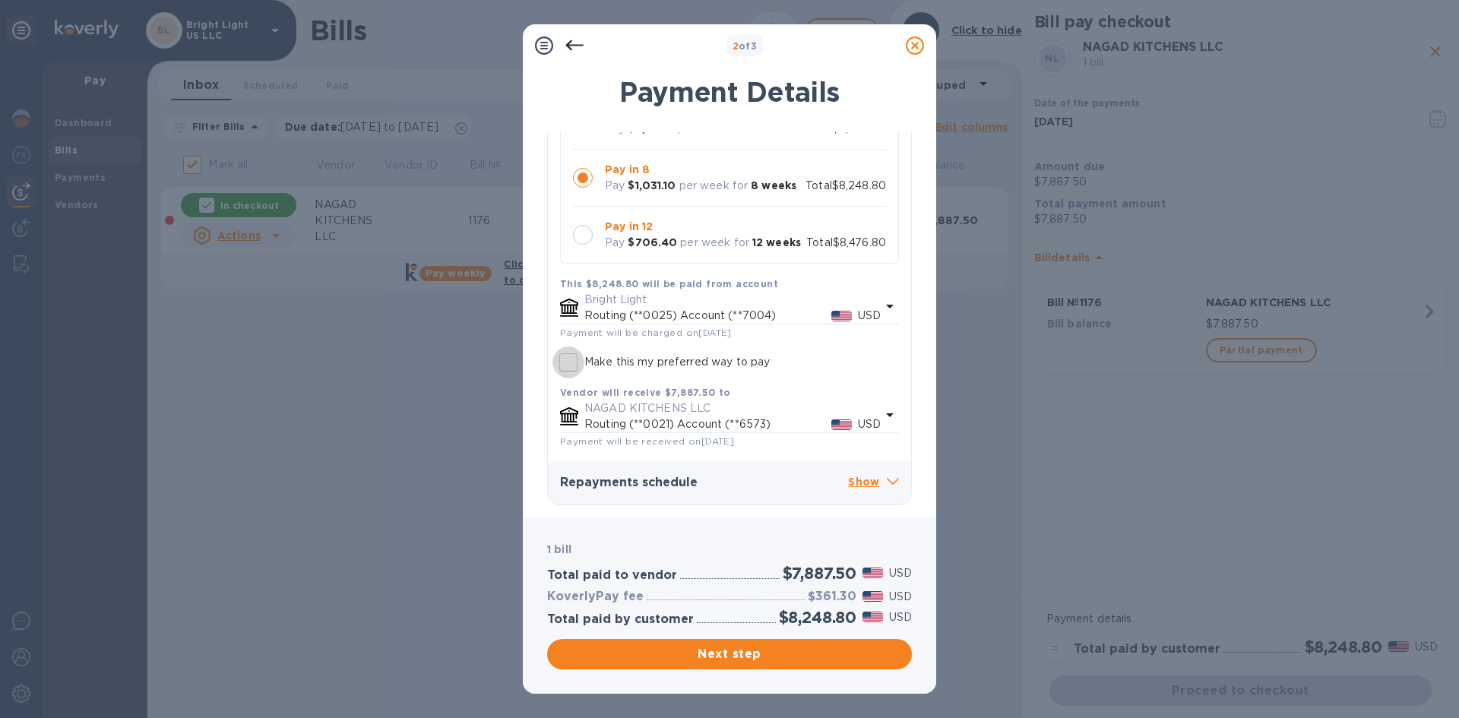
click at [569, 366] on input "Make this my preferred way to pay" at bounding box center [569, 363] width 32 height 32
checkbox input "true"
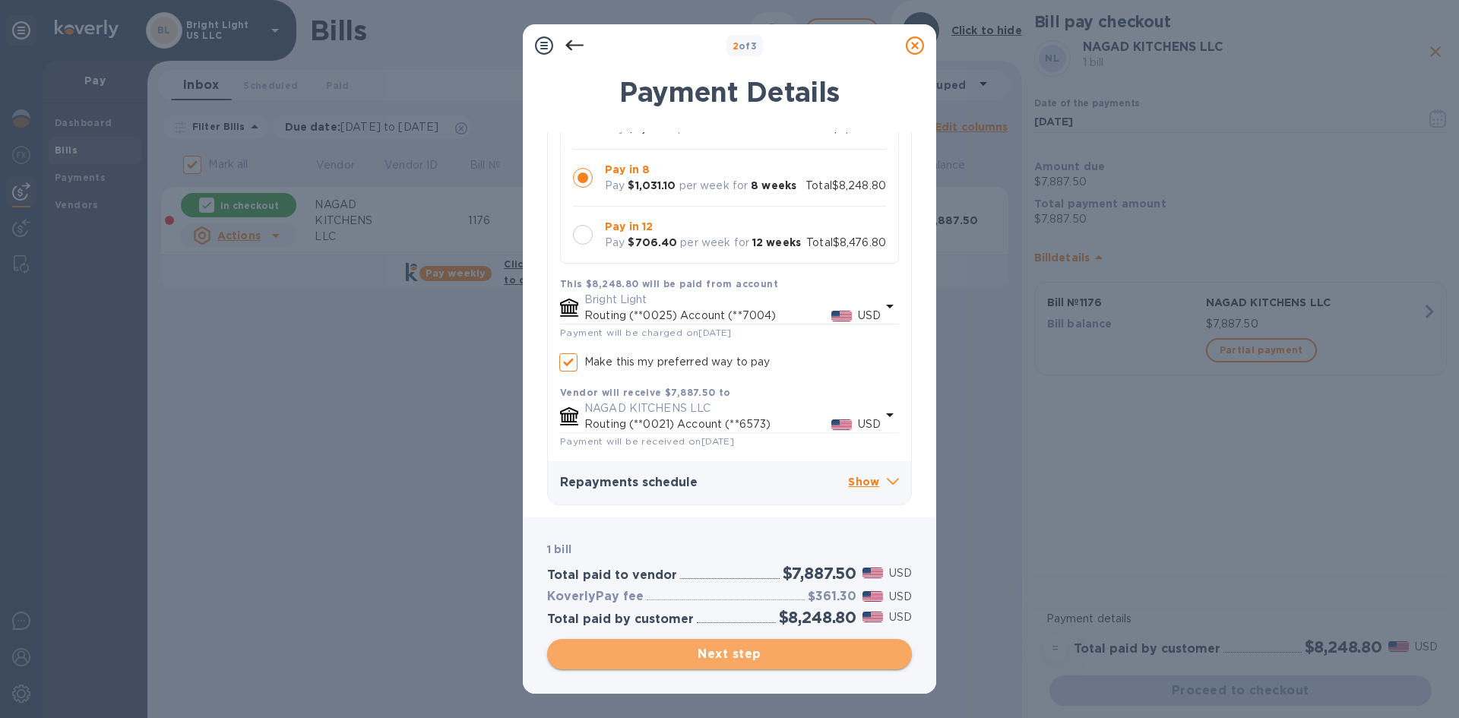
click at [791, 648] on span "Next step" at bounding box center [729, 654] width 340 height 18
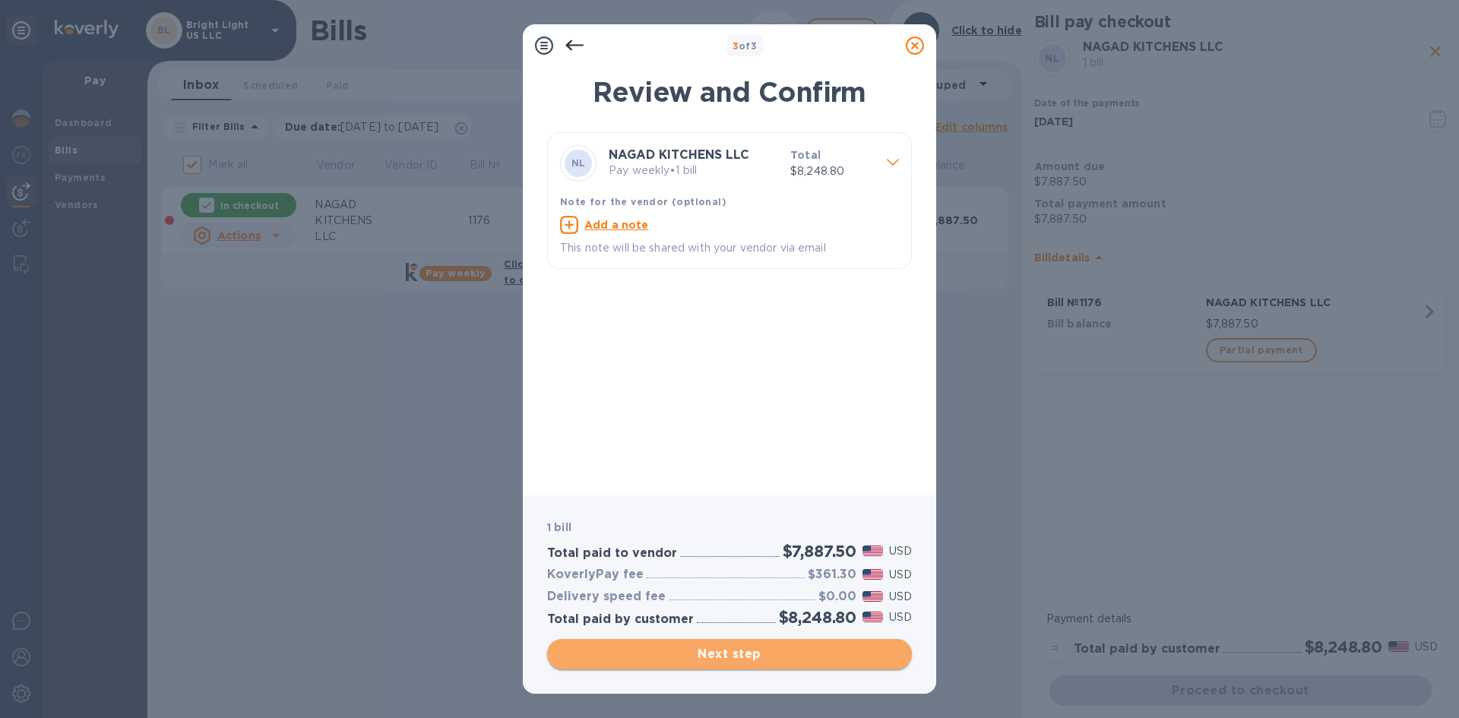
click at [777, 650] on span "Next step" at bounding box center [729, 654] width 340 height 18
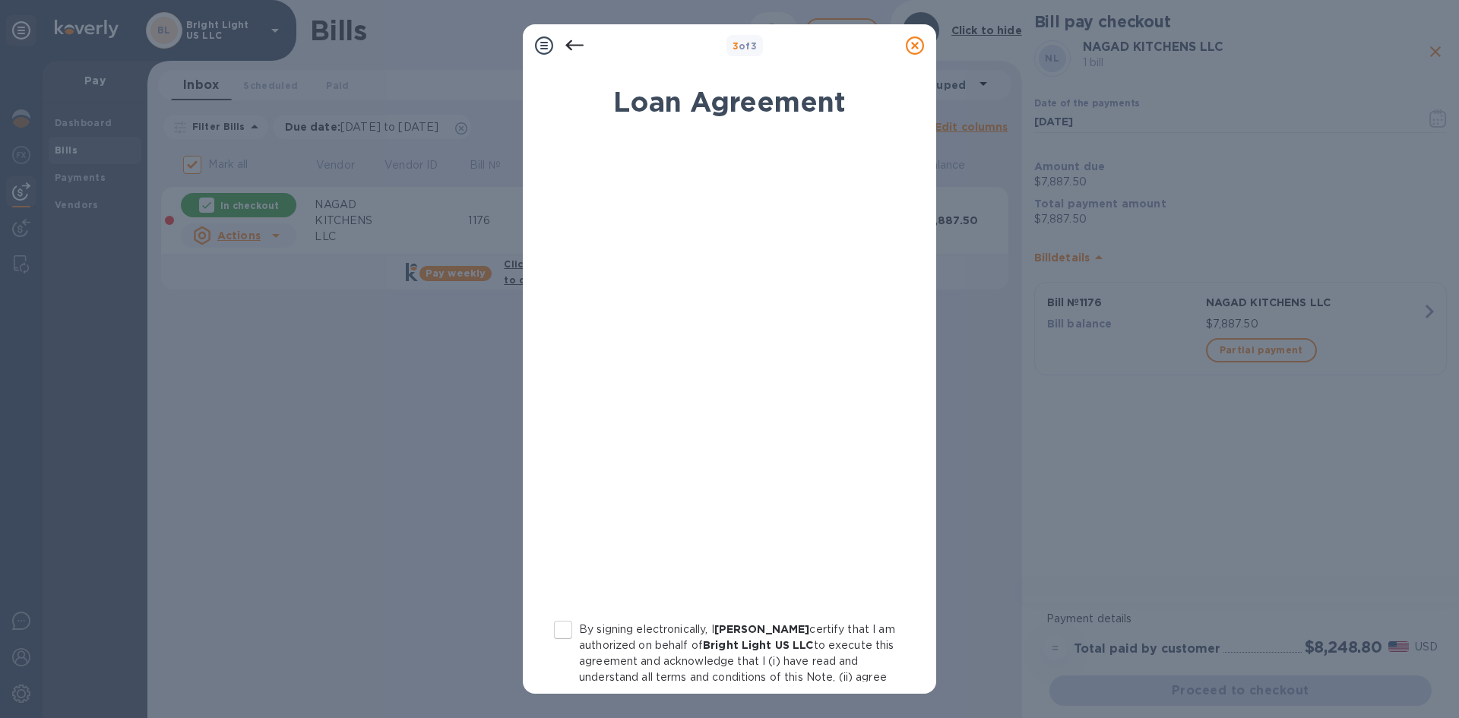
scroll to position [147, 0]
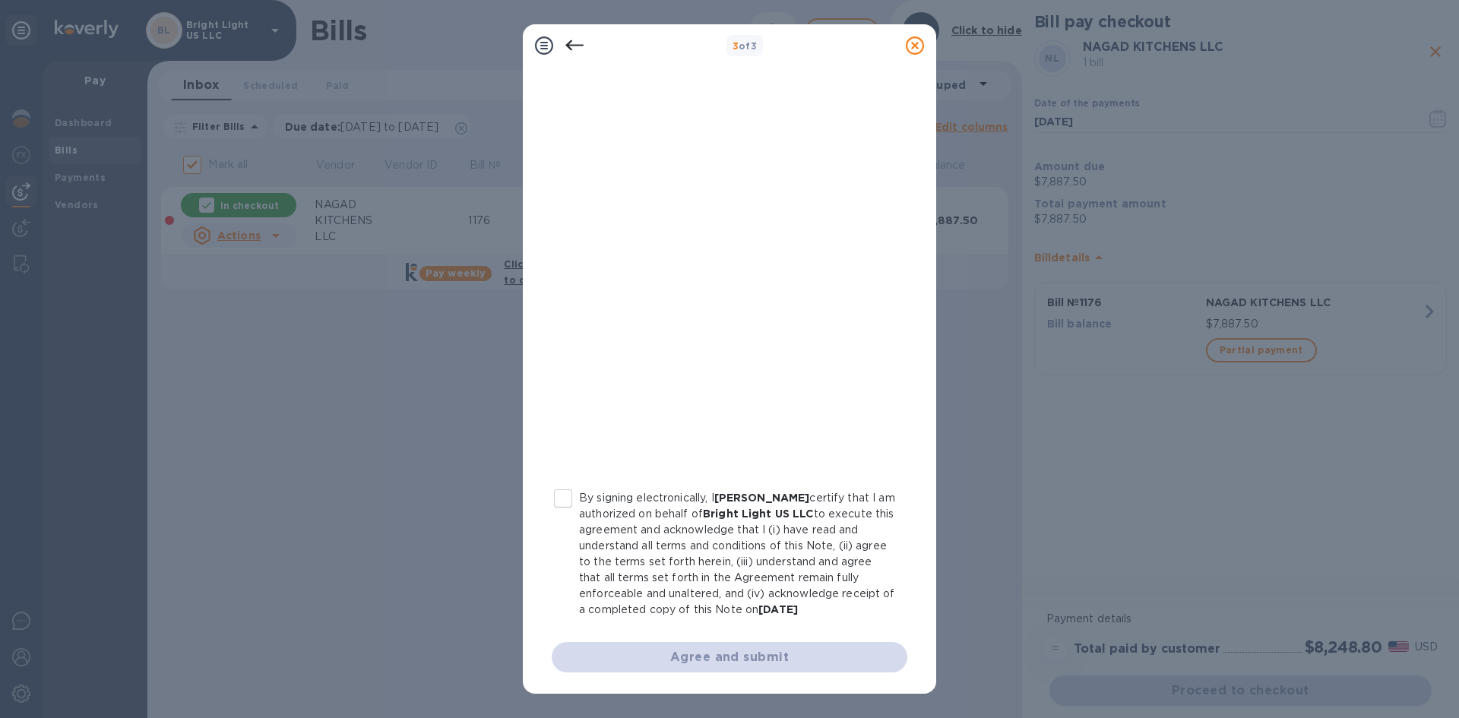
click at [571, 483] on input "By signing electronically, I Yechiel Tauber certify that I am authorized on beh…" at bounding box center [563, 499] width 32 height 32
checkbox input "true"
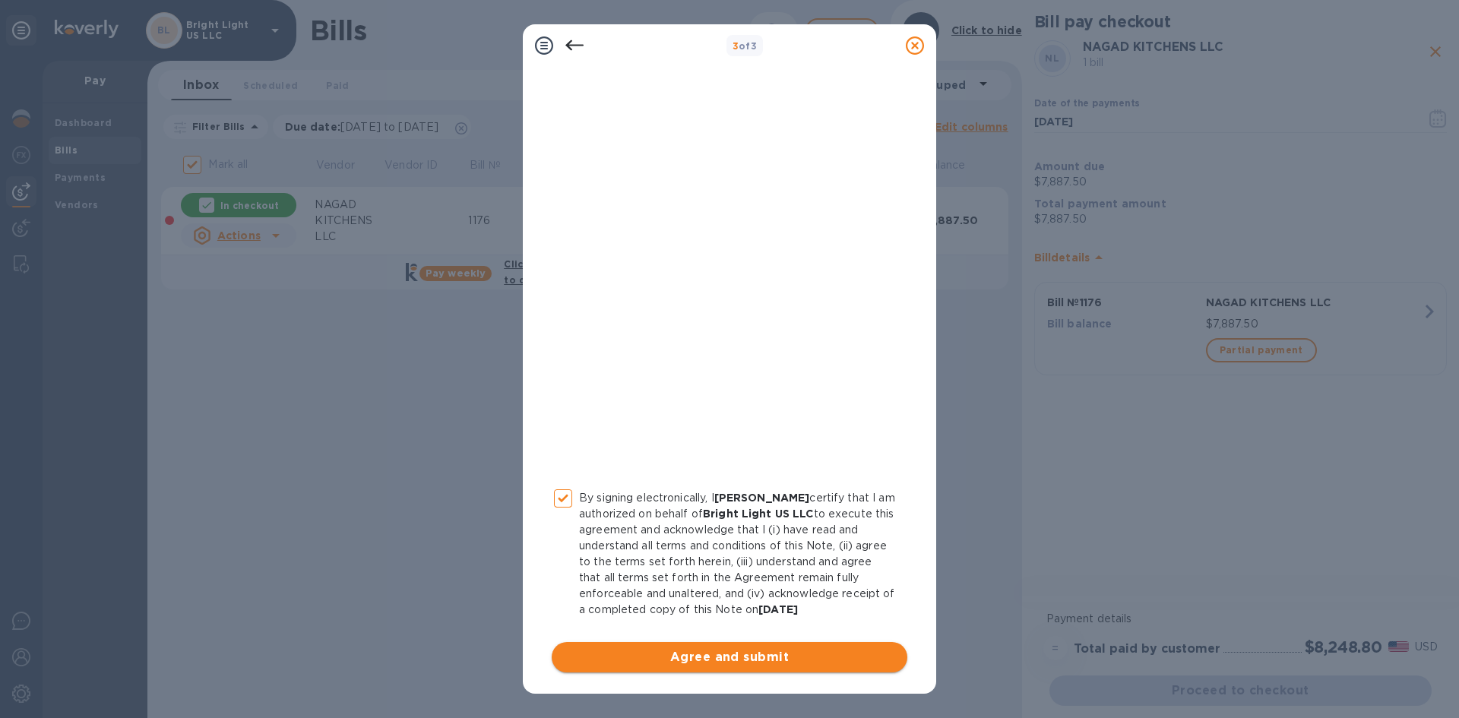
click at [759, 660] on span "Agree and submit" at bounding box center [729, 657] width 331 height 18
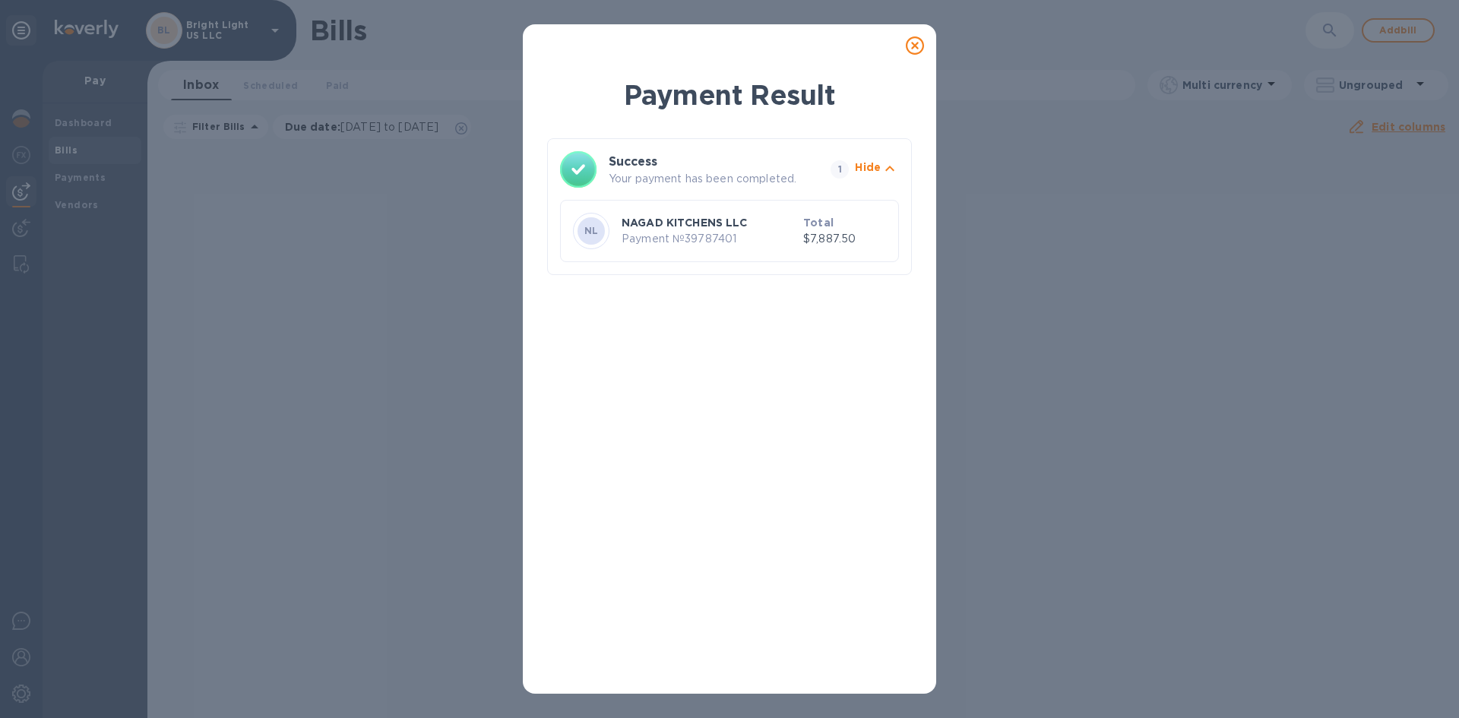
click at [916, 47] on icon at bounding box center [915, 45] width 18 height 18
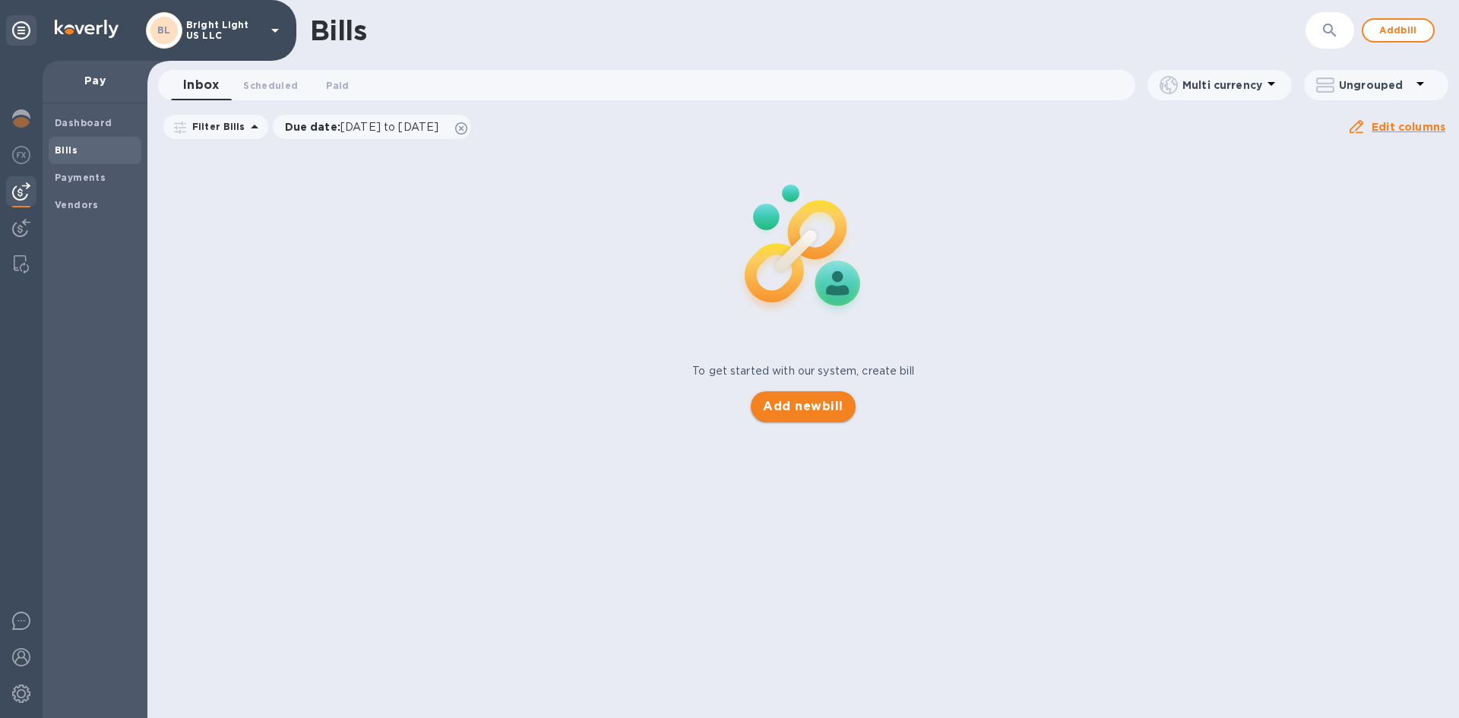
click at [809, 413] on span "Add new bill" at bounding box center [803, 406] width 80 height 18
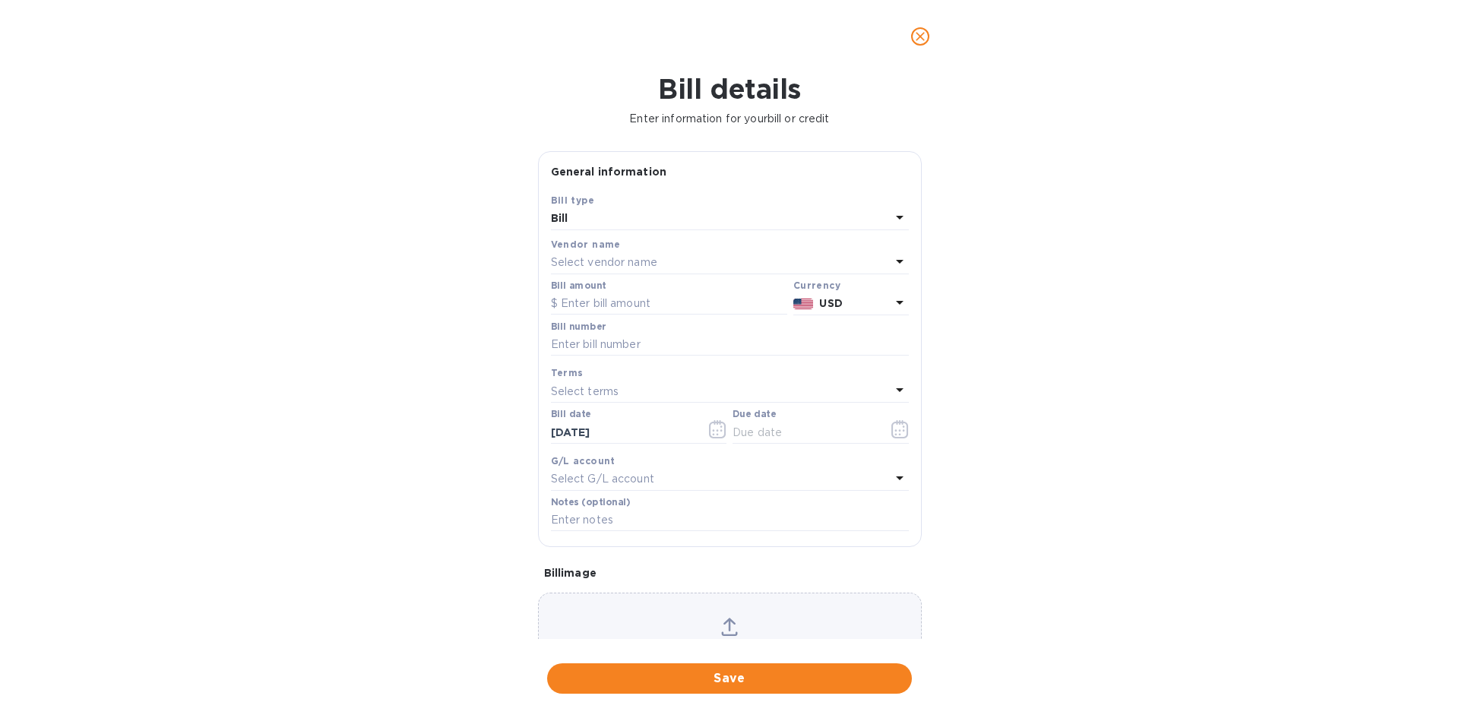
click at [660, 223] on div "Bill" at bounding box center [721, 218] width 340 height 21
click at [384, 223] on div "Bill details Enter information for your bill or credit General information Save…" at bounding box center [729, 395] width 1459 height 645
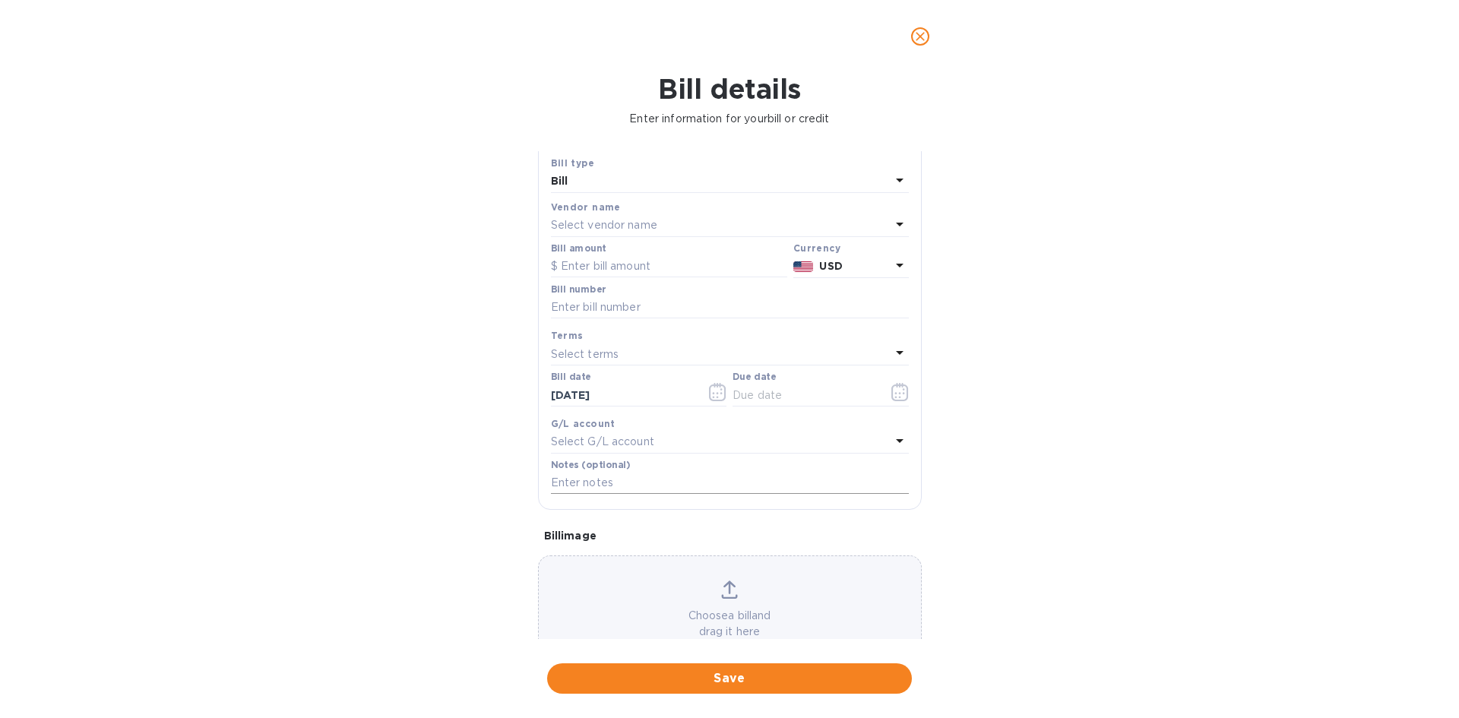
scroll to position [0, 0]
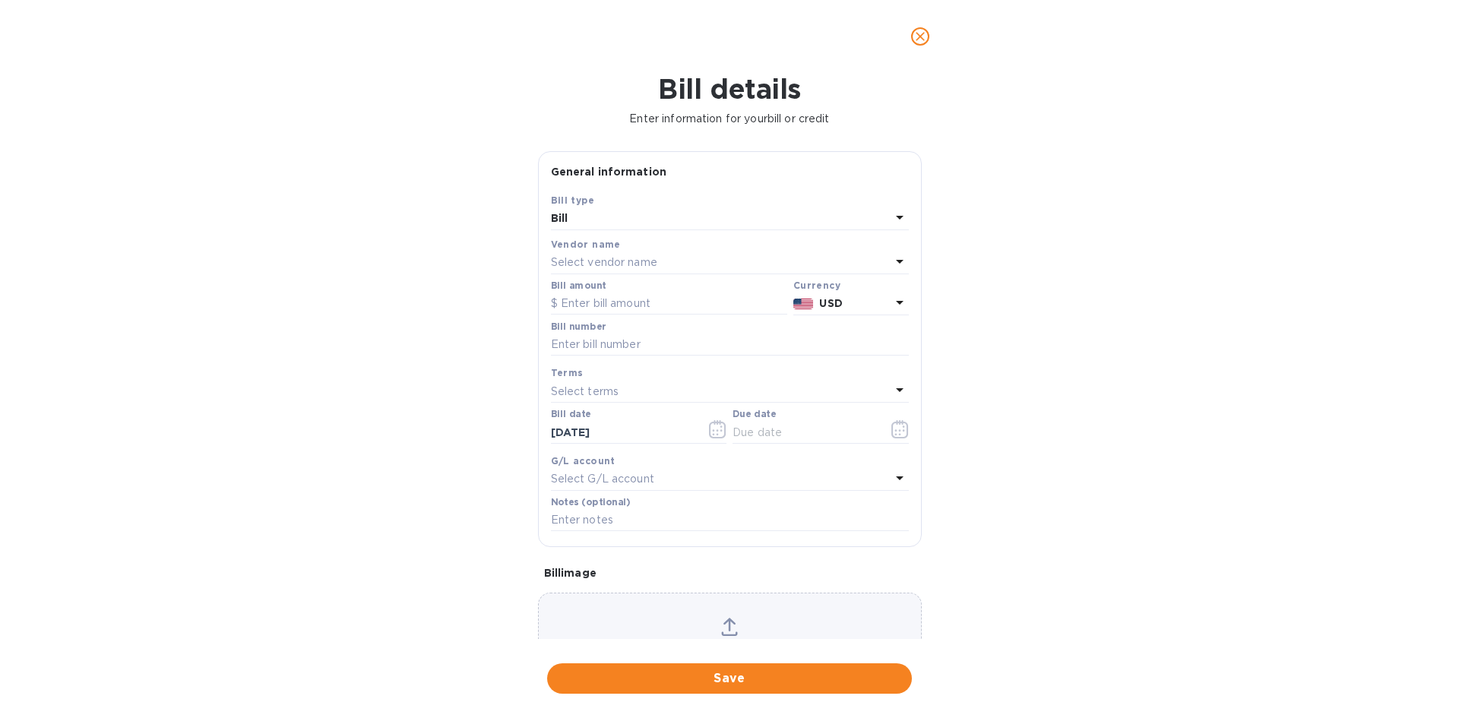
click at [916, 35] on icon "close" at bounding box center [920, 36] width 15 height 15
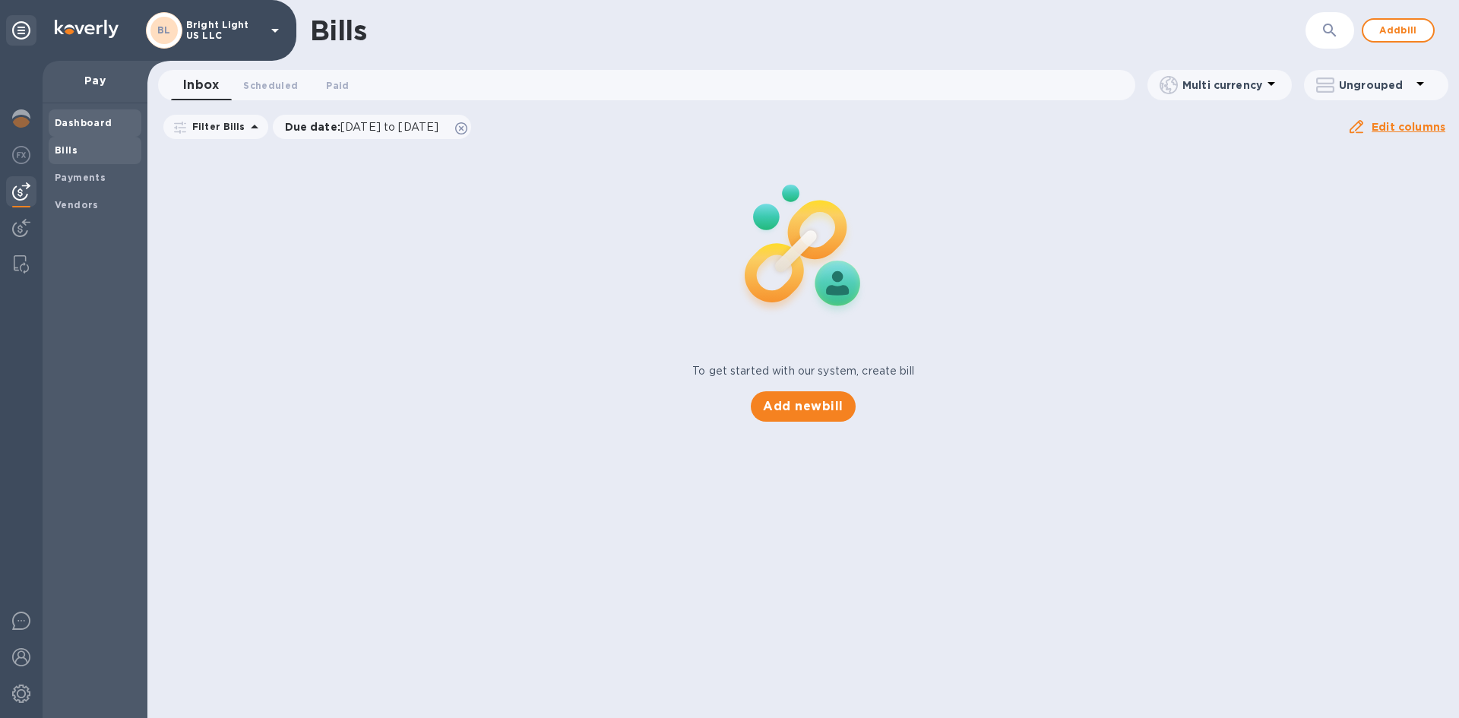
click at [90, 119] on b "Dashboard" at bounding box center [84, 122] width 58 height 11
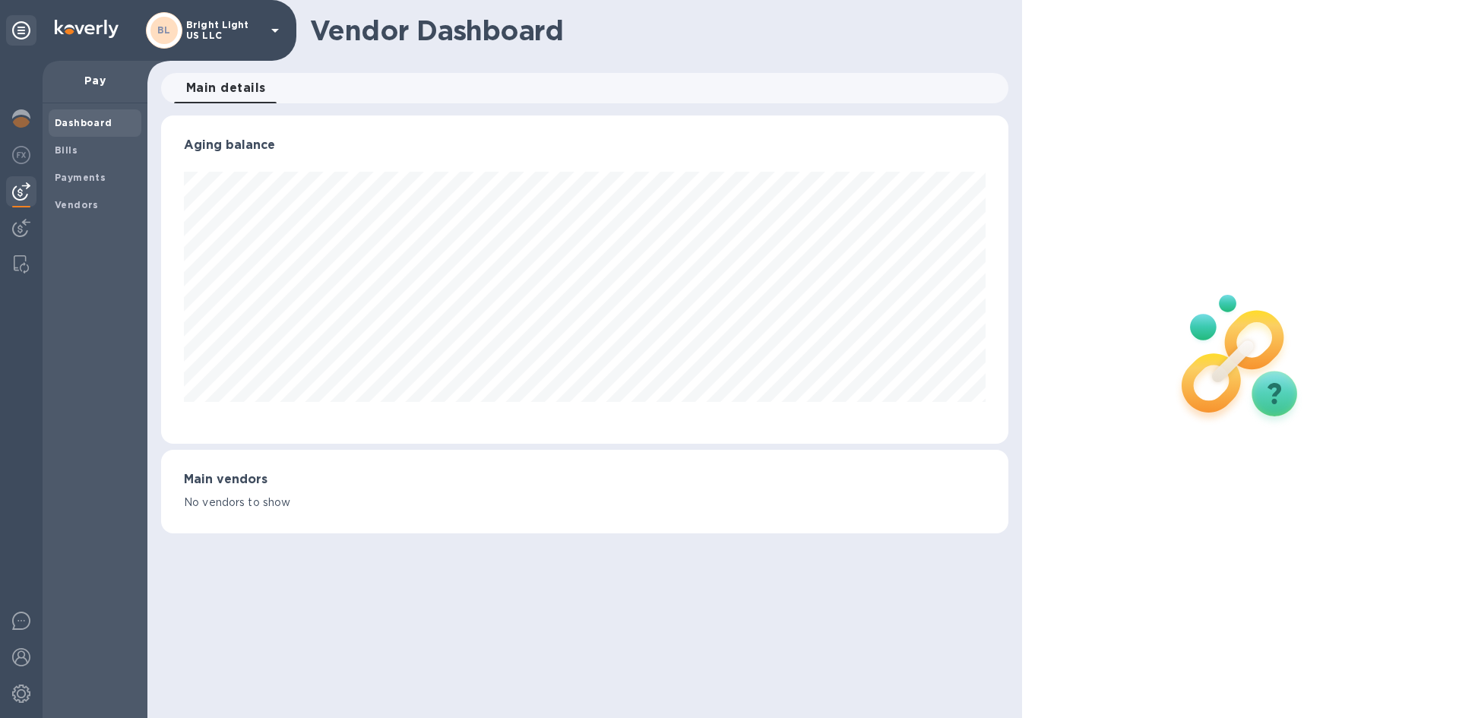
scroll to position [328, 847]
click at [87, 172] on b "Payments" at bounding box center [80, 177] width 51 height 11
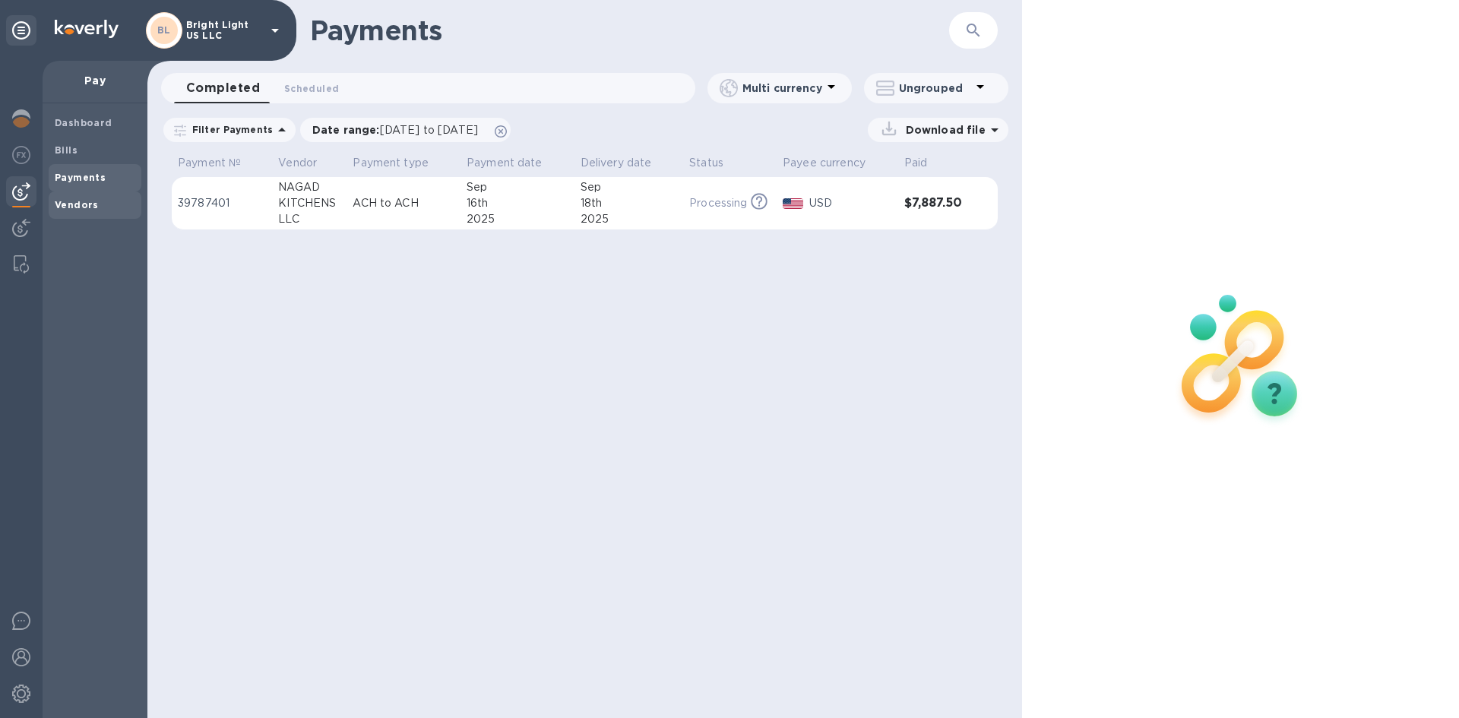
click at [49, 202] on div "Vendors" at bounding box center [95, 205] width 93 height 27
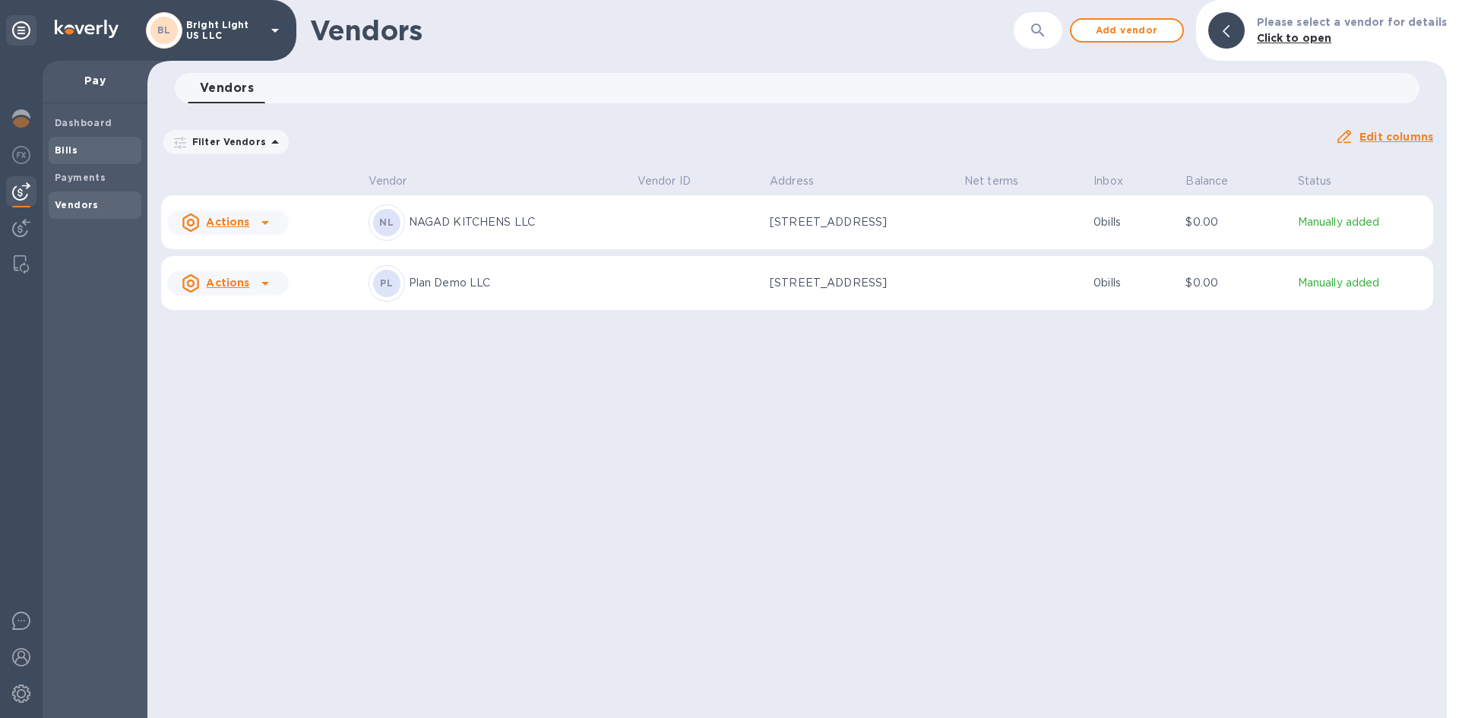
click at [67, 159] on div "Bills" at bounding box center [95, 150] width 93 height 27
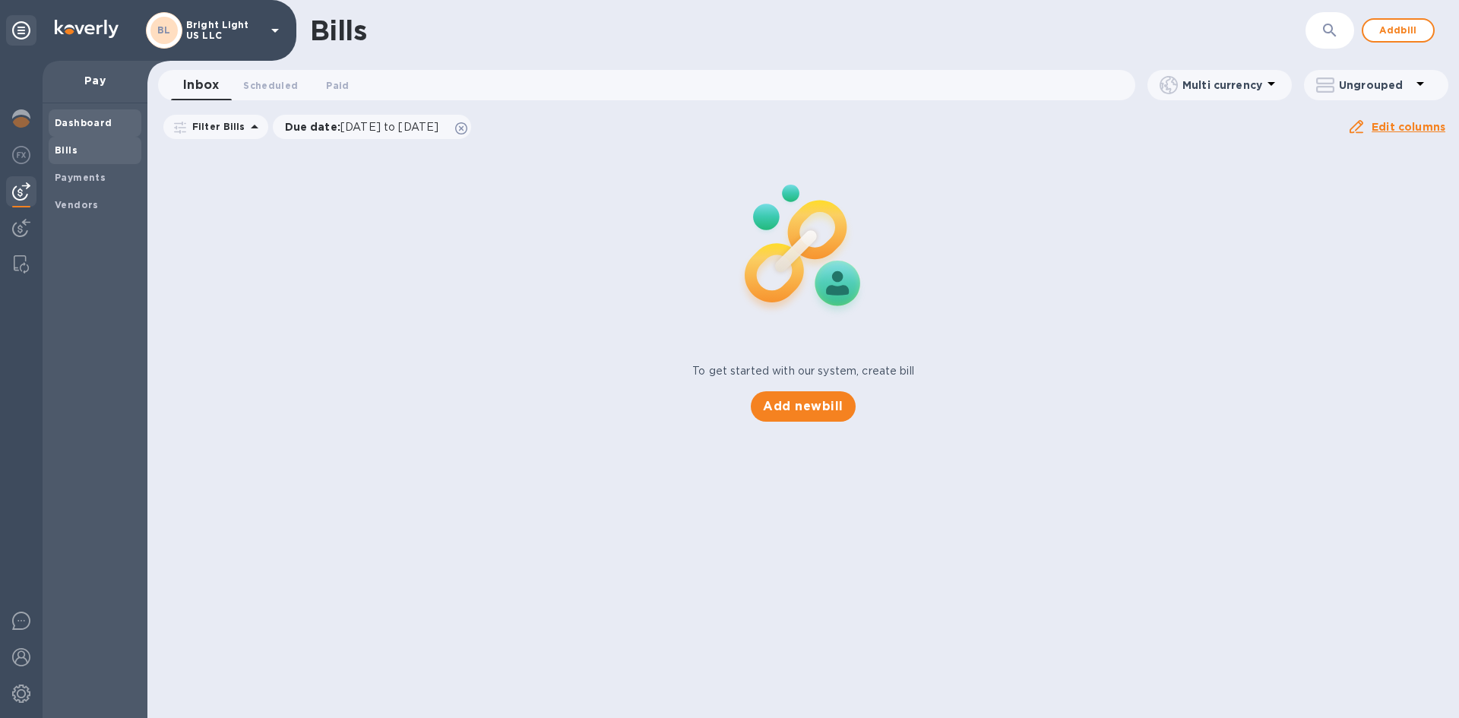
click at [61, 118] on b "Dashboard" at bounding box center [84, 122] width 58 height 11
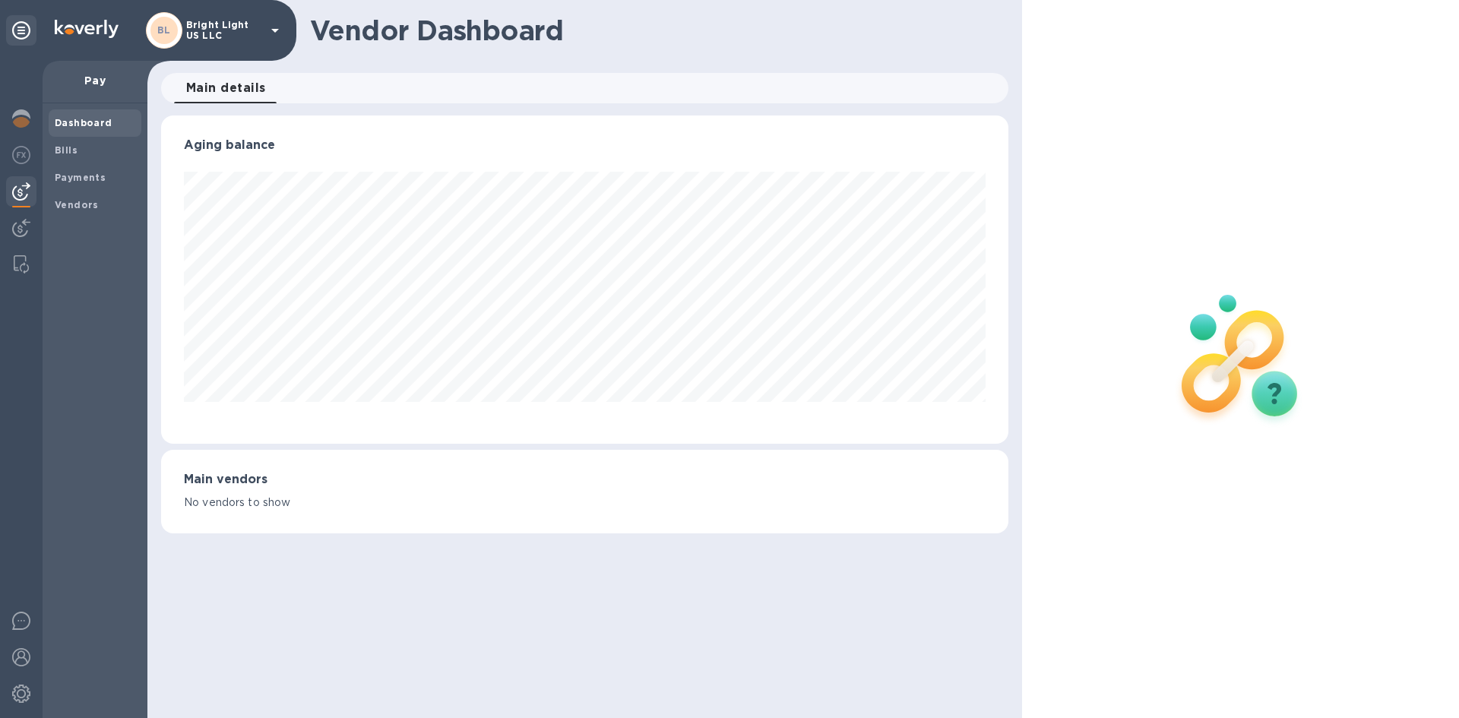
scroll to position [328, 847]
click at [74, 204] on b "Vendors" at bounding box center [77, 204] width 44 height 11
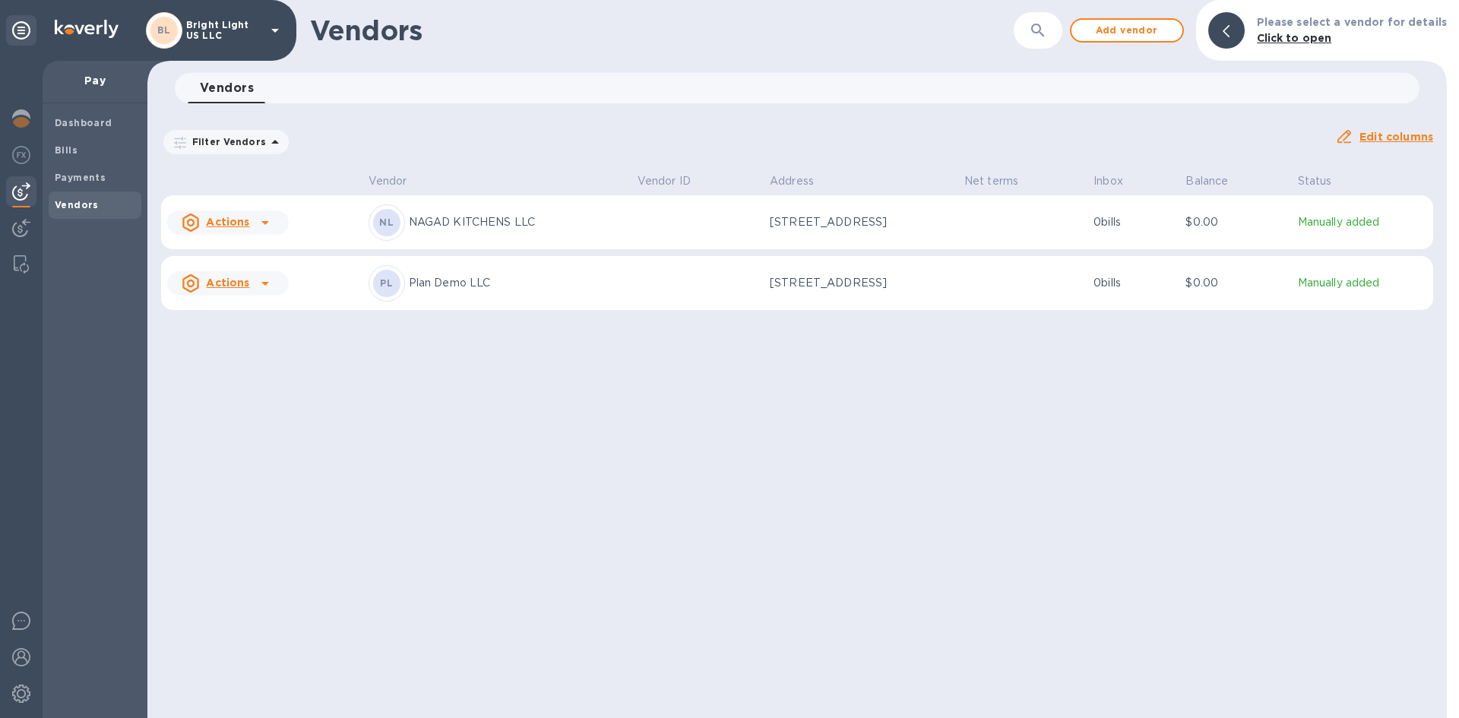
click at [238, 284] on u "Actions" at bounding box center [227, 283] width 43 height 12
click at [252, 343] on b "Add new bill" at bounding box center [245, 345] width 71 height 12
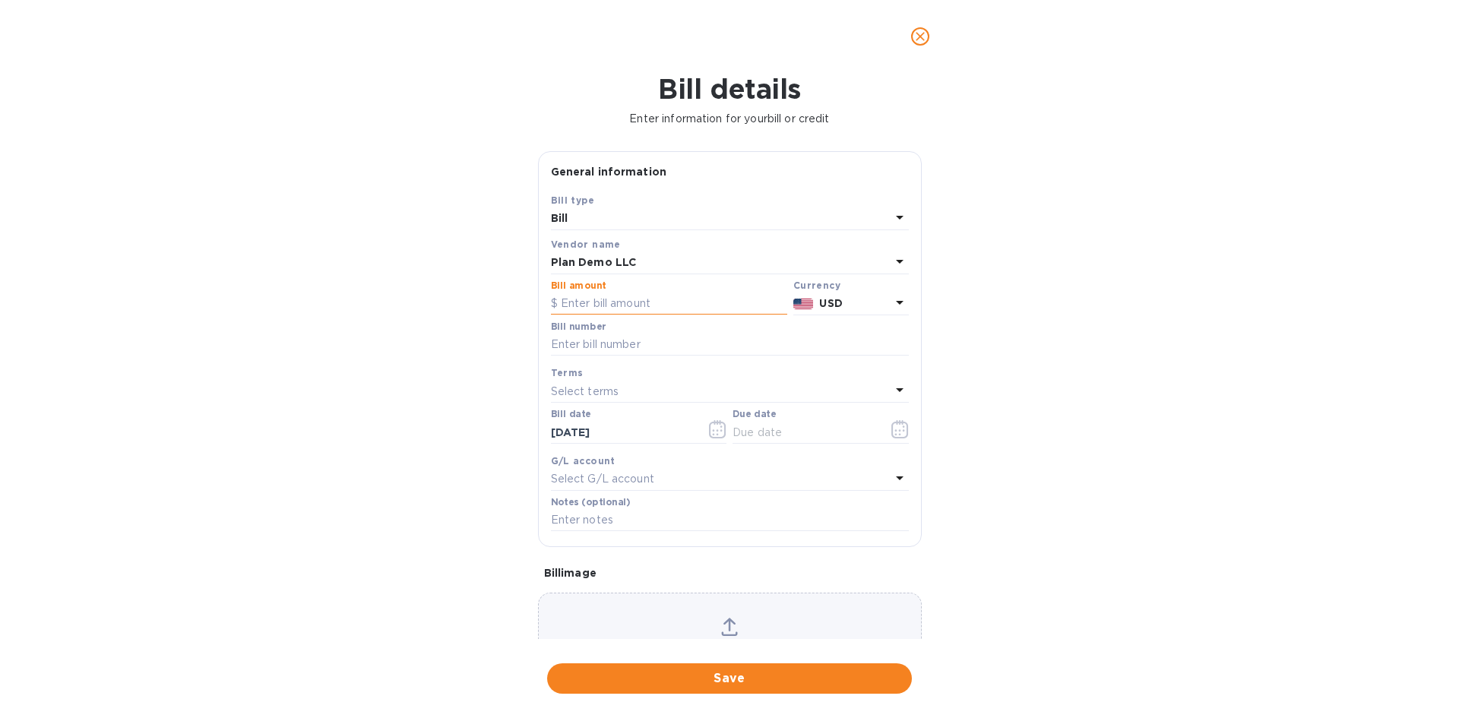
click at [642, 302] on input "text" at bounding box center [669, 304] width 236 height 23
type input "8,000"
click at [651, 343] on input "text" at bounding box center [730, 345] width 358 height 23
type input "1176"
click at [594, 350] on input "1176" at bounding box center [730, 345] width 358 height 23
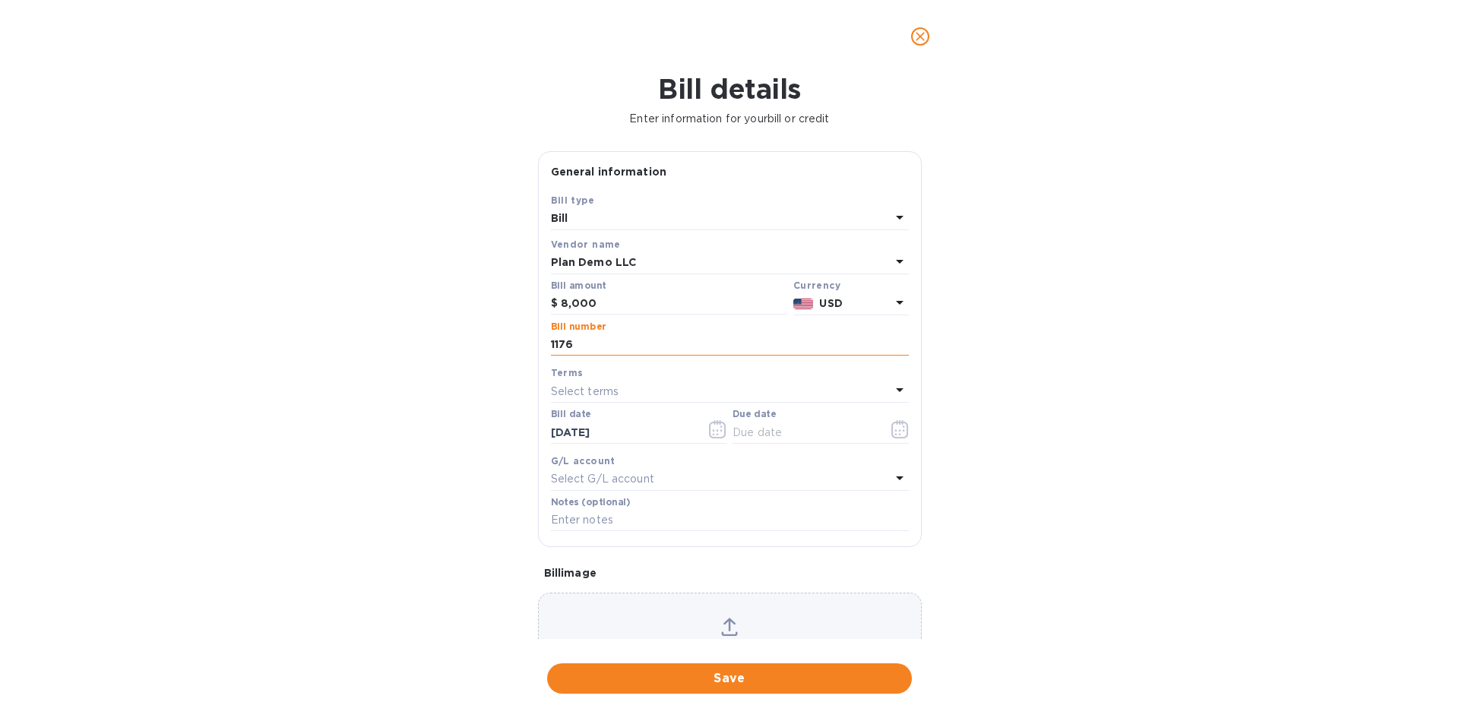
click at [594, 350] on input "1176" at bounding box center [730, 345] width 358 height 23
click at [588, 302] on input "8,000" at bounding box center [674, 304] width 226 height 23
type input "10,000"
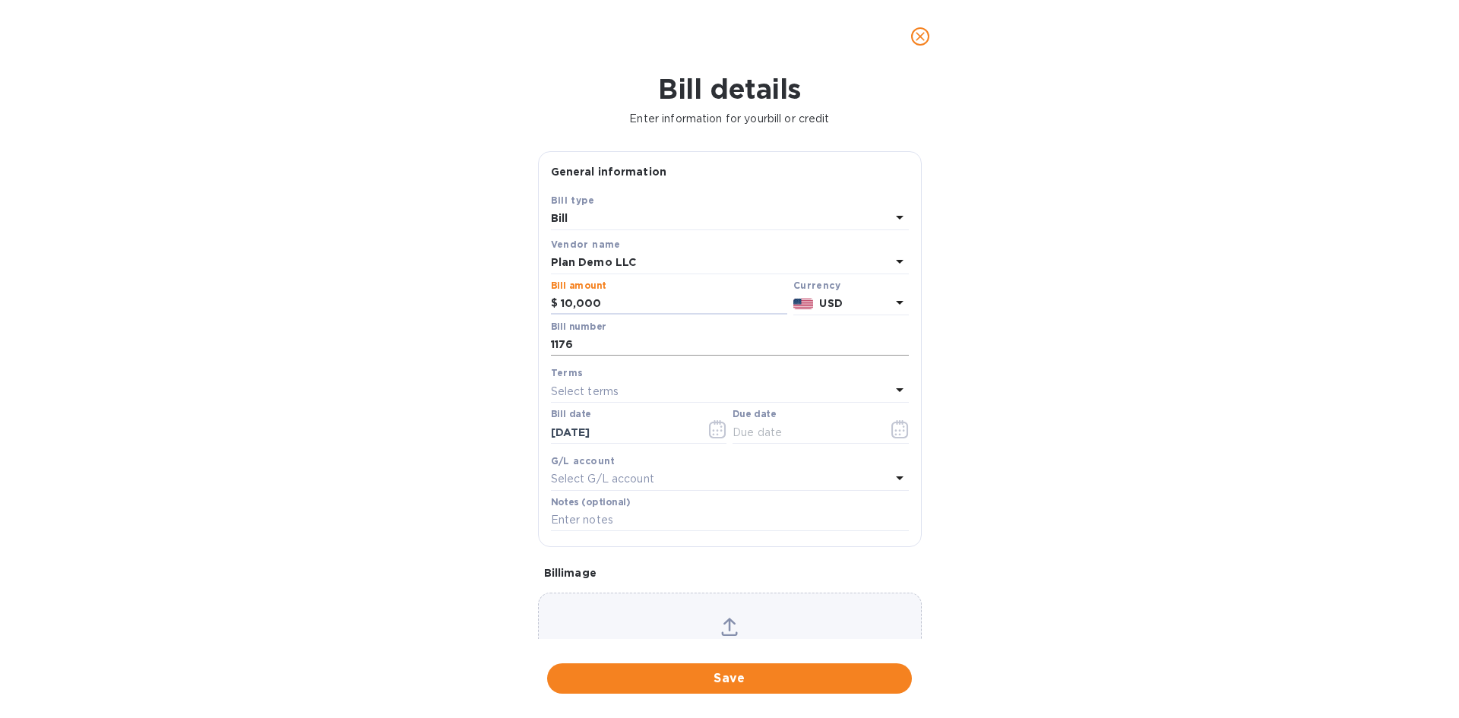
click at [581, 342] on input "1176" at bounding box center [730, 345] width 358 height 23
click at [581, 343] on input "1176" at bounding box center [730, 345] width 358 height 23
click at [579, 339] on input "08755" at bounding box center [730, 345] width 358 height 23
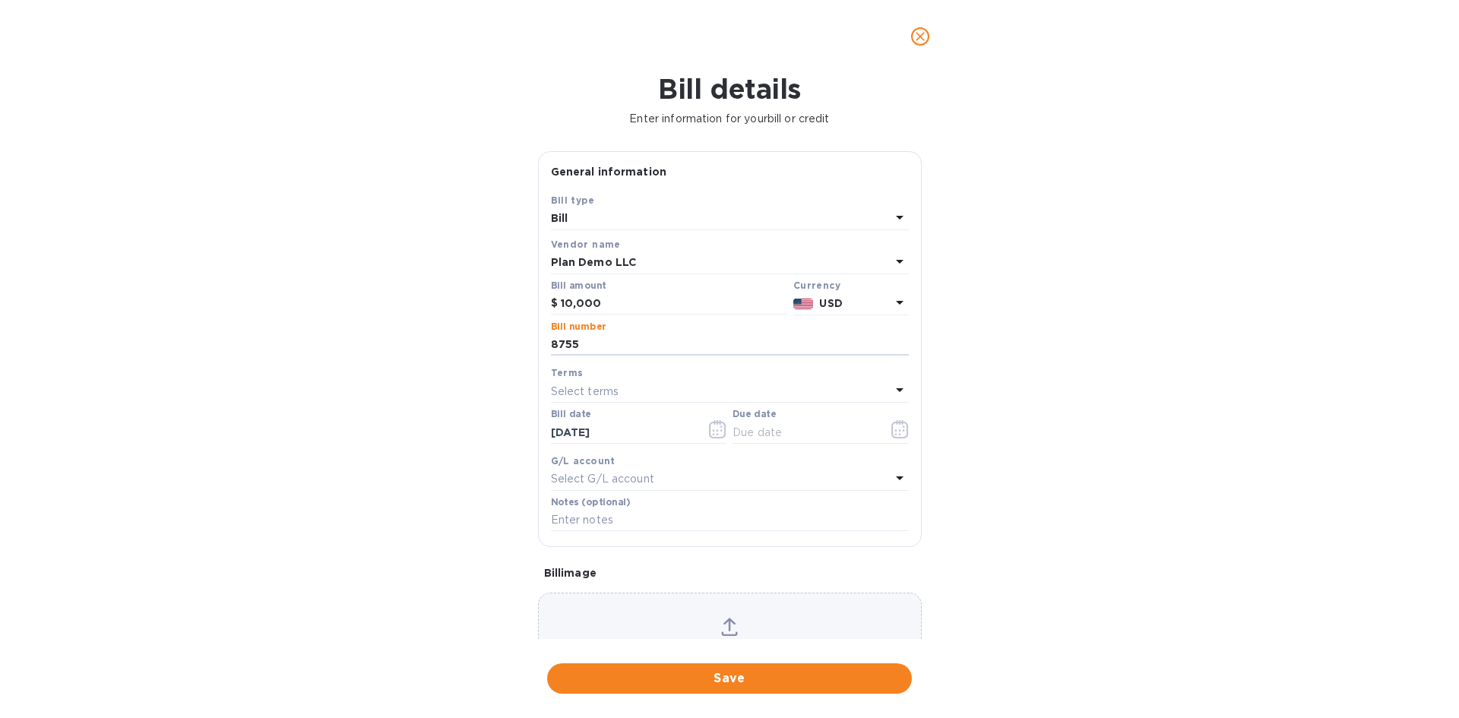
type input "8755"
click at [588, 399] on p "Select terms" at bounding box center [585, 392] width 68 height 16
click at [448, 392] on div "Bill details Enter information for your bill or credit General information Save…" at bounding box center [729, 395] width 1459 height 645
click at [596, 428] on input "09/16/2025" at bounding box center [623, 432] width 144 height 23
click at [795, 440] on input "text" at bounding box center [805, 432] width 144 height 23
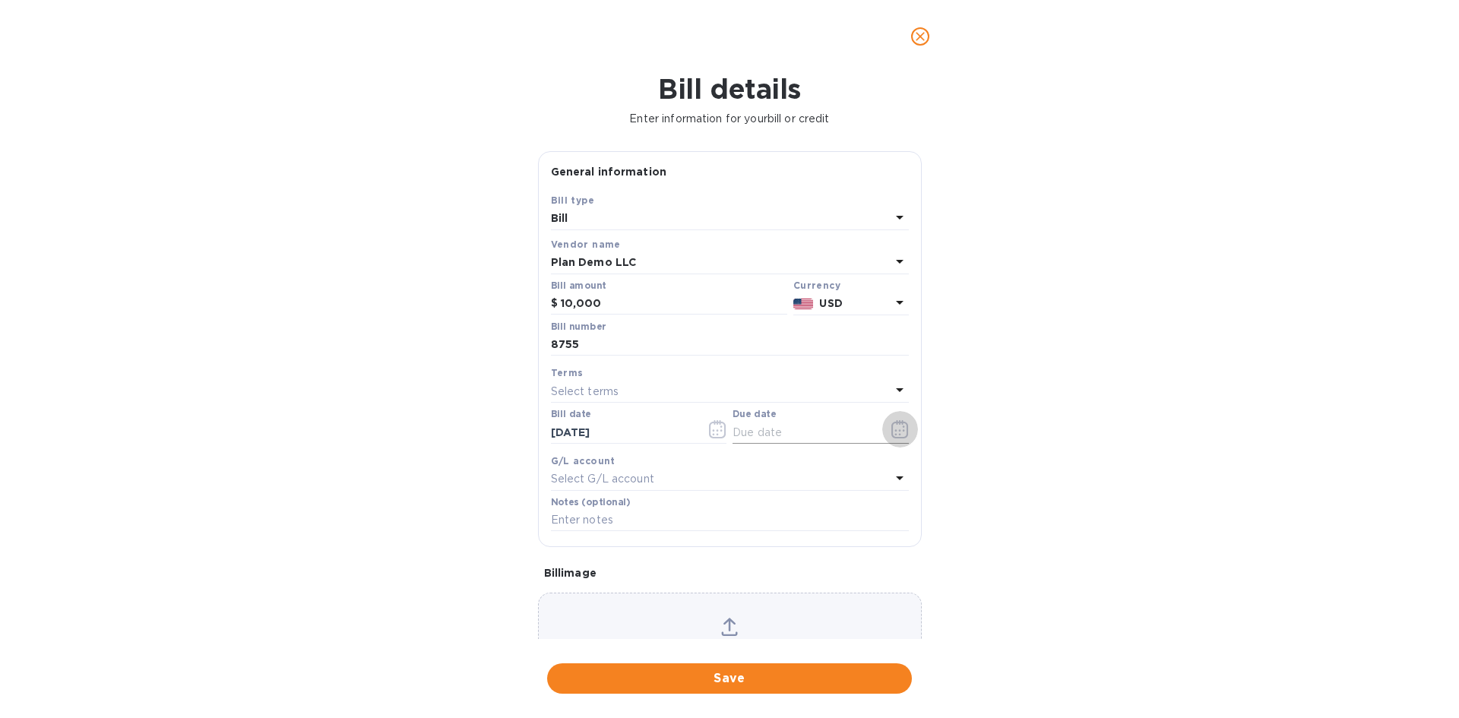
click at [899, 427] on icon "button" at bounding box center [900, 429] width 17 height 18
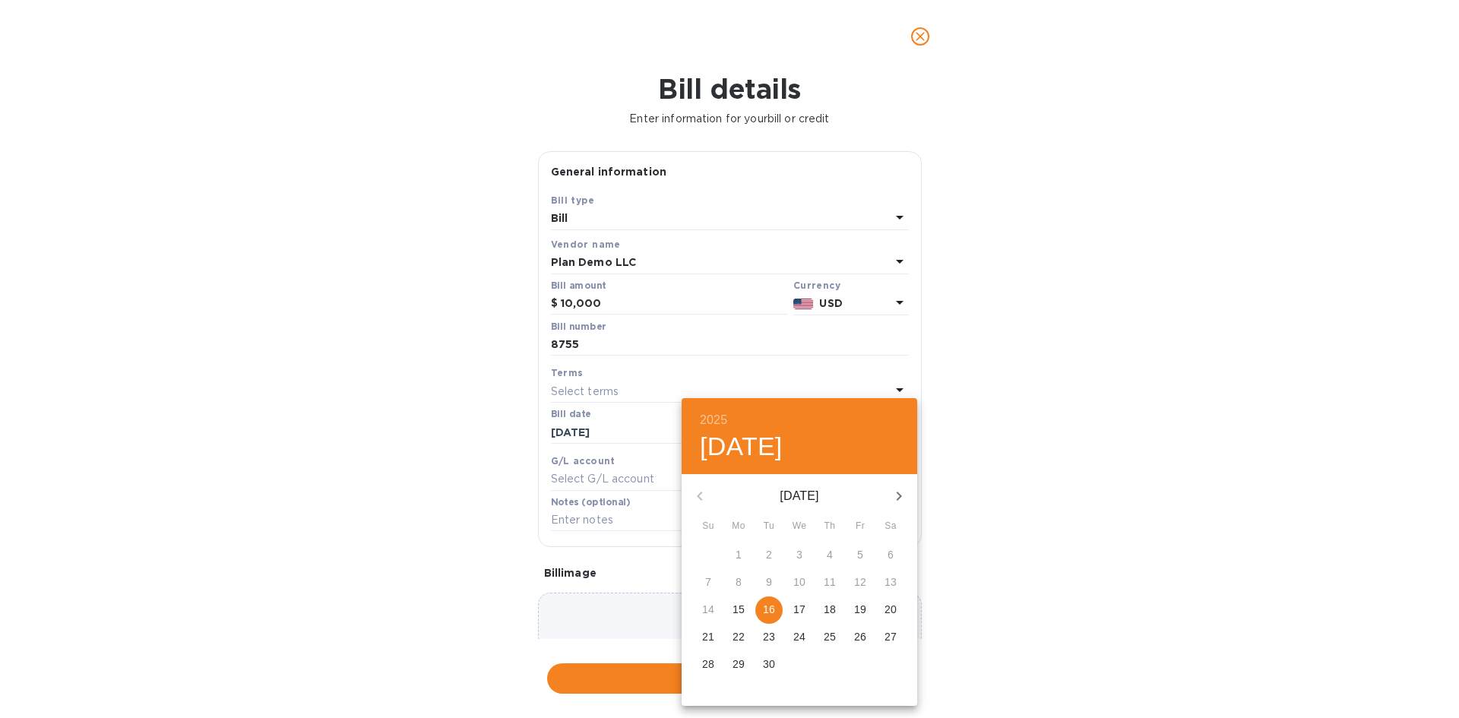
click at [774, 606] on p "16" at bounding box center [769, 609] width 12 height 15
type input "09/16/2025"
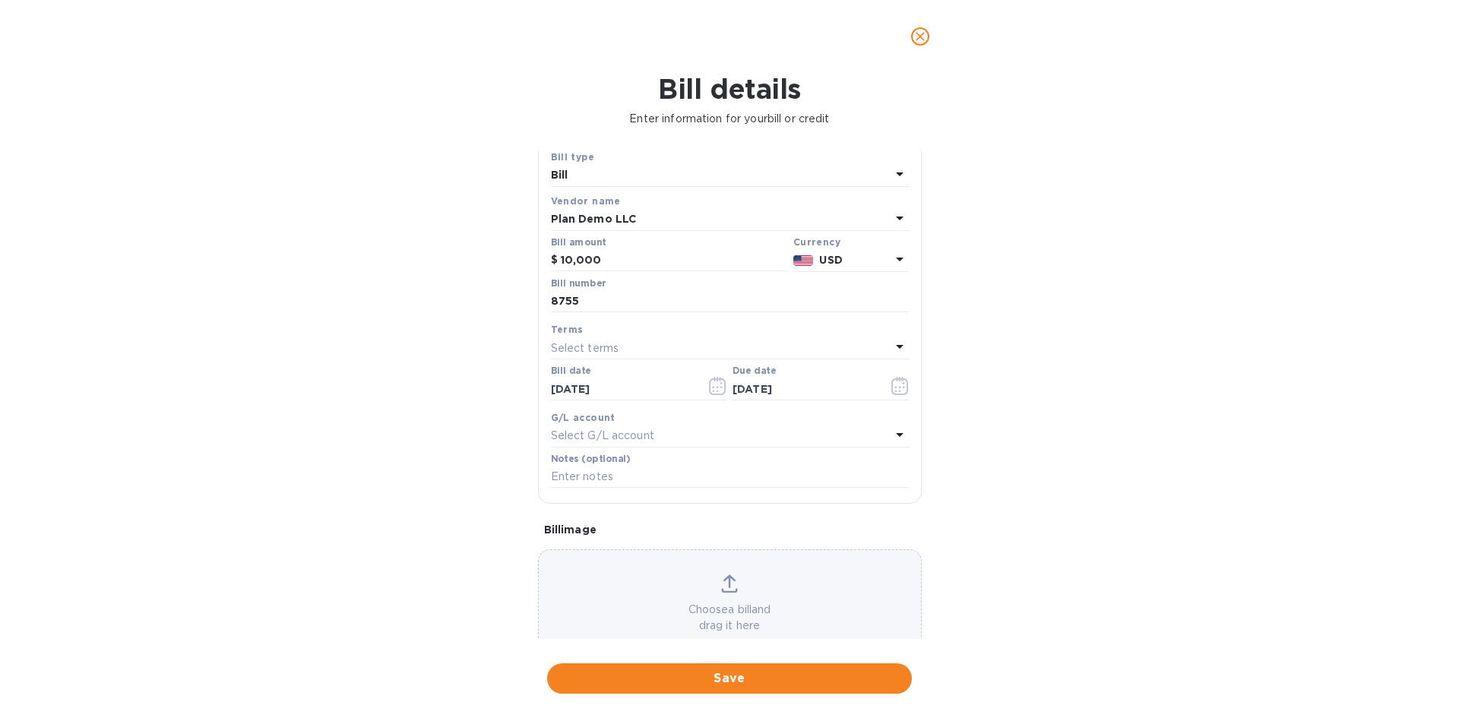
scroll to position [81, 0]
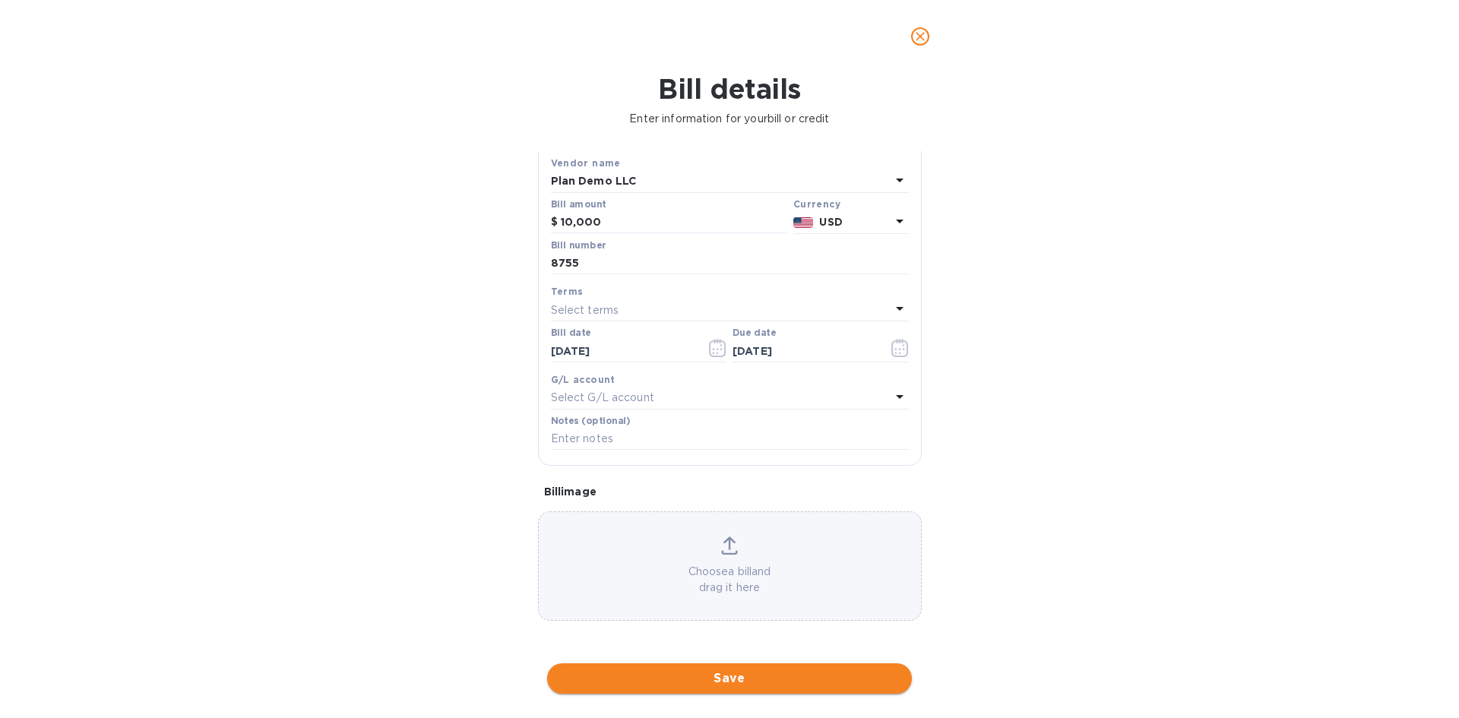
click at [717, 677] on span "Save" at bounding box center [729, 679] width 340 height 18
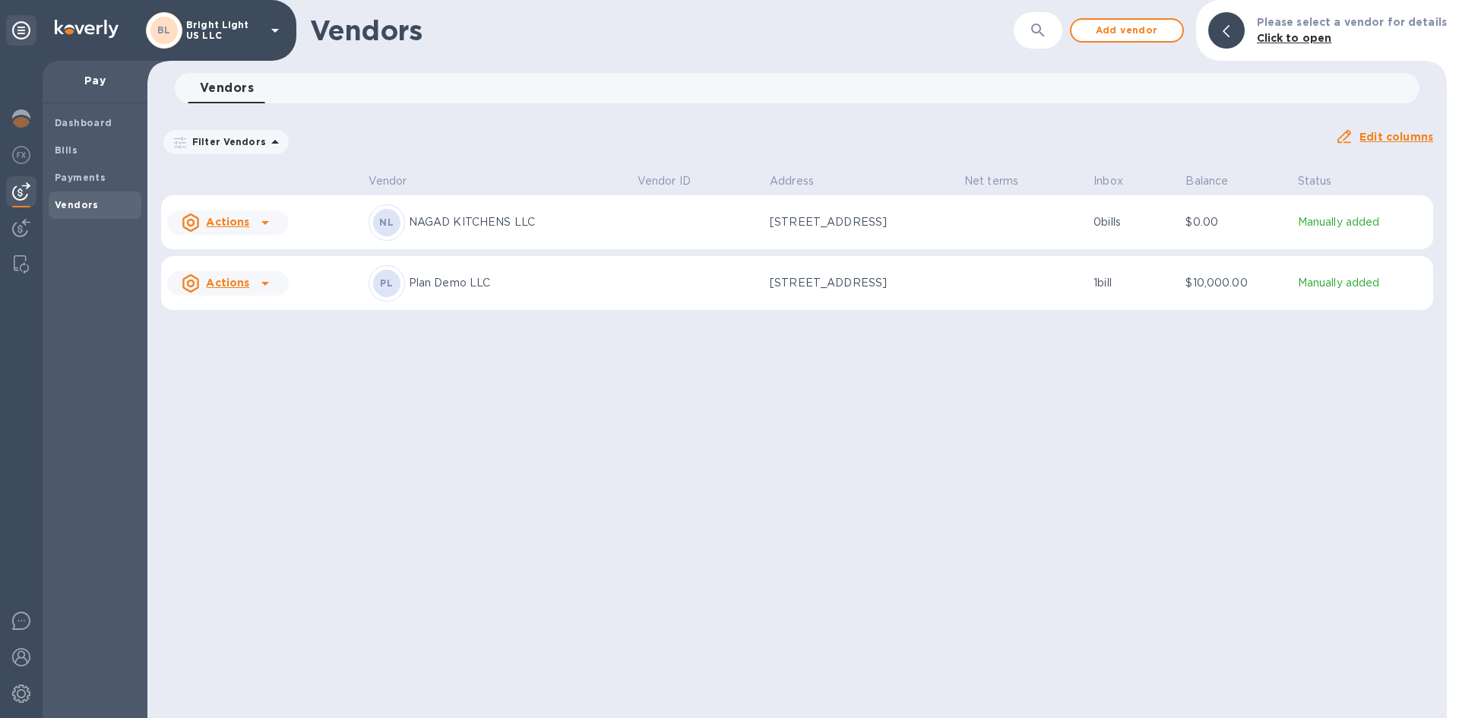
click at [261, 279] on icon at bounding box center [265, 283] width 18 height 18
click at [265, 283] on icon at bounding box center [265, 283] width 18 height 18
click at [392, 299] on div at bounding box center [729, 359] width 1459 height 718
click at [448, 284] on p "Plan Demo LLC" at bounding box center [517, 283] width 217 height 16
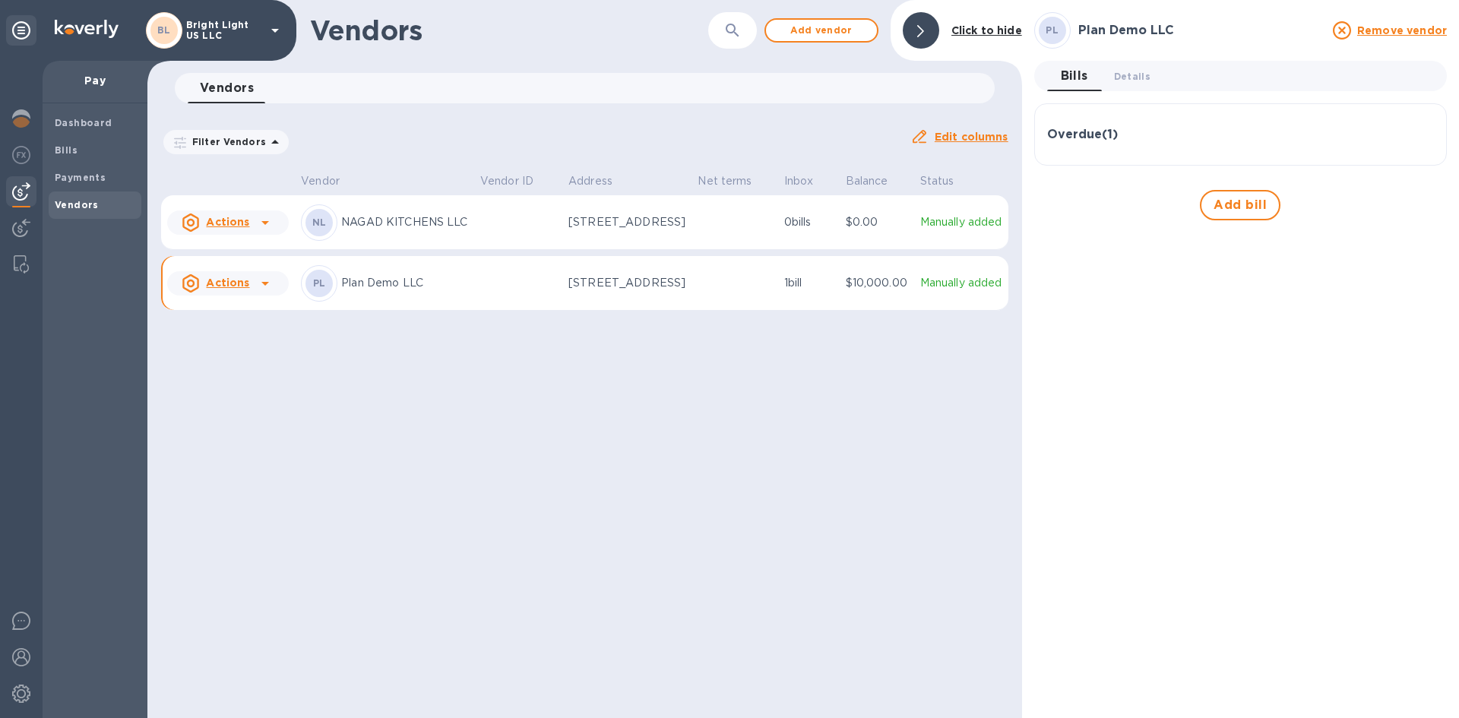
click at [268, 293] on icon at bounding box center [265, 283] width 18 height 18
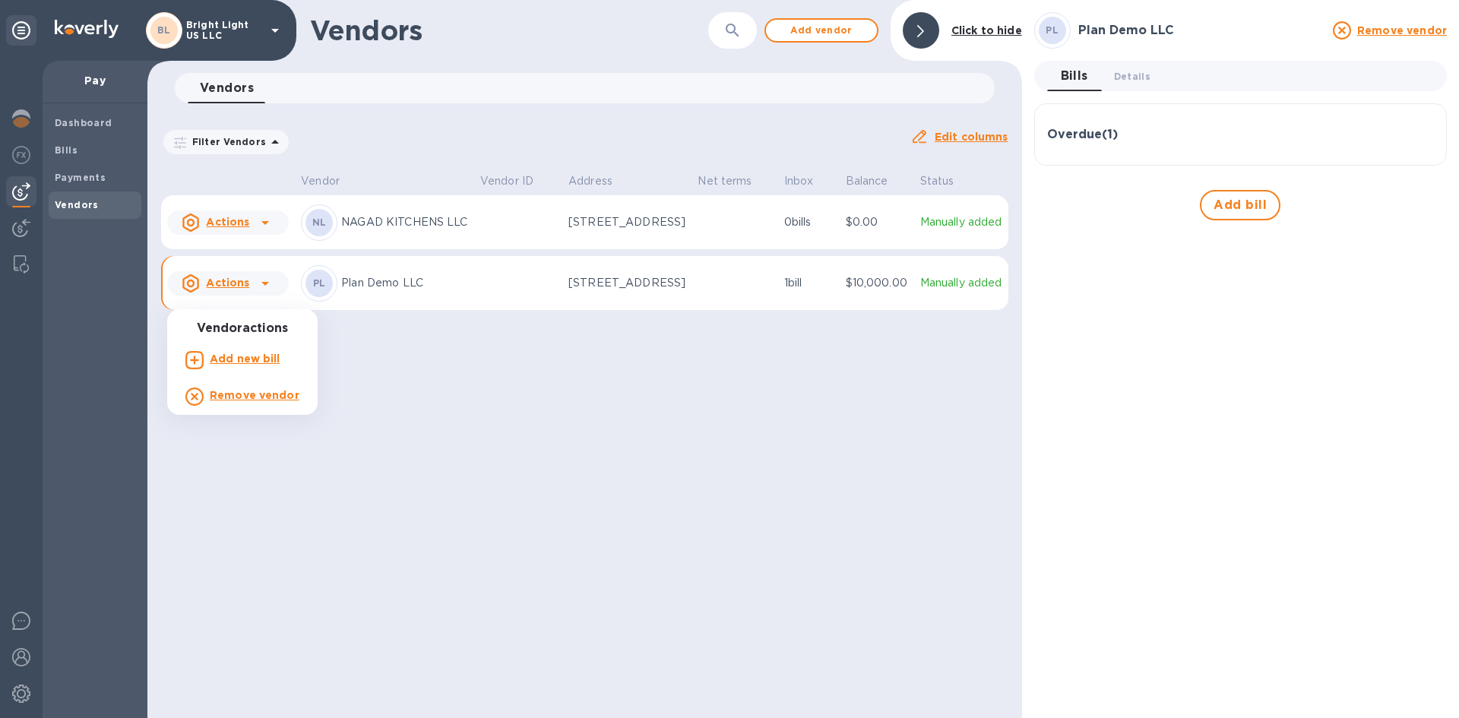
click at [891, 299] on div at bounding box center [729, 359] width 1459 height 718
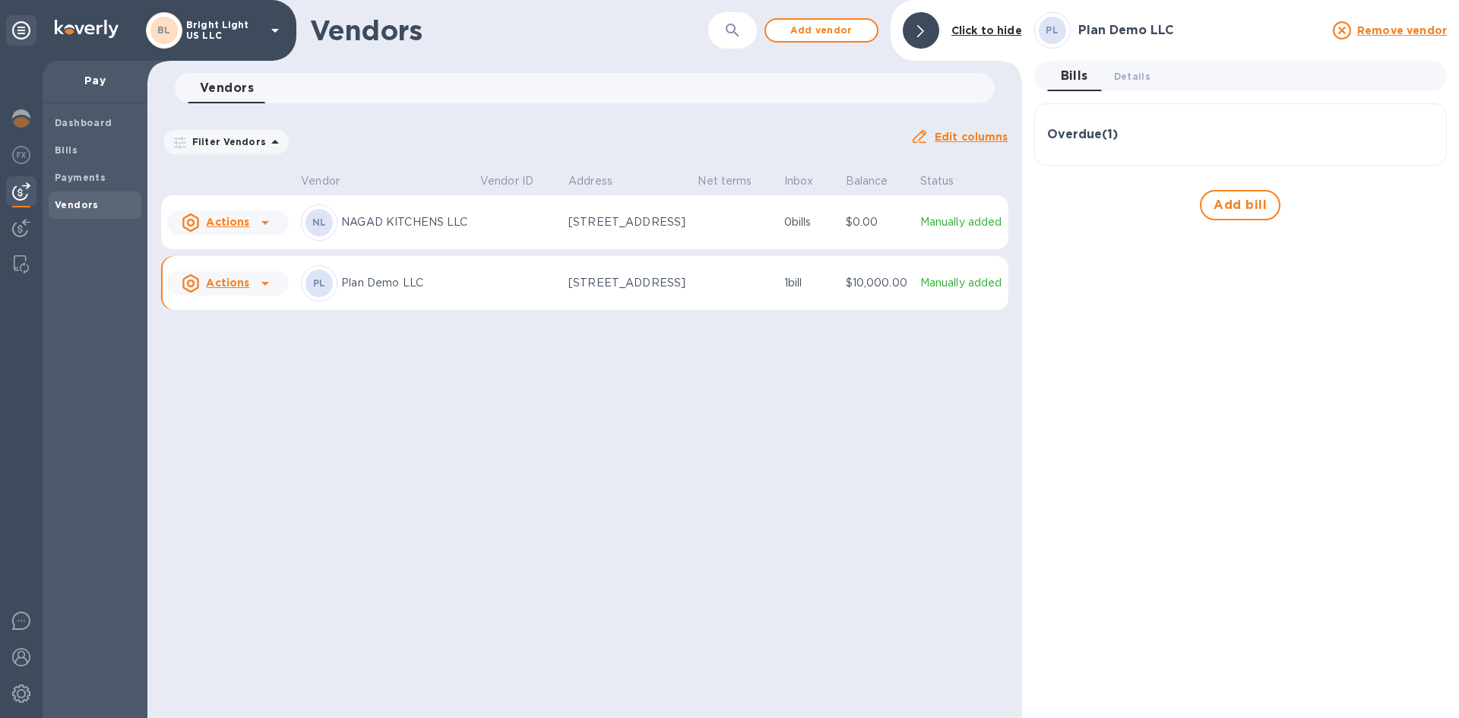
click at [930, 291] on p "Manually added" at bounding box center [961, 283] width 82 height 16
click at [268, 293] on icon at bounding box center [265, 283] width 18 height 18
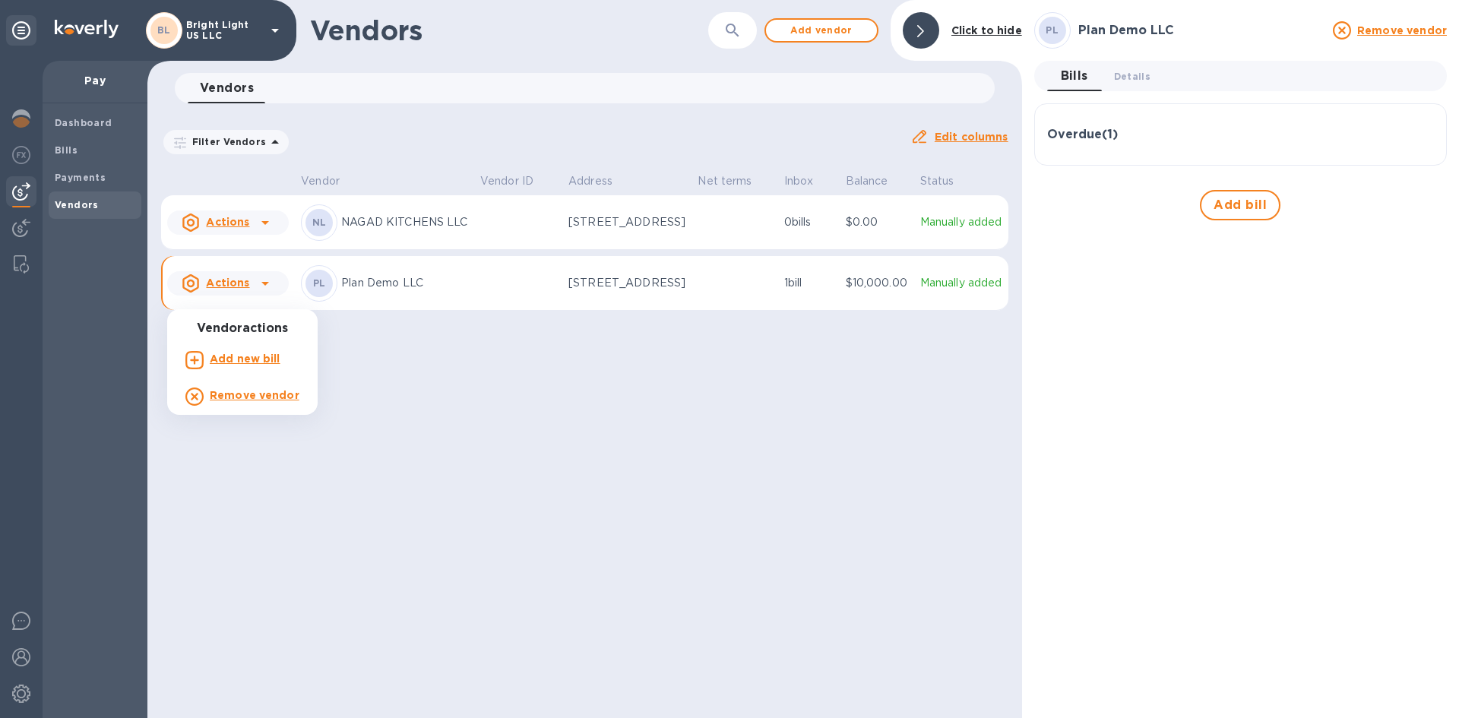
click at [337, 299] on div at bounding box center [729, 359] width 1459 height 718
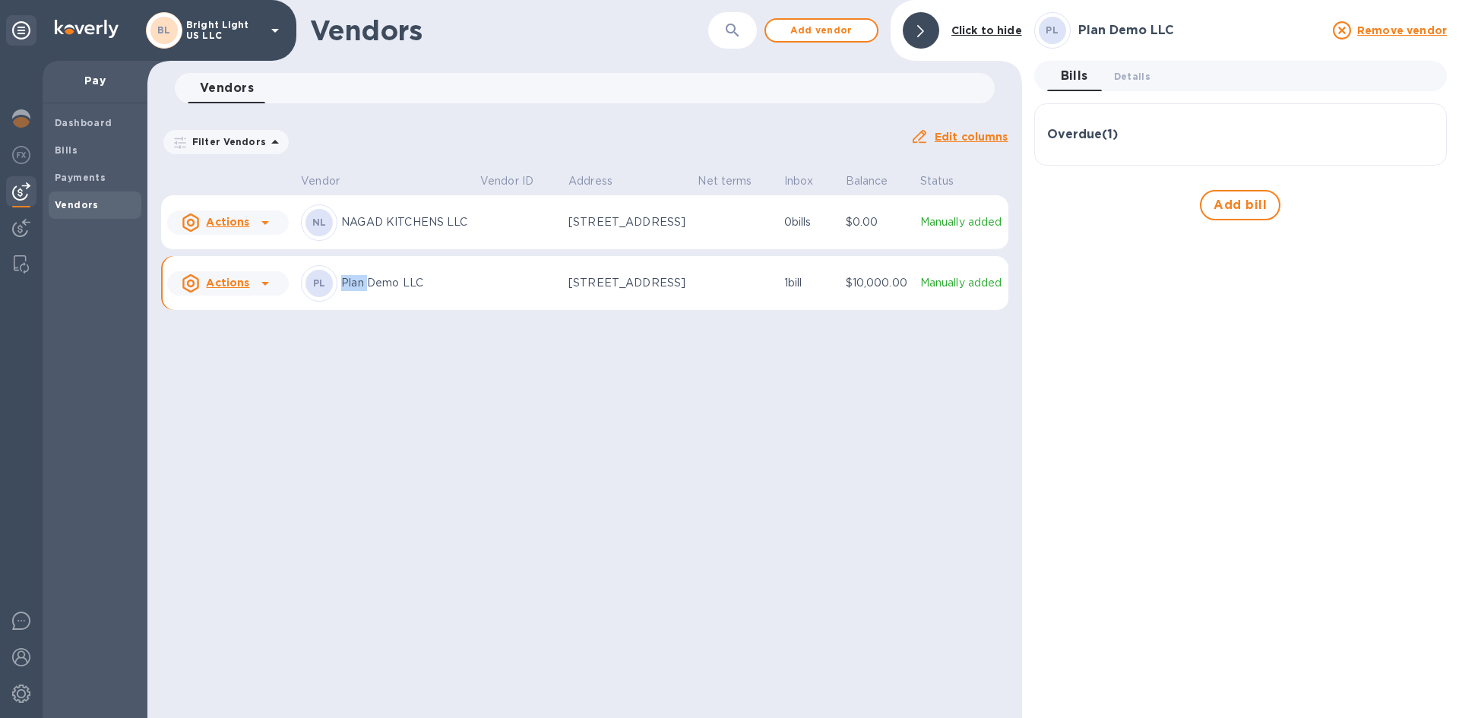
click at [336, 299] on div "PL" at bounding box center [319, 283] width 36 height 36
click at [375, 291] on p "Plan Demo LLC" at bounding box center [404, 283] width 127 height 16
click at [97, 179] on b "Payments" at bounding box center [80, 177] width 51 height 11
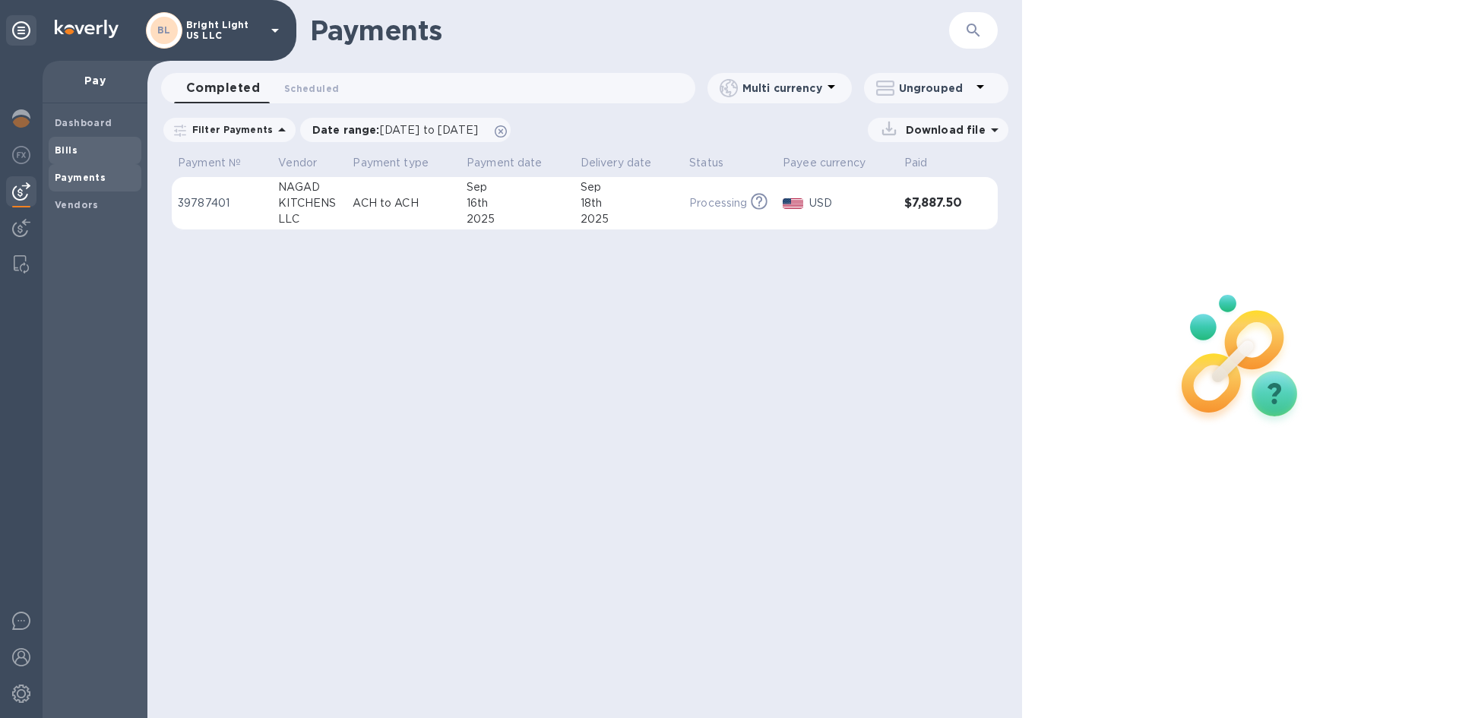
click at [87, 151] on span "Bills" at bounding box center [95, 150] width 81 height 15
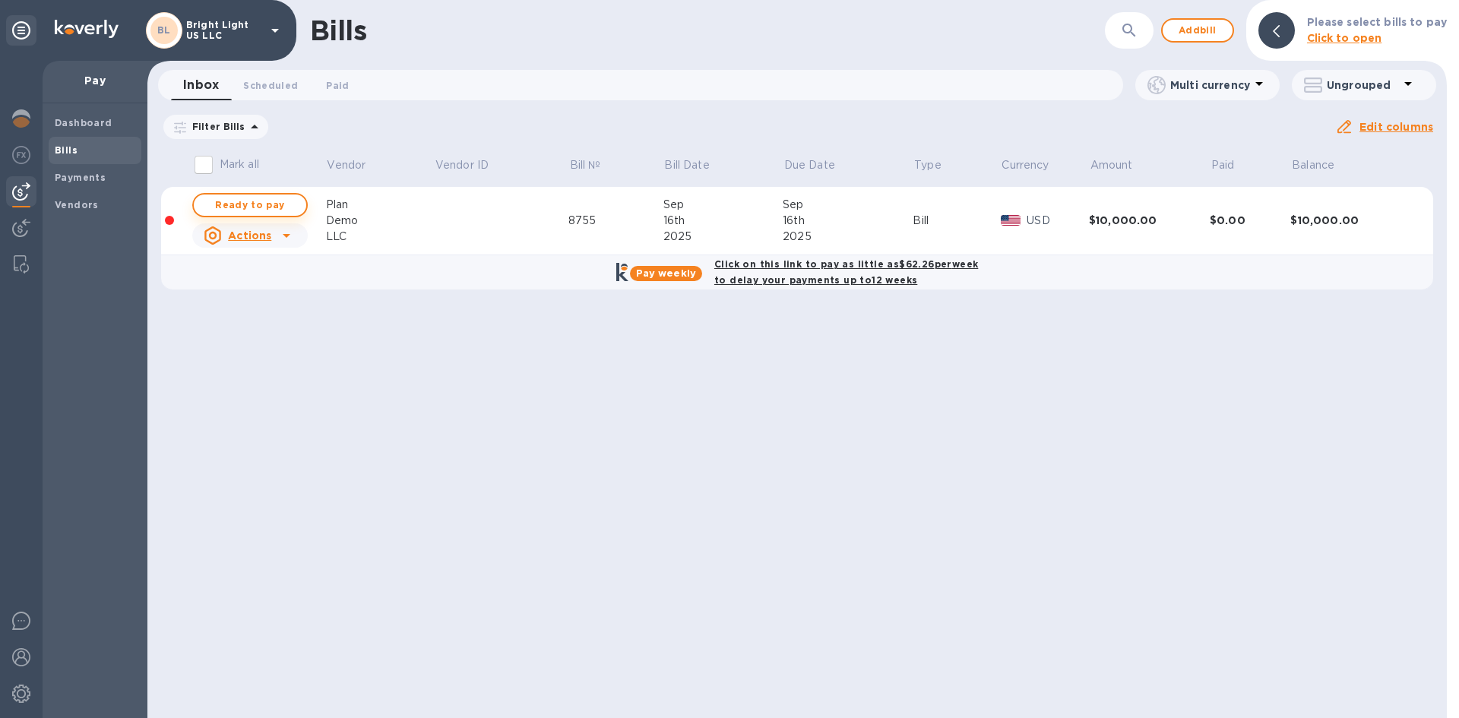
click at [283, 208] on span "Ready to pay" at bounding box center [250, 205] width 88 height 18
checkbox input "true"
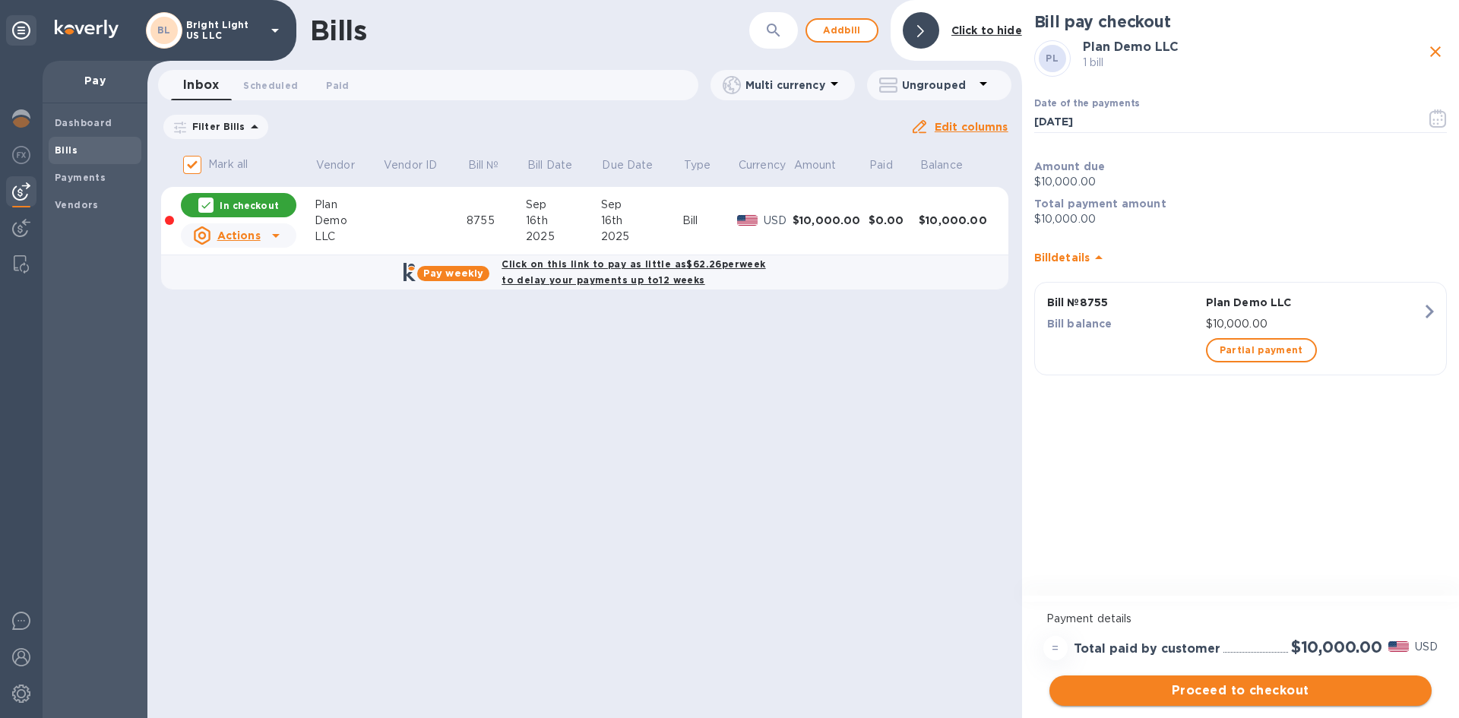
click at [1268, 686] on span "Proceed to checkout" at bounding box center [1241, 691] width 358 height 18
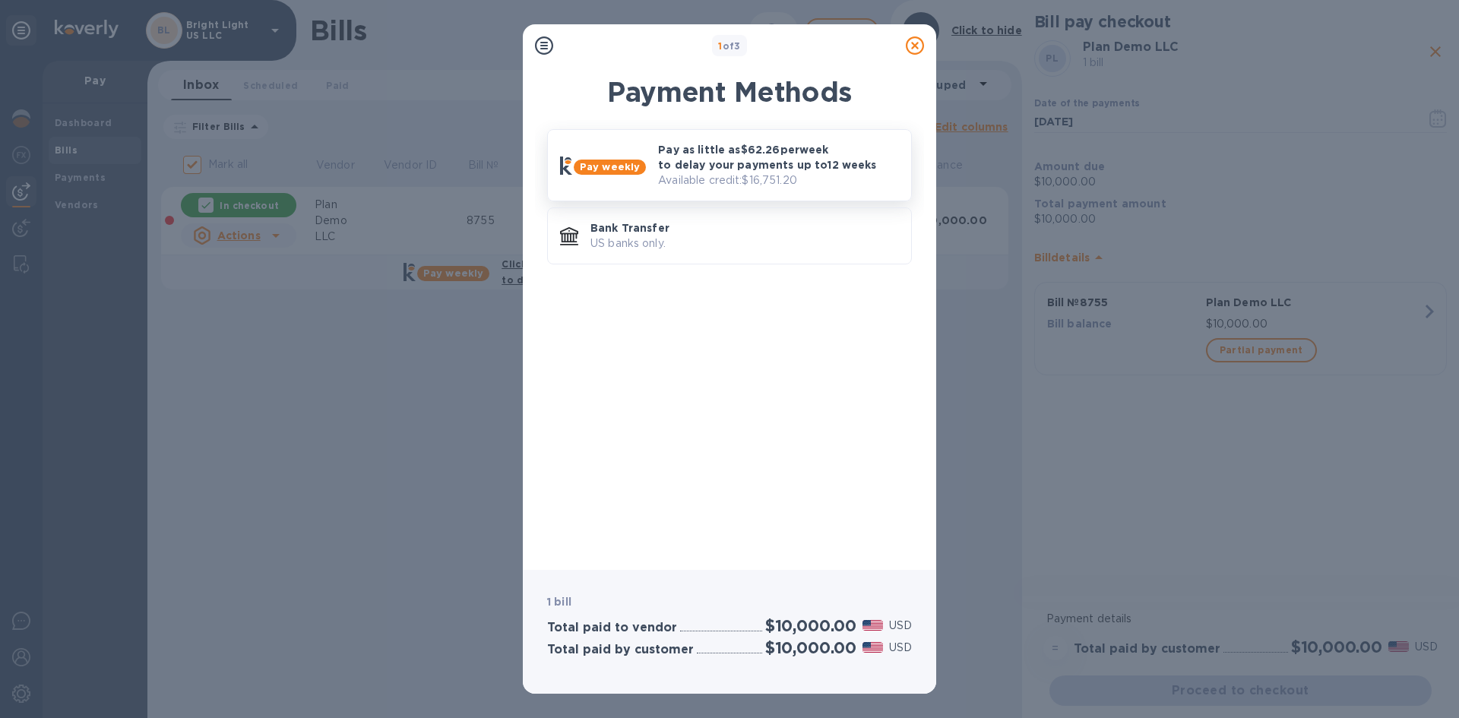
click at [675, 168] on p "Pay as little as $62.26 per week to delay your payments up to 12 weeks" at bounding box center [778, 157] width 241 height 30
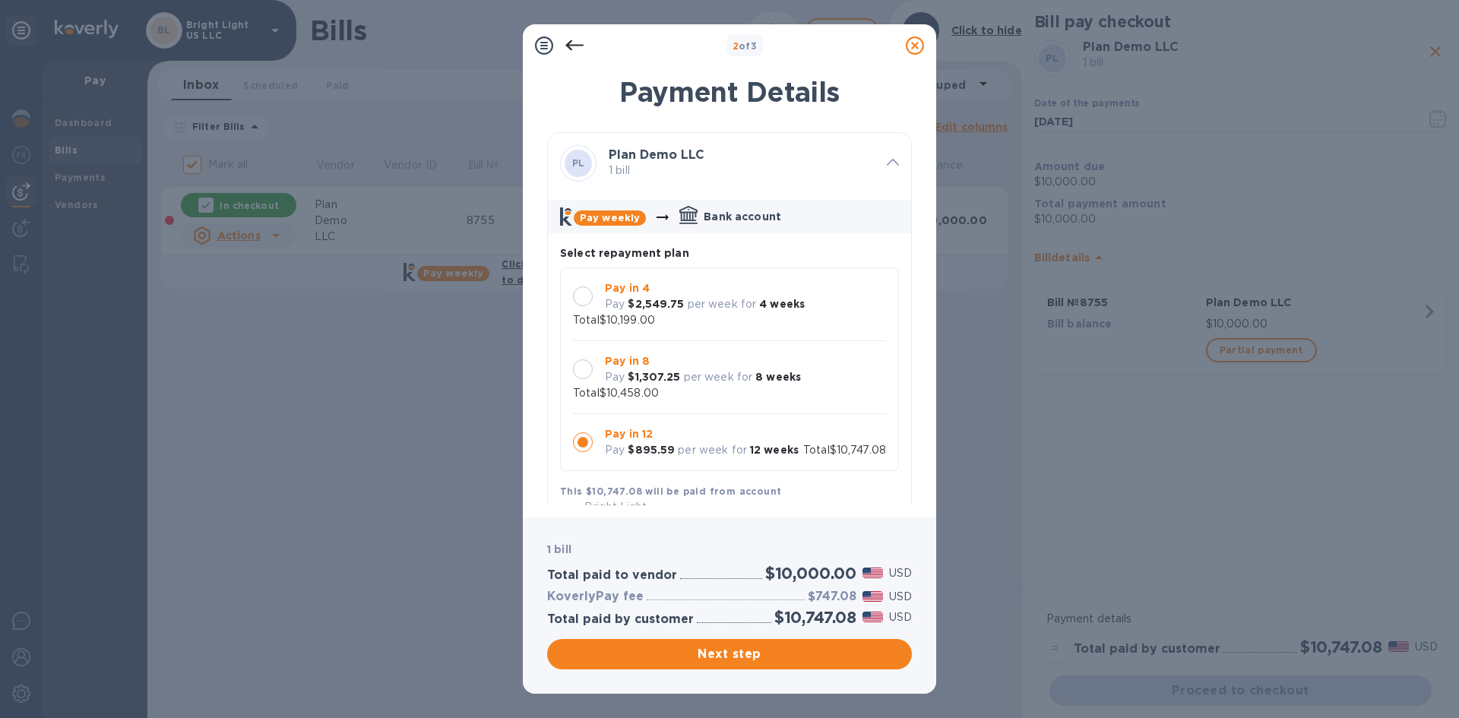
click at [584, 368] on div at bounding box center [583, 369] width 20 height 20
click at [749, 660] on span "Next step" at bounding box center [729, 654] width 340 height 18
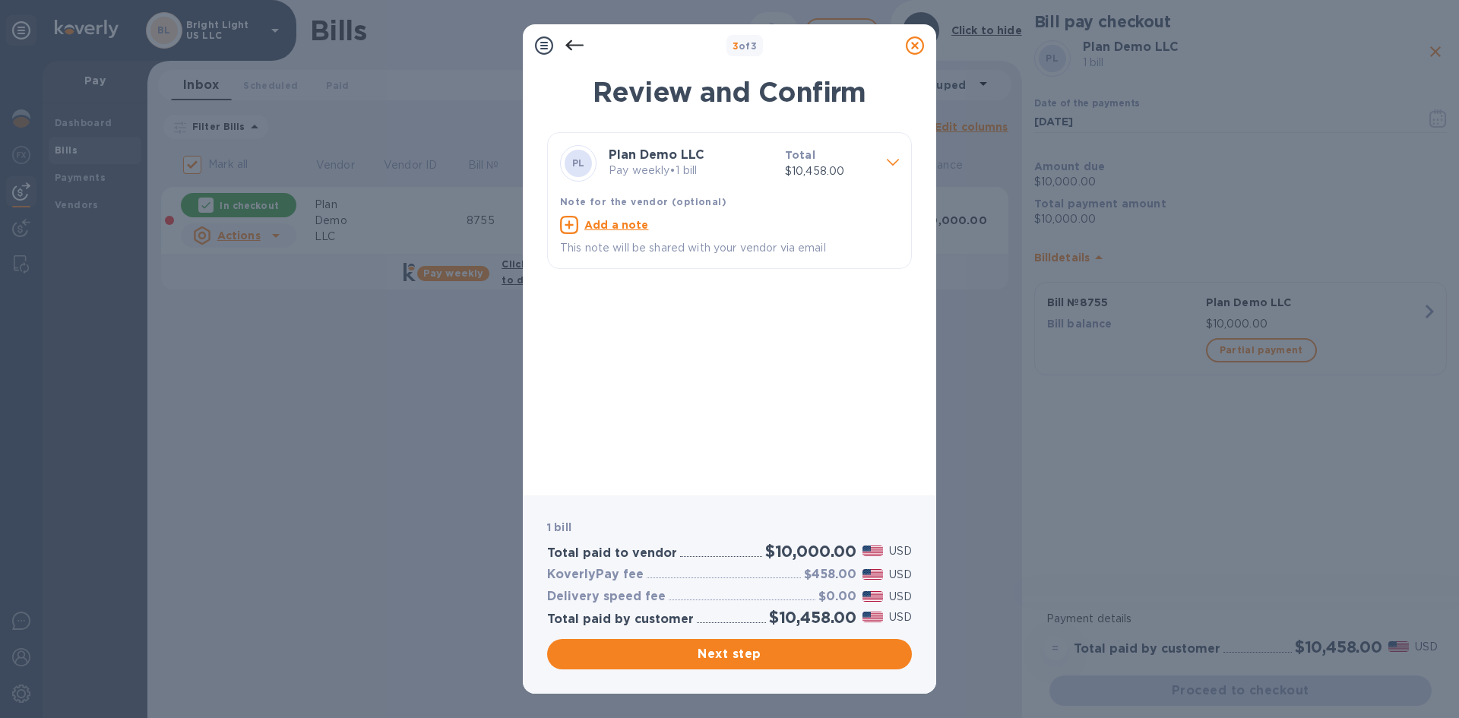
click at [568, 46] on icon at bounding box center [574, 45] width 18 height 11
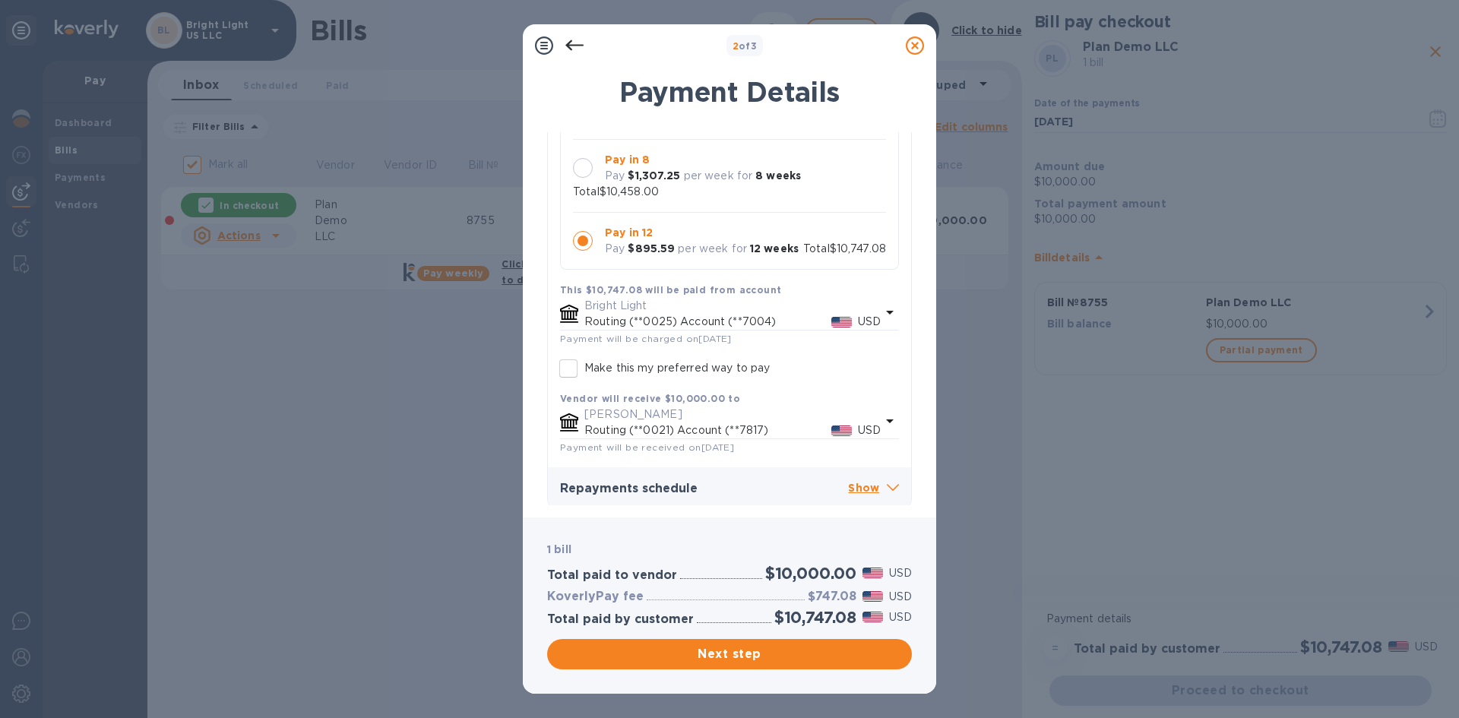
scroll to position [207, 0]
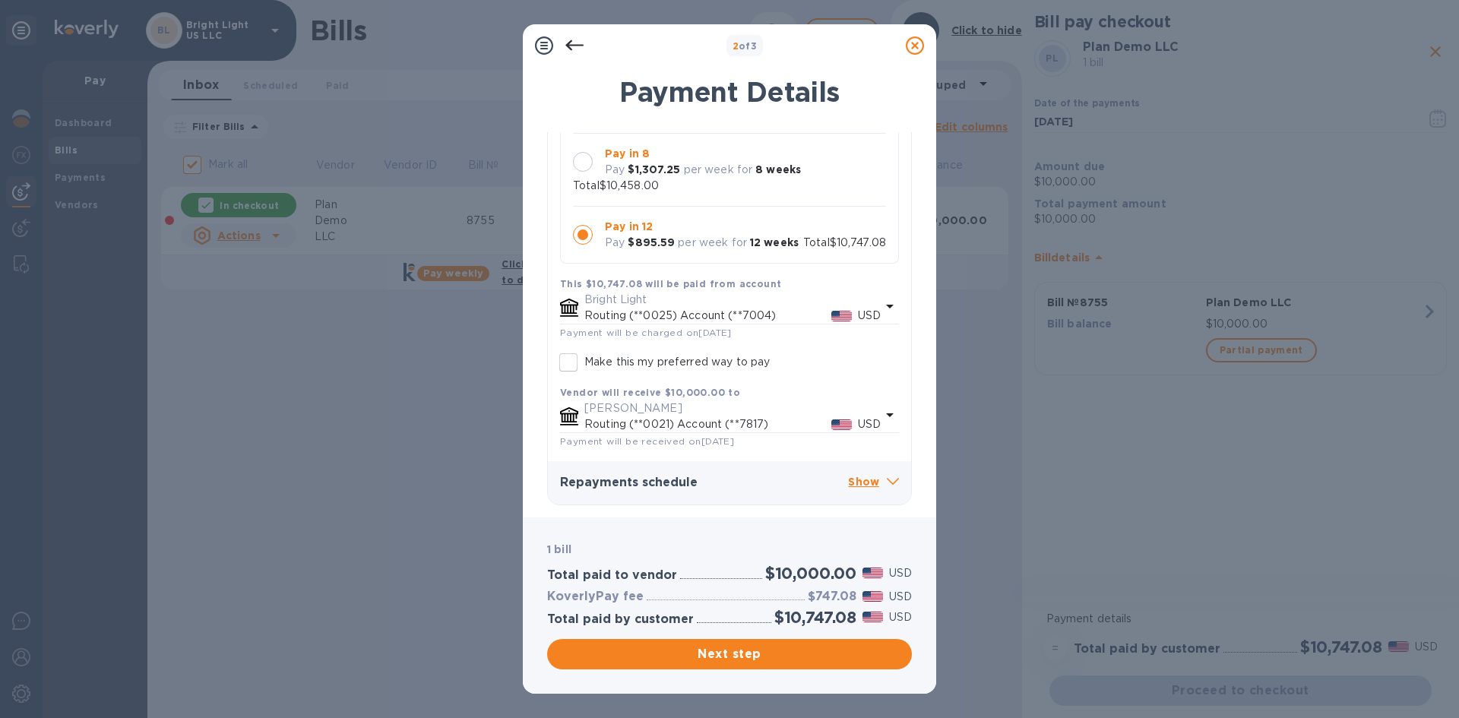
click at [572, 361] on input "Make this my preferred way to pay" at bounding box center [569, 363] width 32 height 32
checkbox input "true"
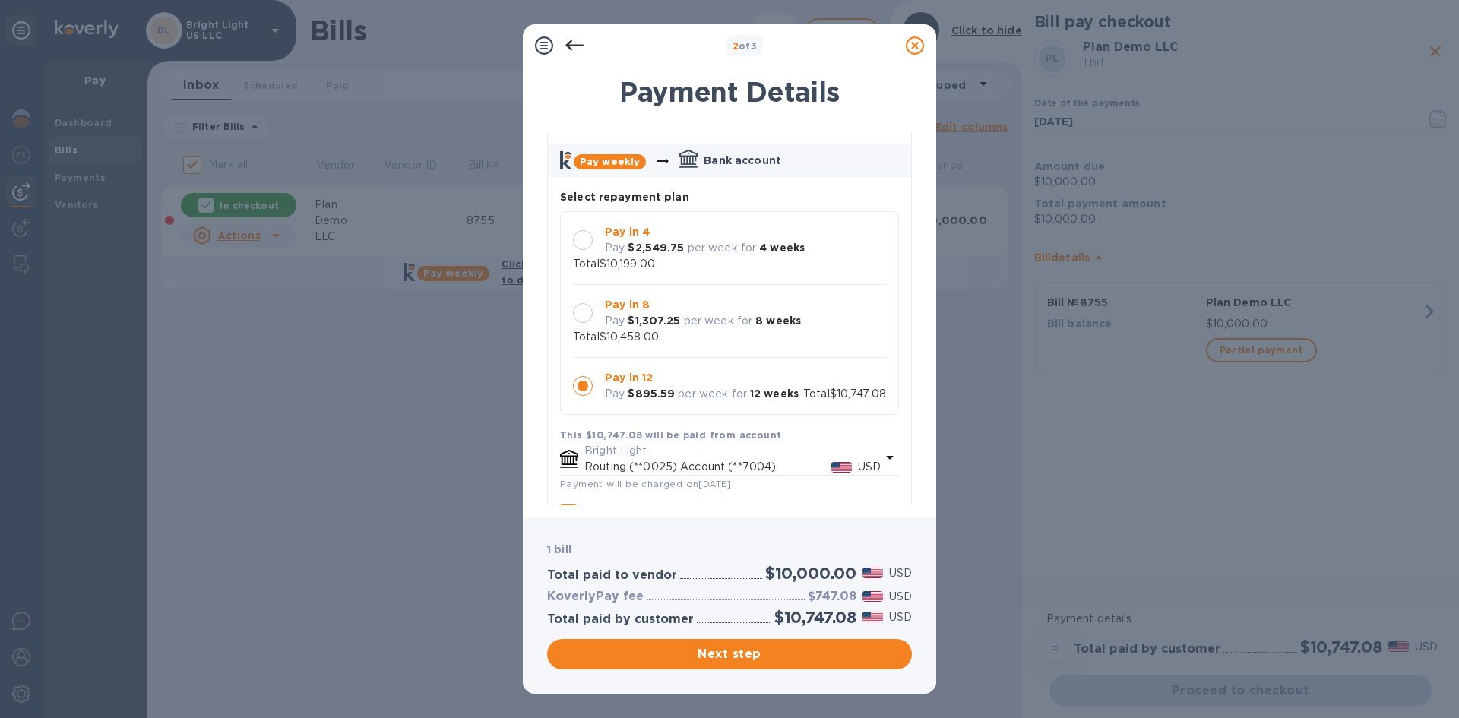
scroll to position [55, 0]
click at [740, 673] on div "1 bill Total paid to vendor $10,000.00 USD KoverlyPay fee $747.08 USD Total pai…" at bounding box center [729, 606] width 413 height 176
click at [741, 658] on span "Next step" at bounding box center [729, 654] width 340 height 18
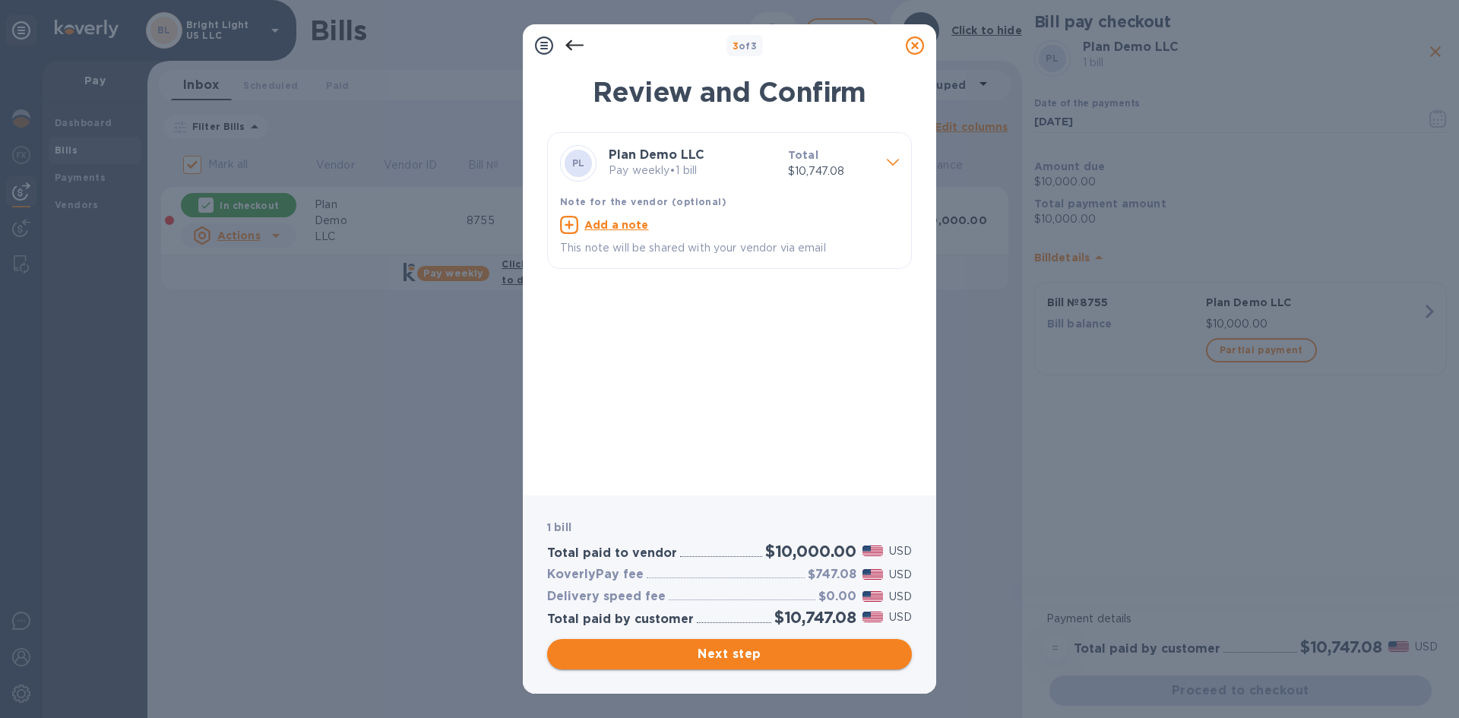
click at [719, 656] on span "Next step" at bounding box center [729, 654] width 340 height 18
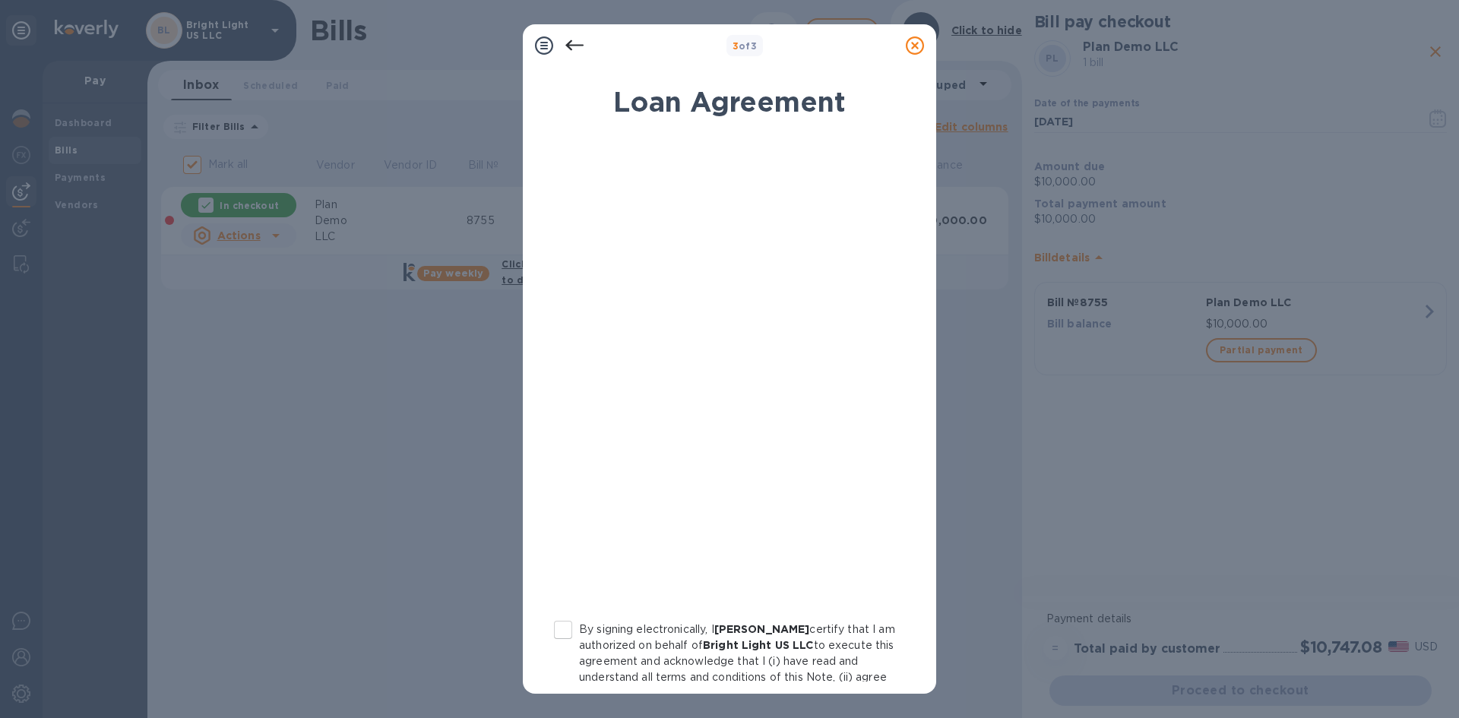
scroll to position [147, 0]
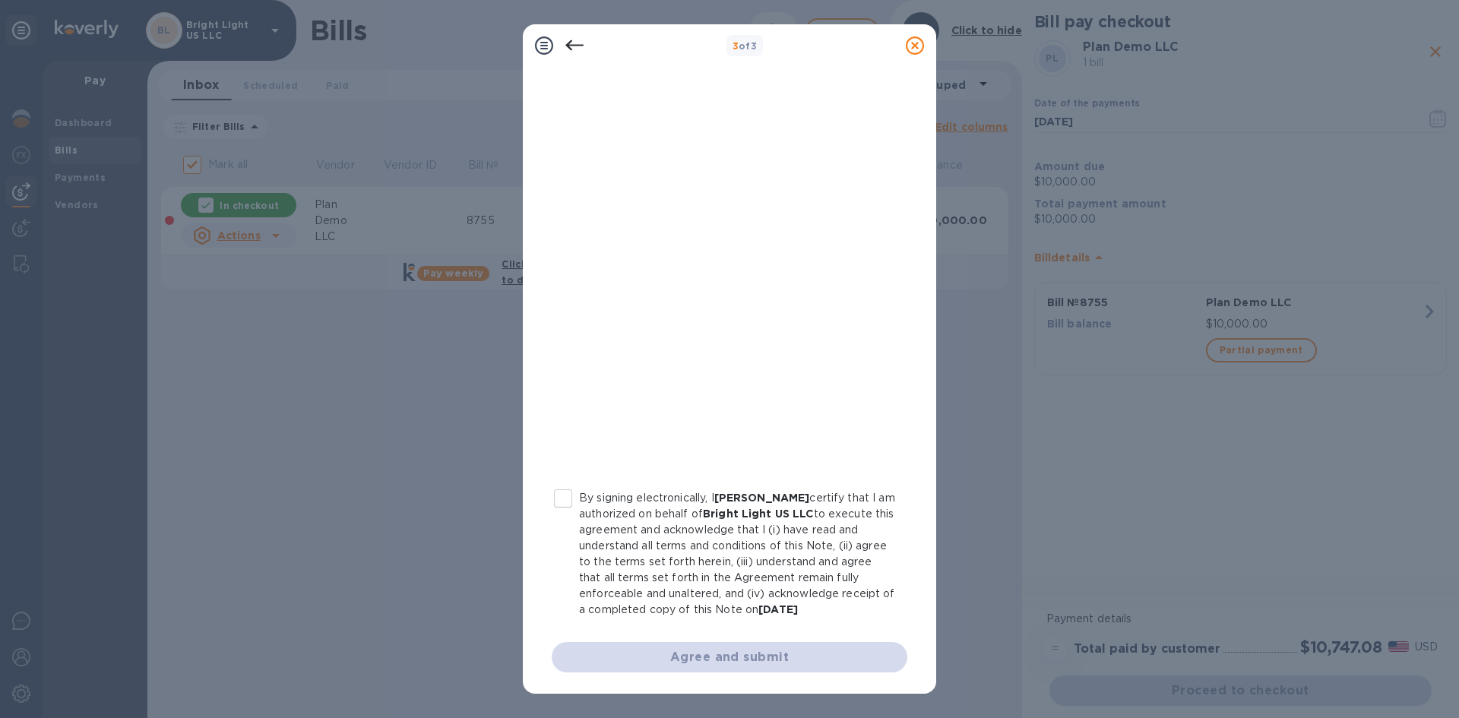
click at [577, 491] on input "By signing electronically, I Yechiel Tauber certify that I am authorized on beh…" at bounding box center [563, 499] width 32 height 32
checkbox input "true"
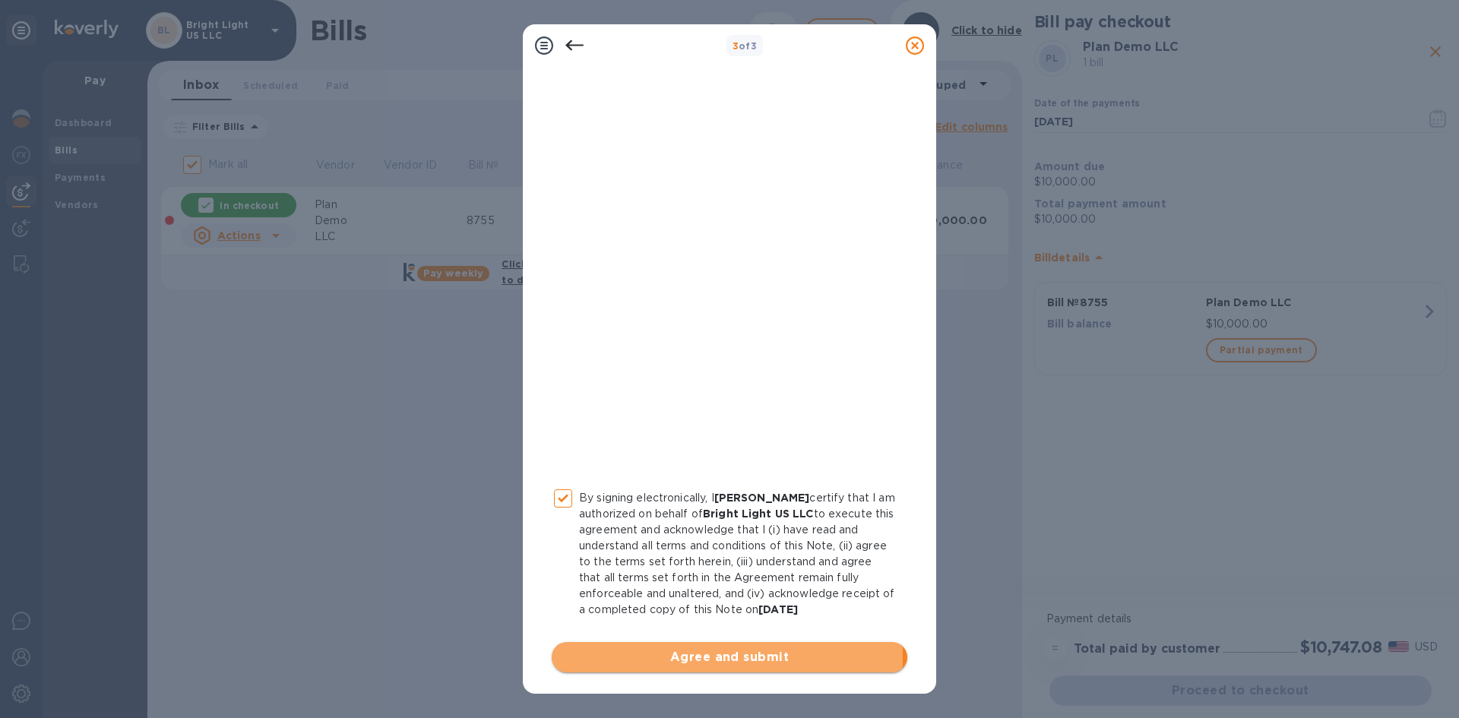
click at [706, 657] on span "Agree and submit" at bounding box center [729, 657] width 331 height 18
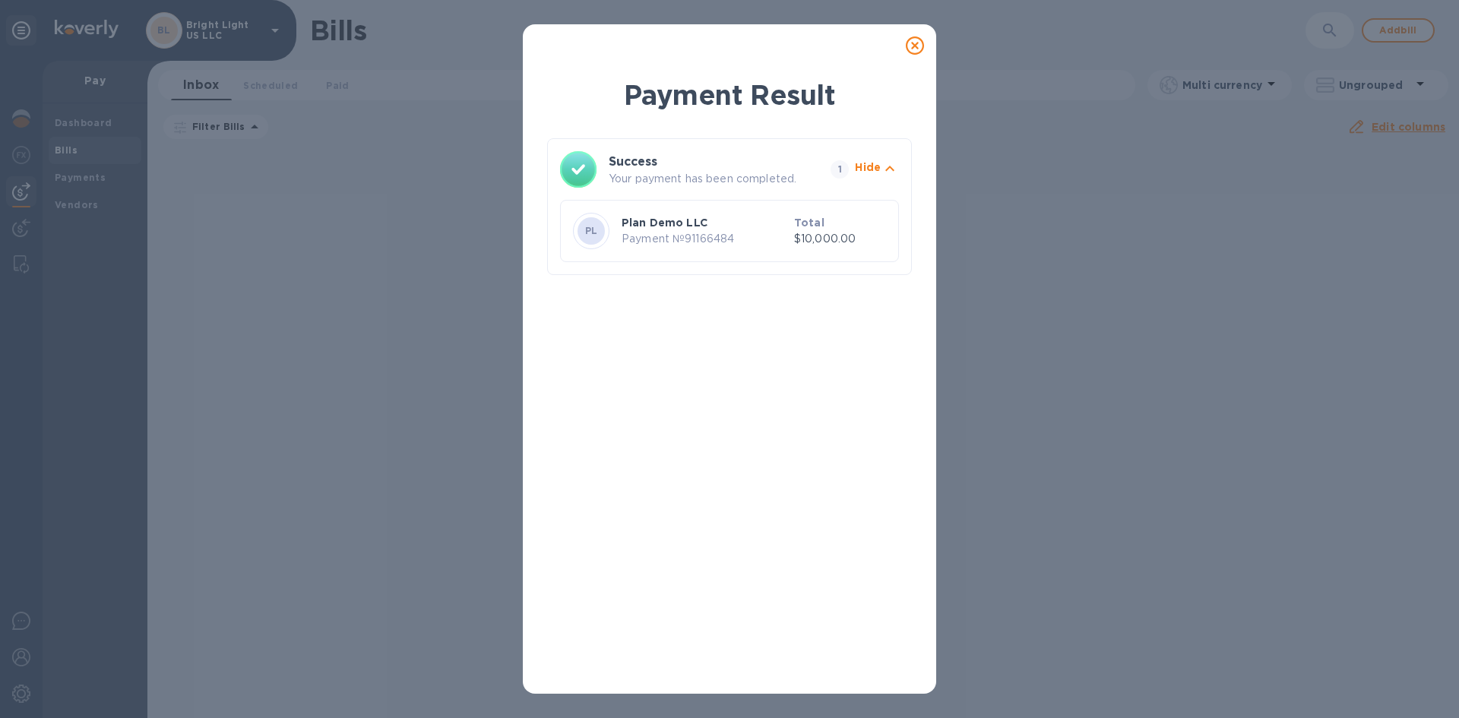
click at [914, 54] on icon at bounding box center [915, 45] width 18 height 18
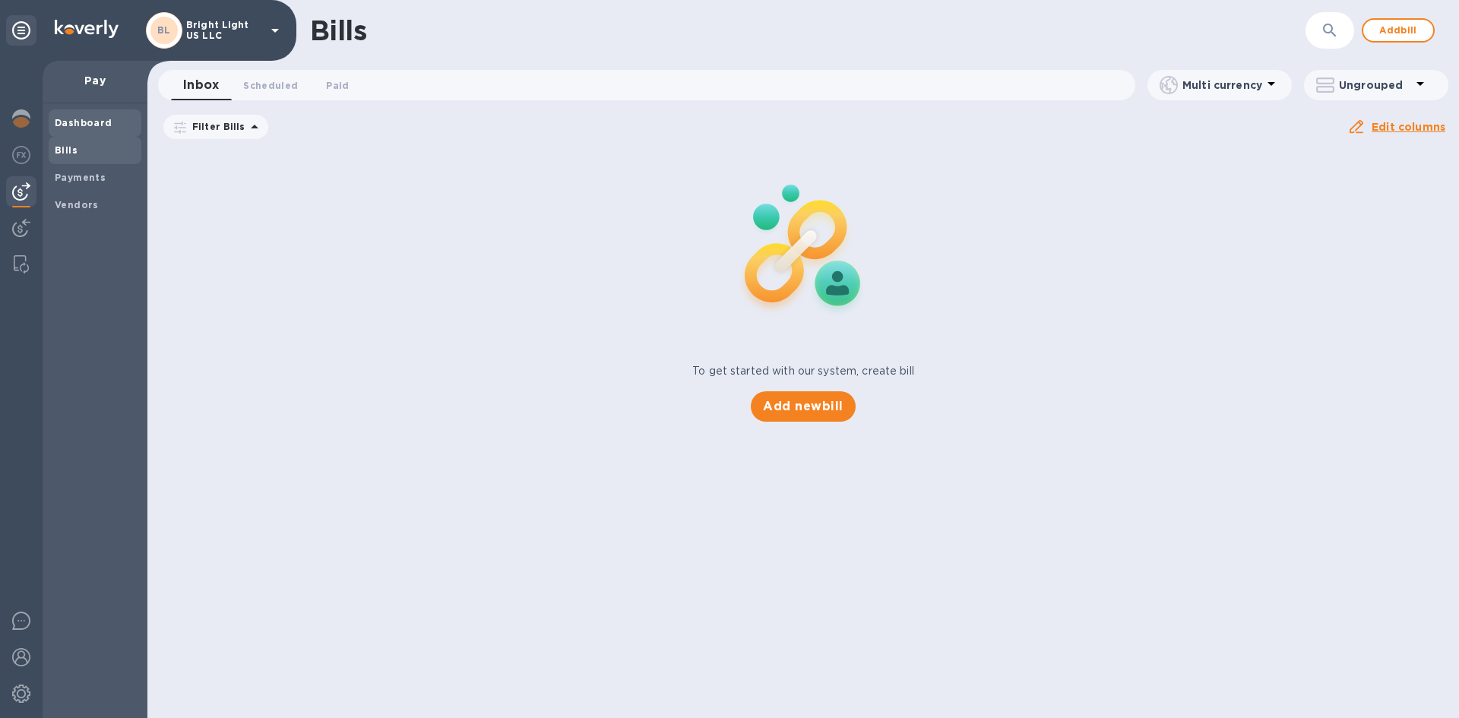
click at [85, 118] on b "Dashboard" at bounding box center [84, 122] width 58 height 11
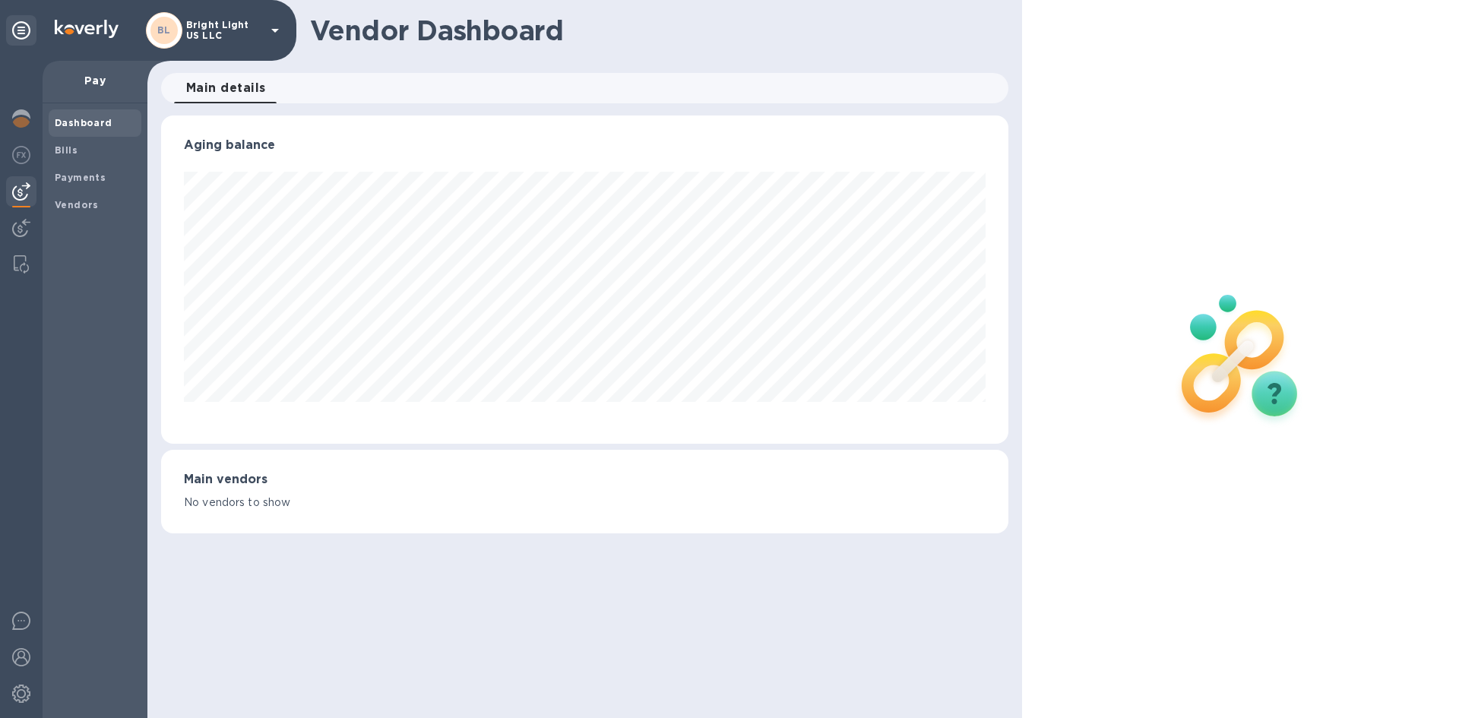
scroll to position [328, 847]
click at [78, 180] on b "Payments" at bounding box center [80, 177] width 51 height 11
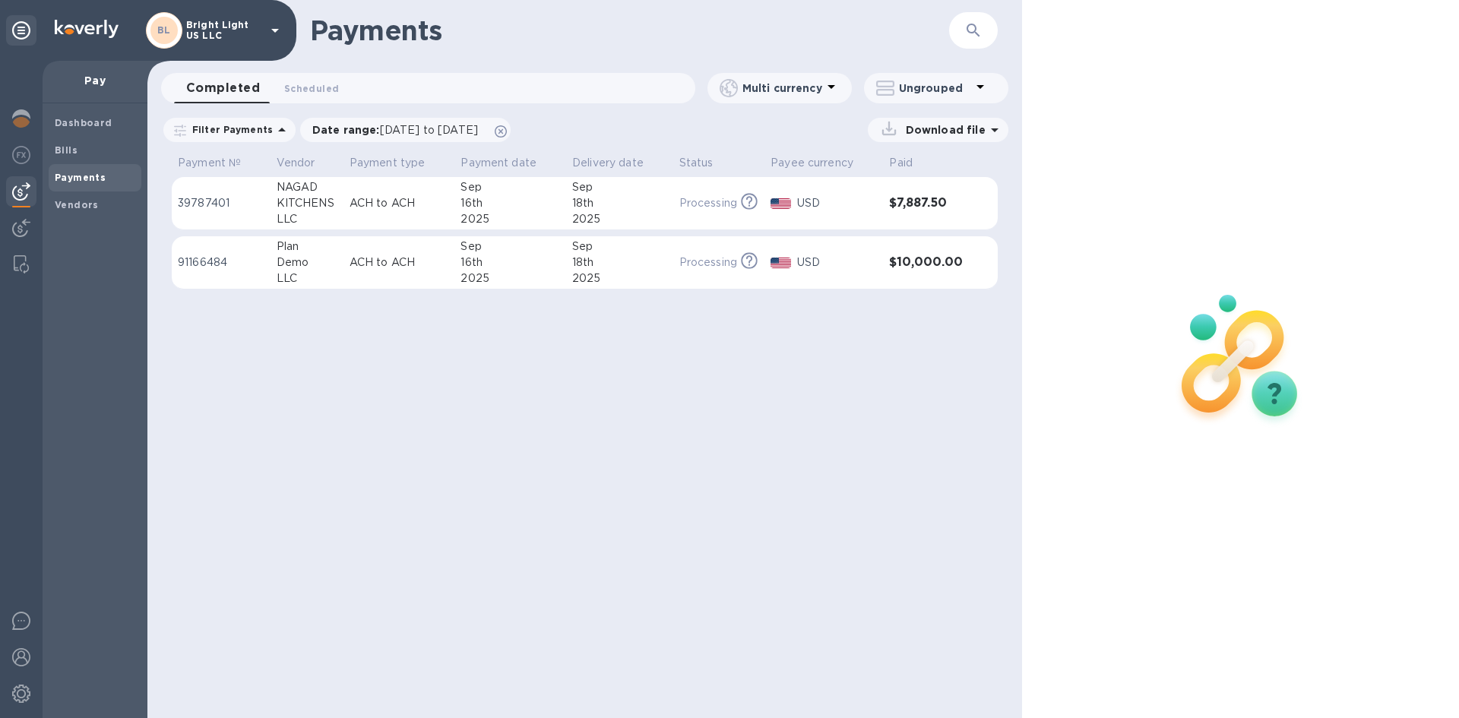
click at [282, 245] on div "Plan" at bounding box center [307, 247] width 61 height 16
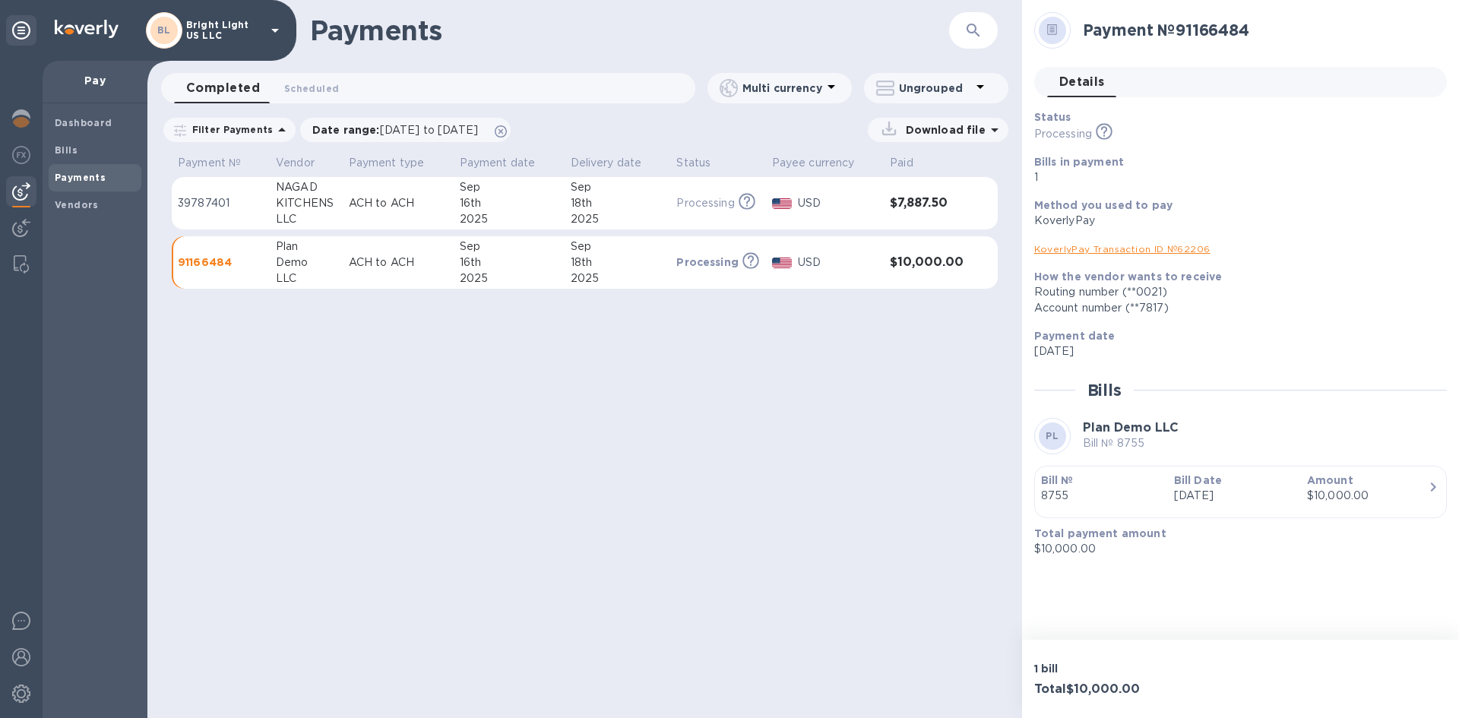
click at [5, 121] on div at bounding box center [21, 389] width 43 height 657
click at [10, 119] on div at bounding box center [21, 119] width 30 height 33
